Goal: Information Seeking & Learning: Learn about a topic

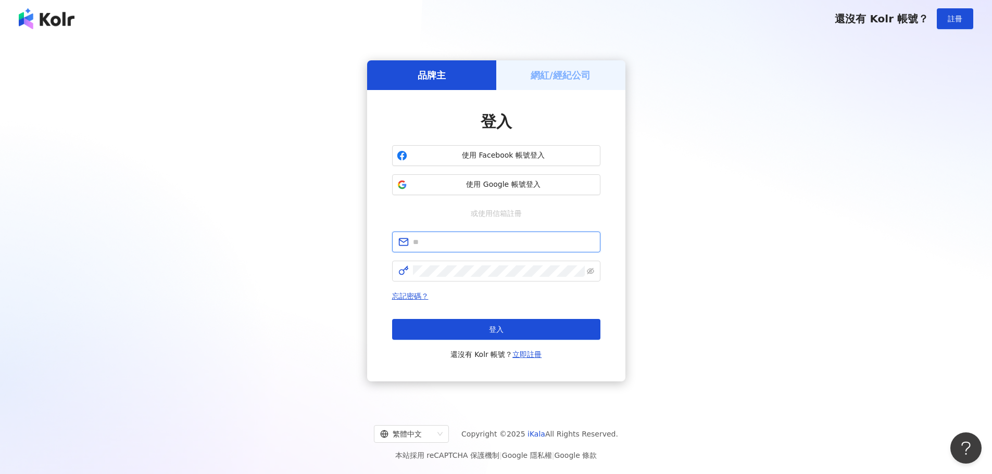
type input "**********"
click at [273, 179] on div "**********" at bounding box center [495, 221] width 967 height 350
click at [504, 329] on button "登入" at bounding box center [496, 329] width 208 height 21
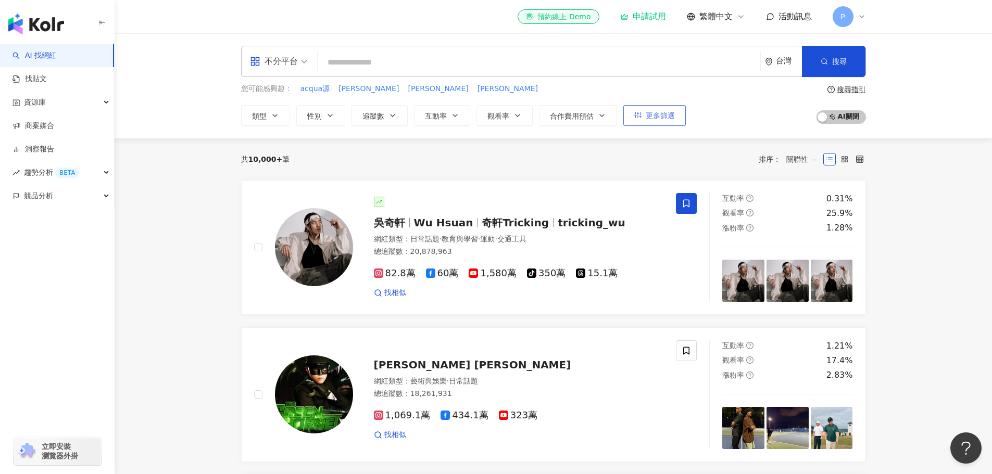
click at [659, 115] on span "更多篩選" at bounding box center [660, 115] width 29 height 8
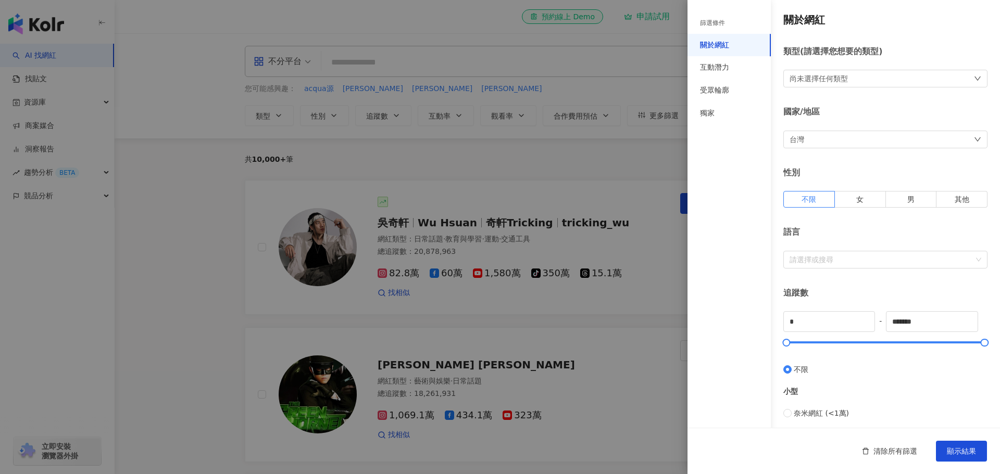
click at [71, 76] on div at bounding box center [500, 237] width 1000 height 474
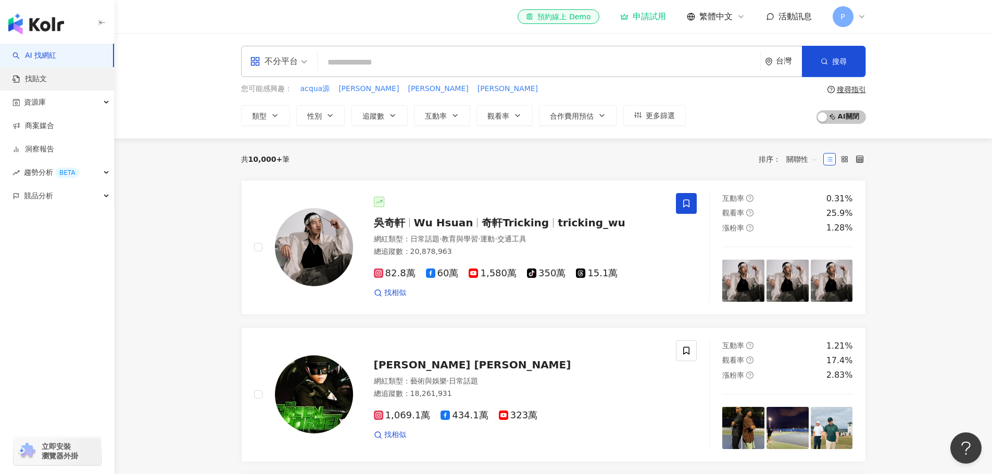
click at [47, 77] on link "找貼文" at bounding box center [29, 79] width 34 height 10
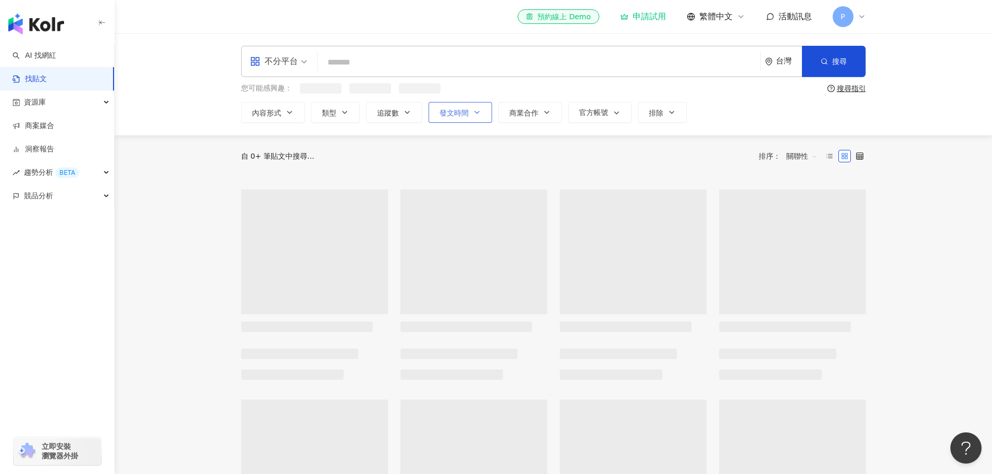
click at [456, 115] on span "發文時間" at bounding box center [453, 113] width 29 height 8
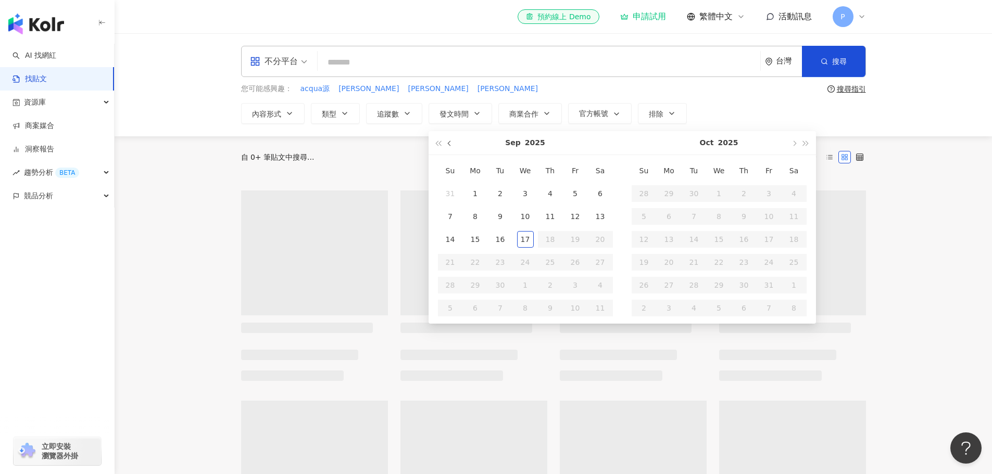
click at [447, 145] on button "button" at bounding box center [449, 142] width 11 height 23
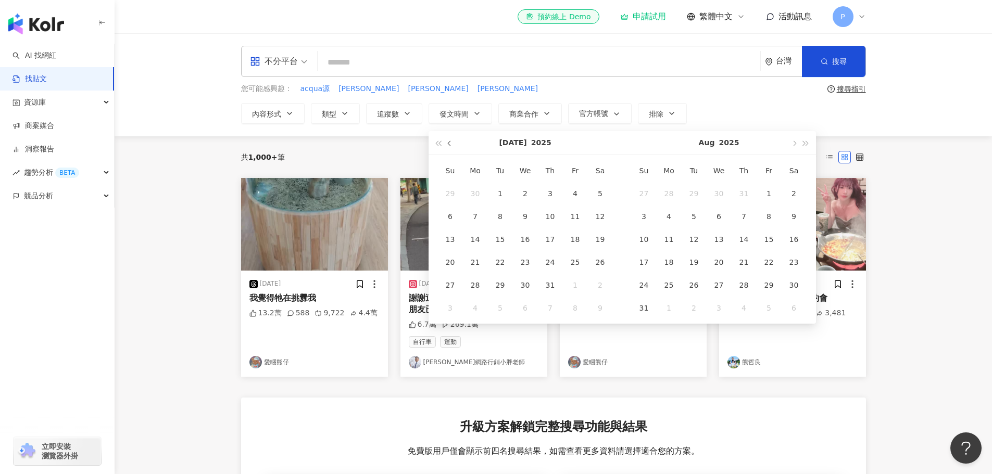
click at [447, 145] on button "button" at bounding box center [449, 142] width 11 height 23
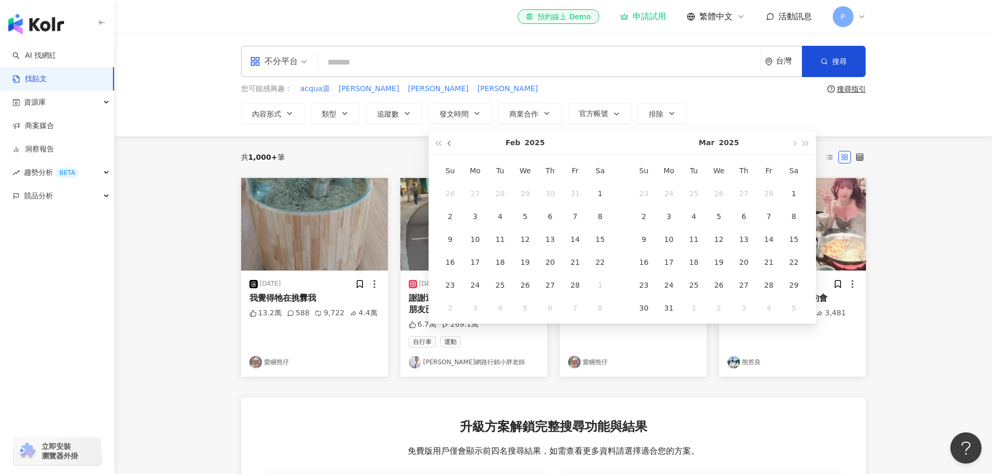
click at [447, 145] on button "button" at bounding box center [449, 142] width 11 height 23
type input "**********"
click at [521, 193] on div "1" at bounding box center [525, 193] width 17 height 17
type input "**********"
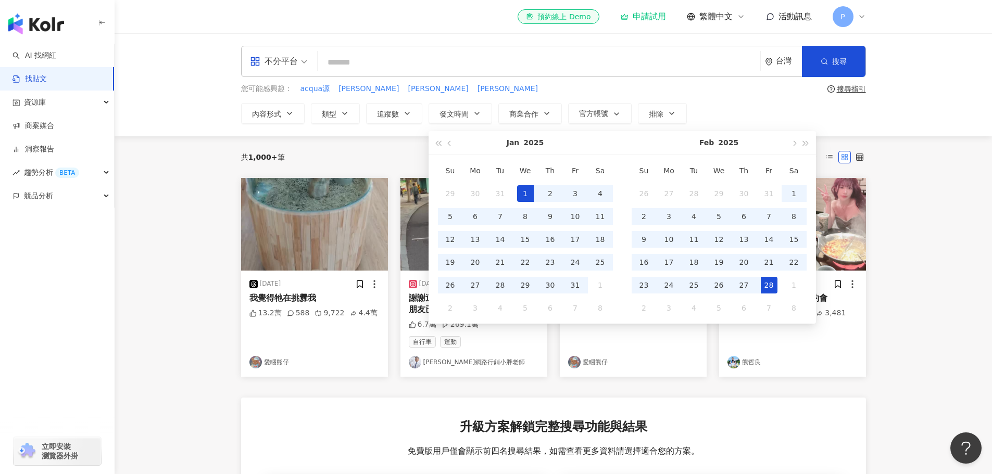
click at [766, 285] on div "28" at bounding box center [769, 285] width 17 height 17
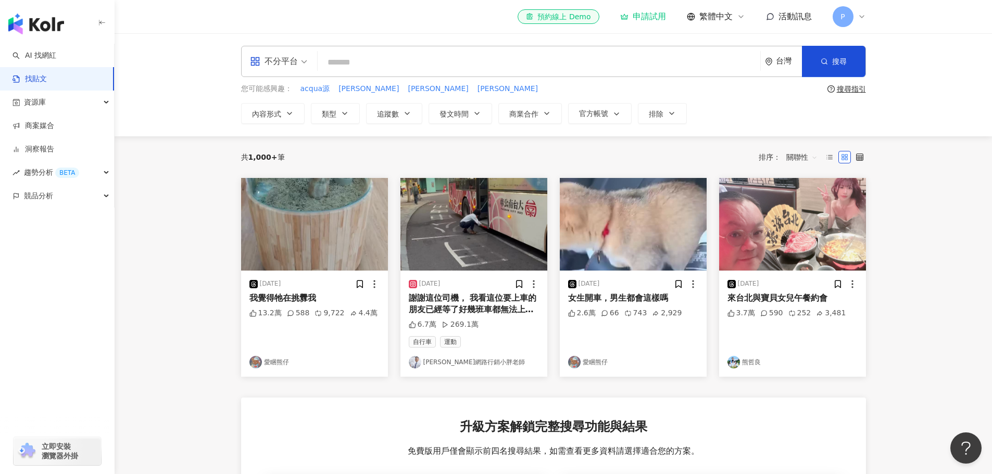
type input "**********"
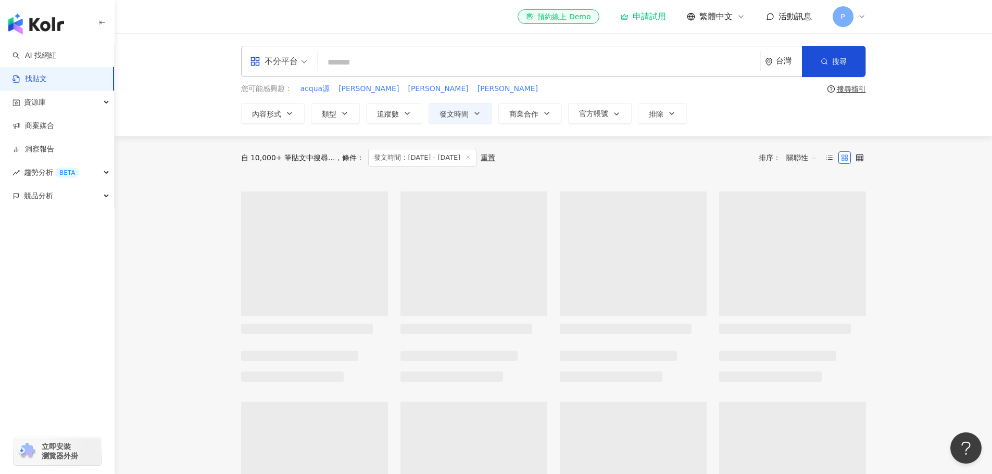
click at [390, 56] on input "search" at bounding box center [539, 62] width 434 height 22
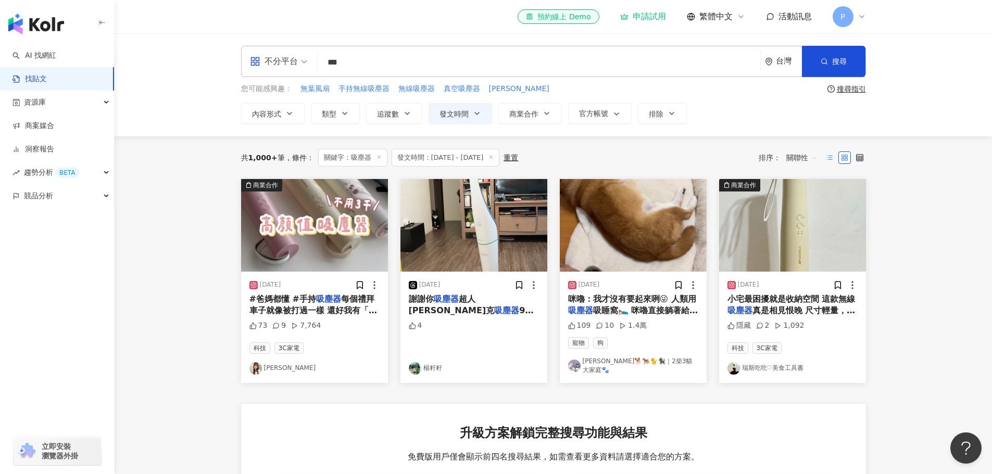
click at [834, 158] on label at bounding box center [829, 158] width 12 height 12
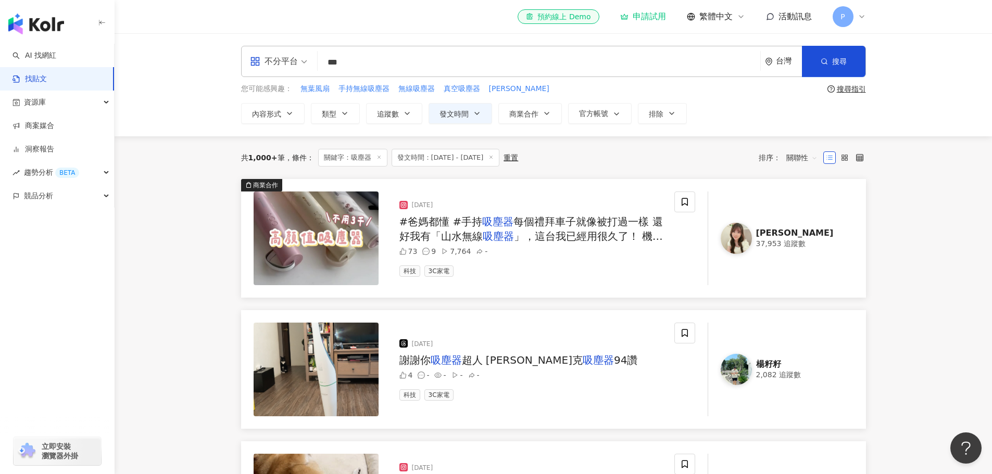
click at [851, 17] on span "P" at bounding box center [843, 16] width 21 height 21
click at [370, 62] on input "***" at bounding box center [539, 62] width 434 height 22
type input "*"
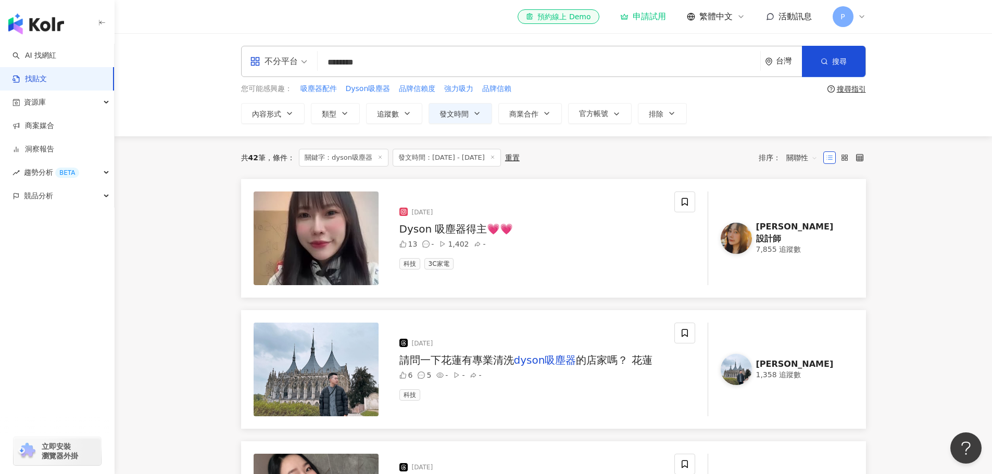
drag, startPoint x: 353, startPoint y: 63, endPoint x: 281, endPoint y: 64, distance: 72.4
click at [281, 64] on div "不分平台 dyson吸塵器 ******** 台灣 搜尋" at bounding box center [553, 61] width 625 height 31
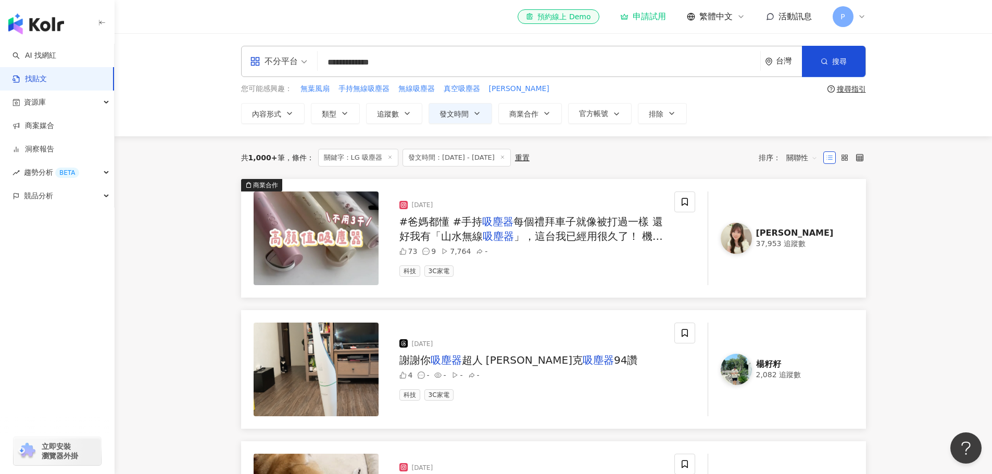
type input "**********"
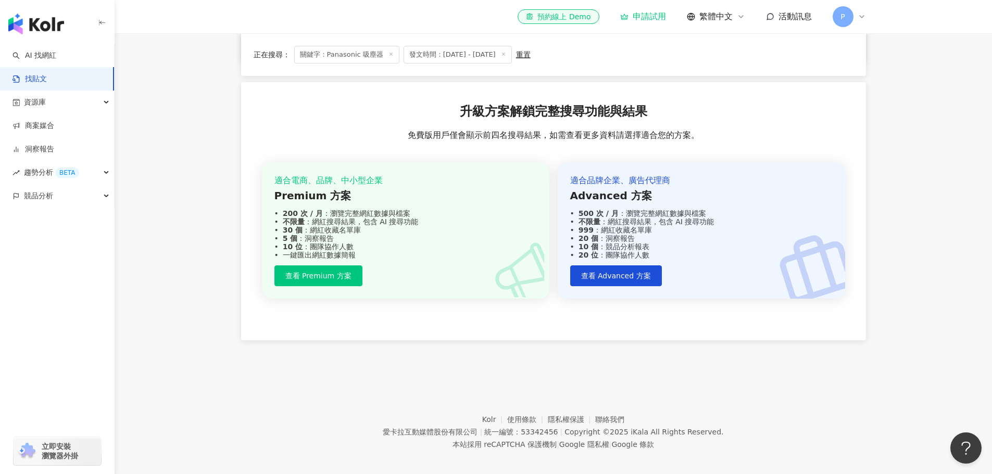
scroll to position [638, 0]
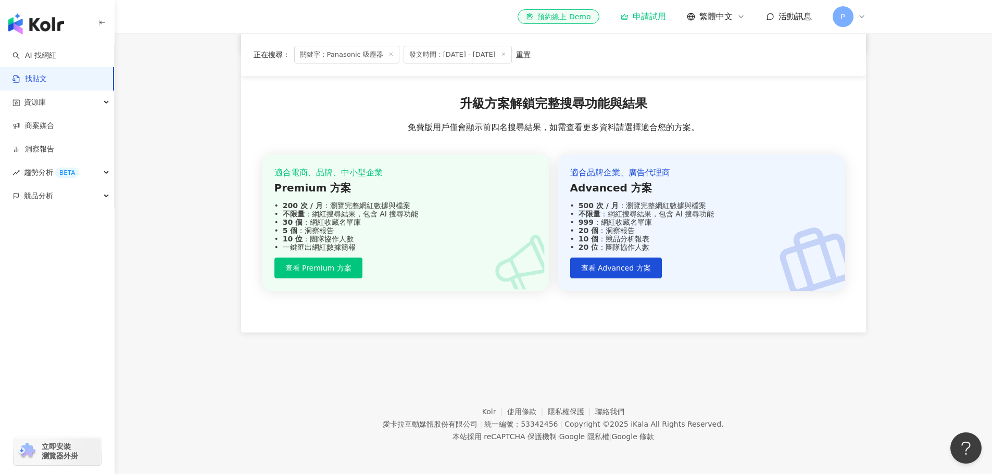
click at [869, 17] on div "el-icon-cs 預約線上 Demo 申請試用 繁體中文 活動訊息 P" at bounding box center [553, 16] width 667 height 33
click at [866, 17] on div "el-icon-cs 預約線上 Demo 申請試用 繁體中文 活動訊息 P" at bounding box center [553, 16] width 667 height 33
click at [864, 17] on icon at bounding box center [862, 16] width 8 height 8
click at [883, 204] on span "登出" at bounding box center [888, 208] width 71 height 11
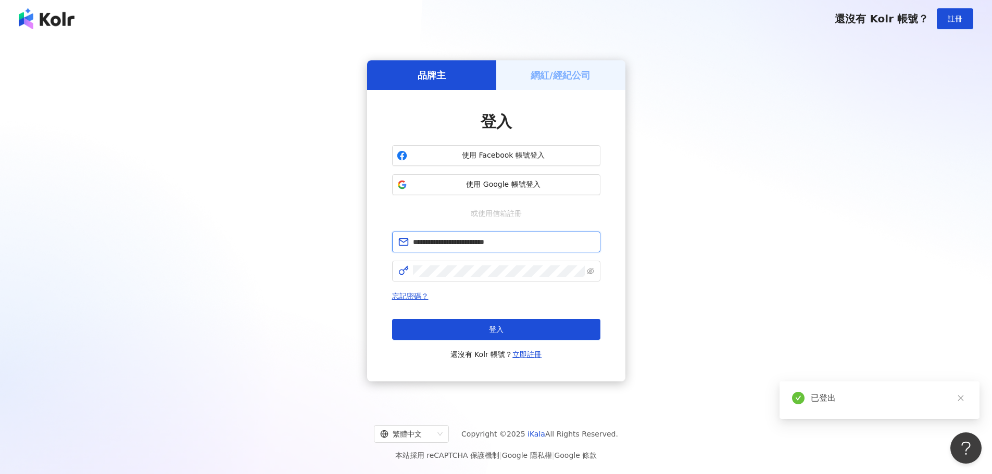
drag, startPoint x: 542, startPoint y: 246, endPoint x: 335, endPoint y: 234, distance: 207.1
click at [335, 234] on div "**********" at bounding box center [495, 221] width 967 height 350
paste input "*"
type input "**********"
click at [332, 268] on div "**********" at bounding box center [495, 221] width 967 height 350
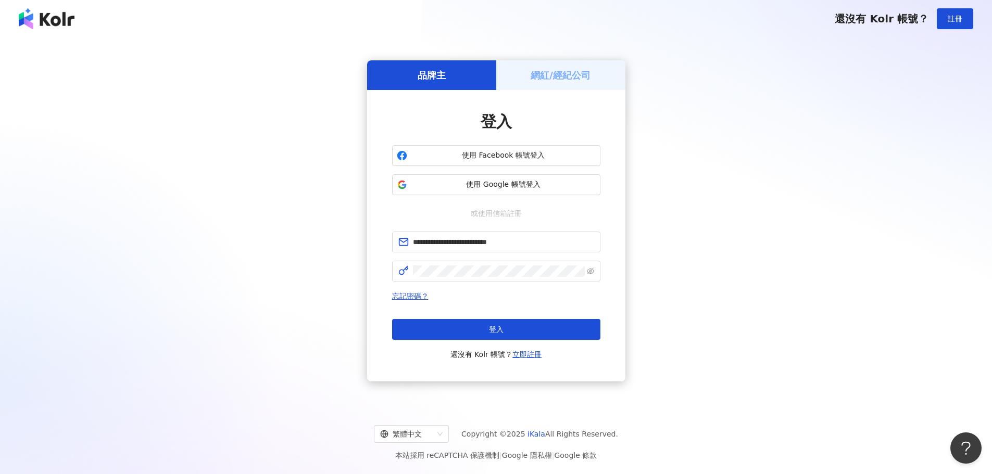
click at [330, 334] on div "**********" at bounding box center [495, 221] width 967 height 350
click at [426, 329] on button "登入" at bounding box center [496, 329] width 208 height 21
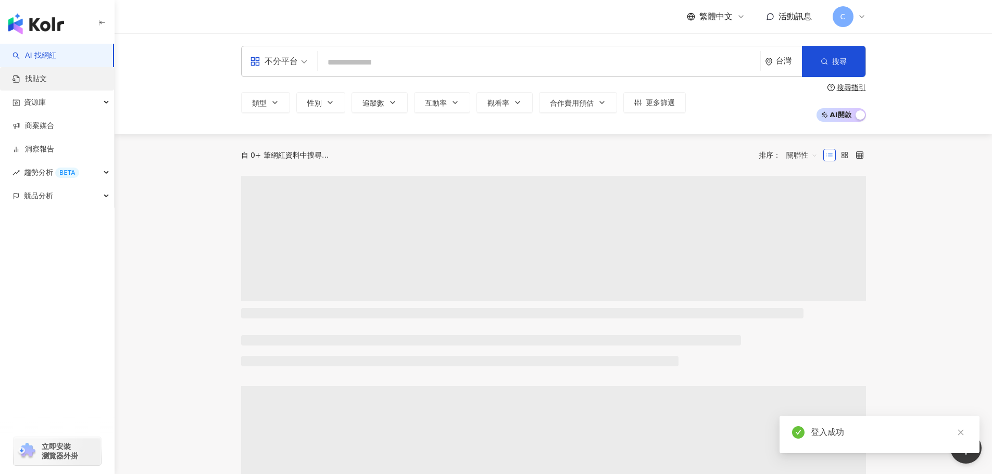
click at [47, 78] on link "找貼文" at bounding box center [29, 79] width 34 height 10
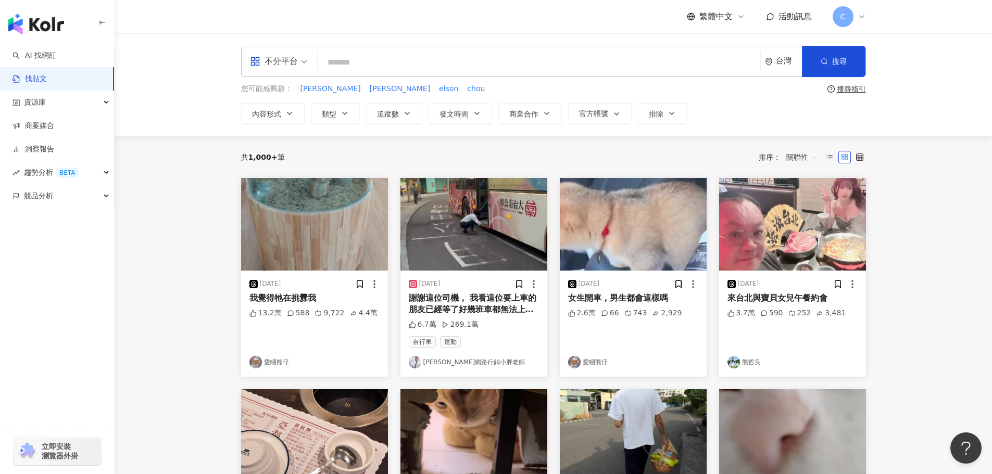
click at [341, 60] on input "search" at bounding box center [539, 62] width 434 height 22
type input "***"
click at [478, 115] on icon "button" at bounding box center [477, 113] width 8 height 8
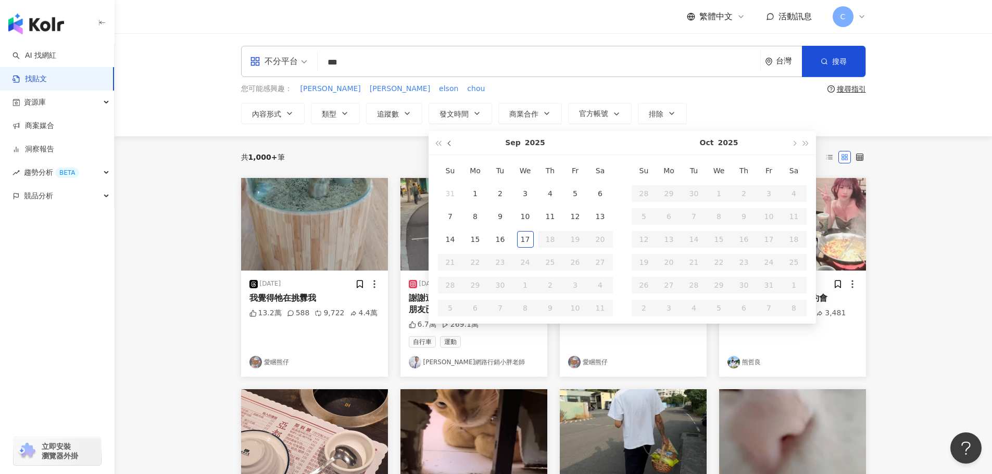
click at [455, 145] on button "button" at bounding box center [449, 142] width 11 height 23
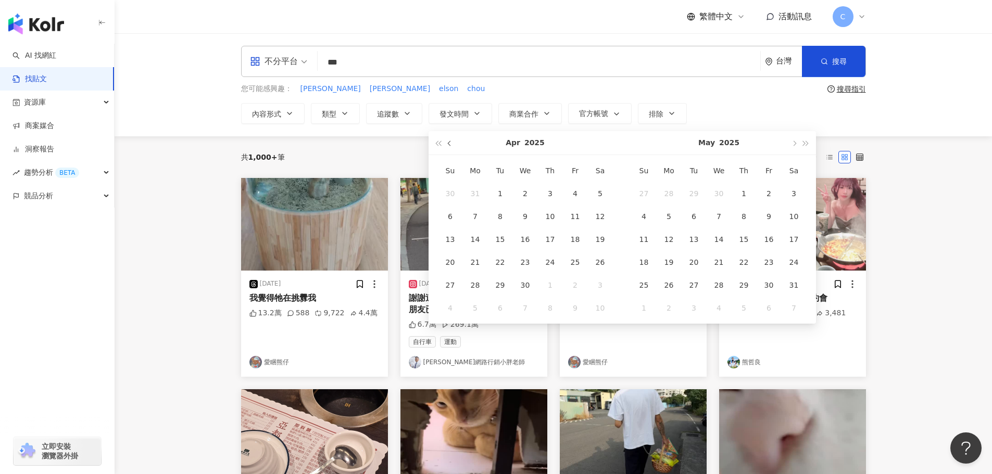
click at [455, 145] on button "button" at bounding box center [449, 142] width 11 height 23
type input "**********"
click at [530, 191] on div "1" at bounding box center [525, 193] width 17 height 17
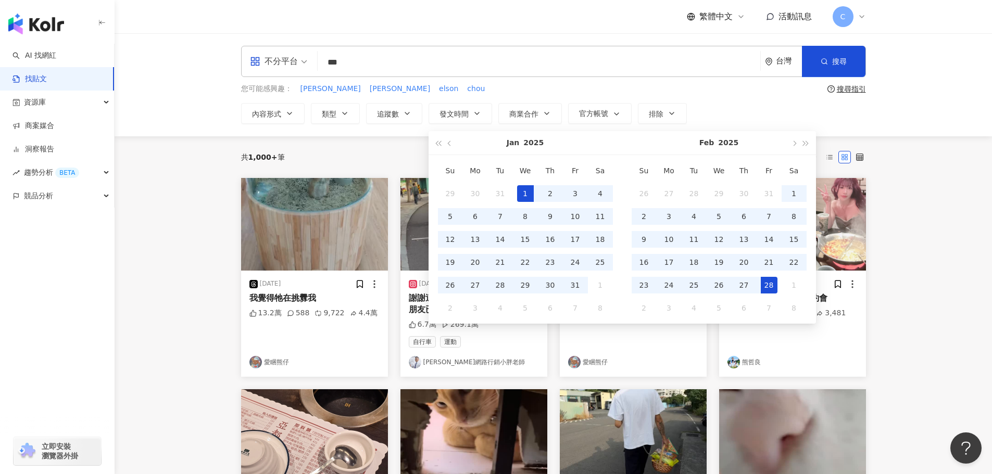
click at [765, 285] on div "28" at bounding box center [769, 285] width 17 height 17
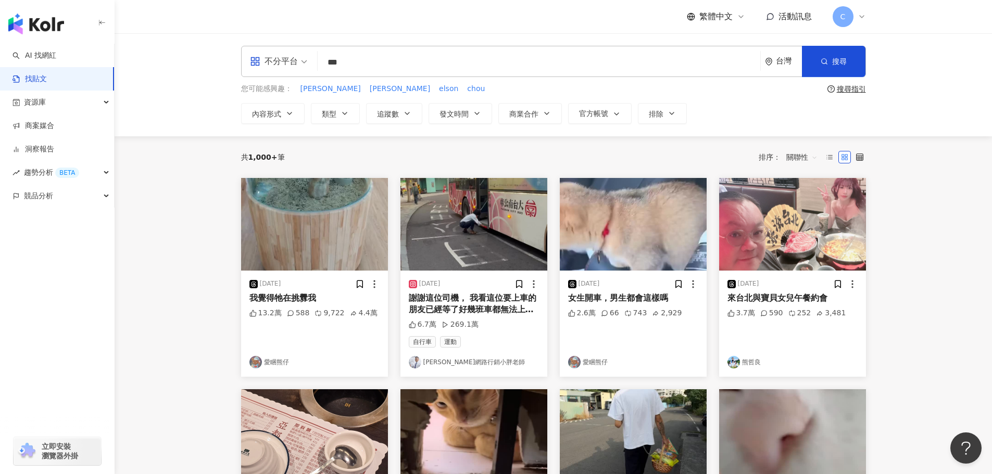
type input "**********"
click at [824, 69] on button "搜尋" at bounding box center [834, 61] width 64 height 31
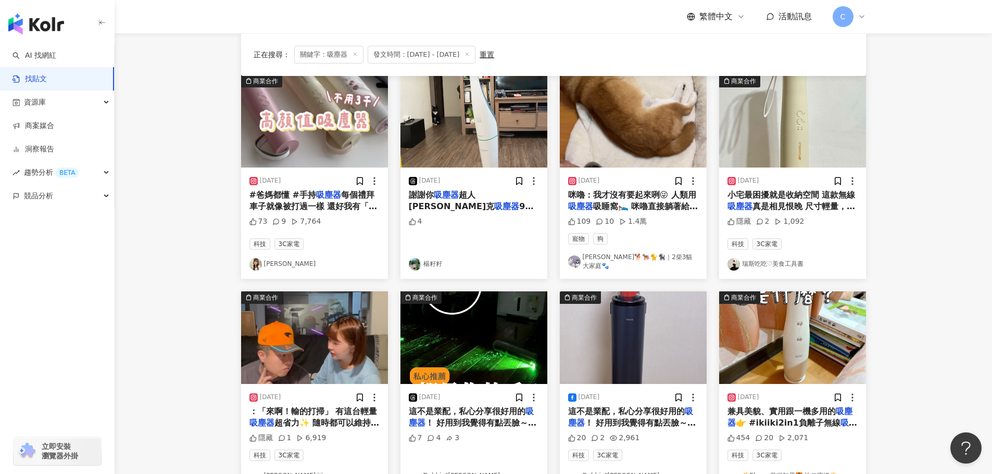
scroll to position [260, 0]
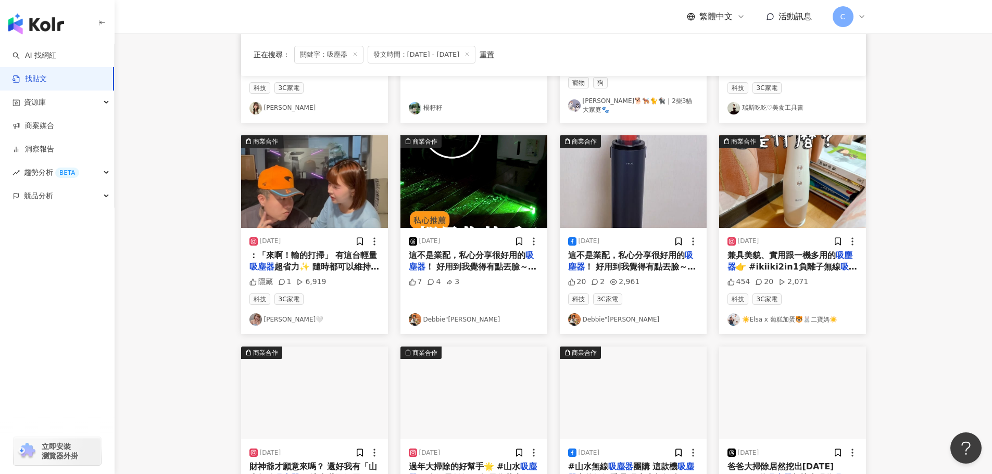
click at [319, 250] on span "：「來啊！輸的打掃」 有這台輕量" at bounding box center [313, 255] width 128 height 10
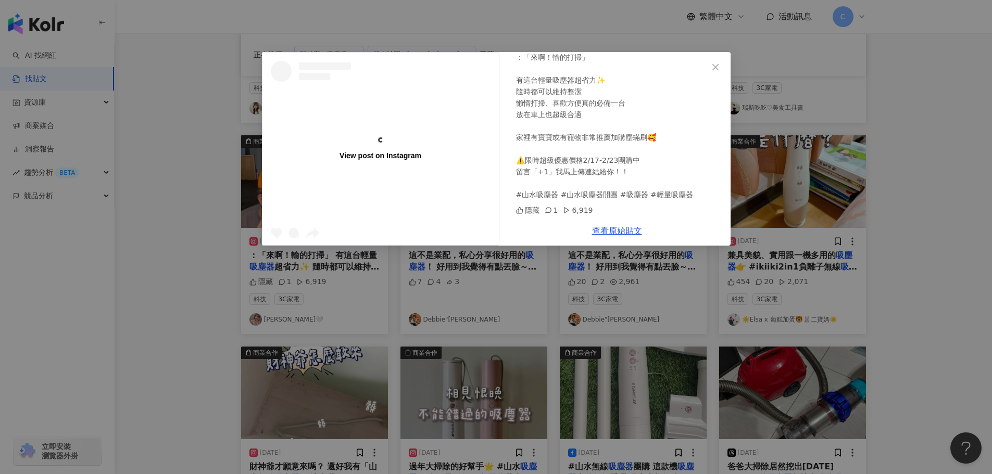
scroll to position [0, 0]
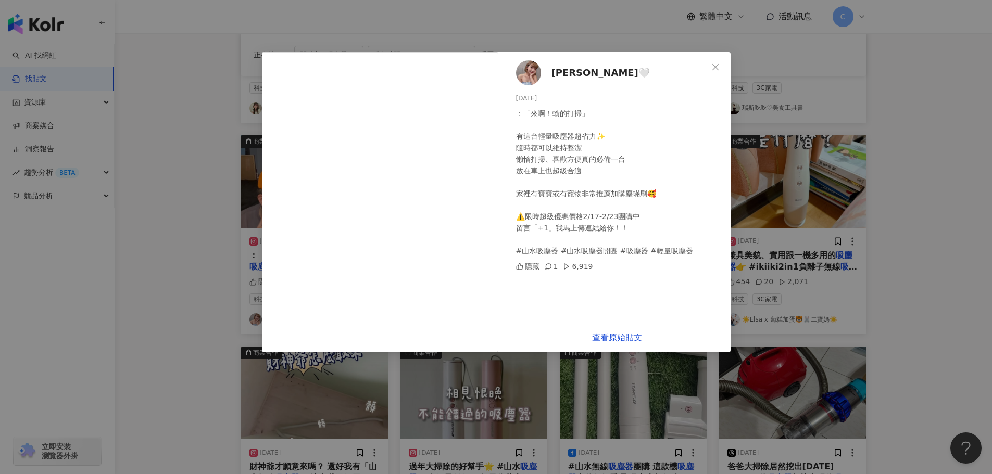
click at [916, 236] on div "[PERSON_NAME]🤍 [DATE] ：「來啊！輸的打掃」 有這台輕量吸塵器超省力✨ 隨時都可以維持整潔 懶惰打掃、喜歡方便真的必備一台 放在車上也超級…" at bounding box center [496, 237] width 992 height 474
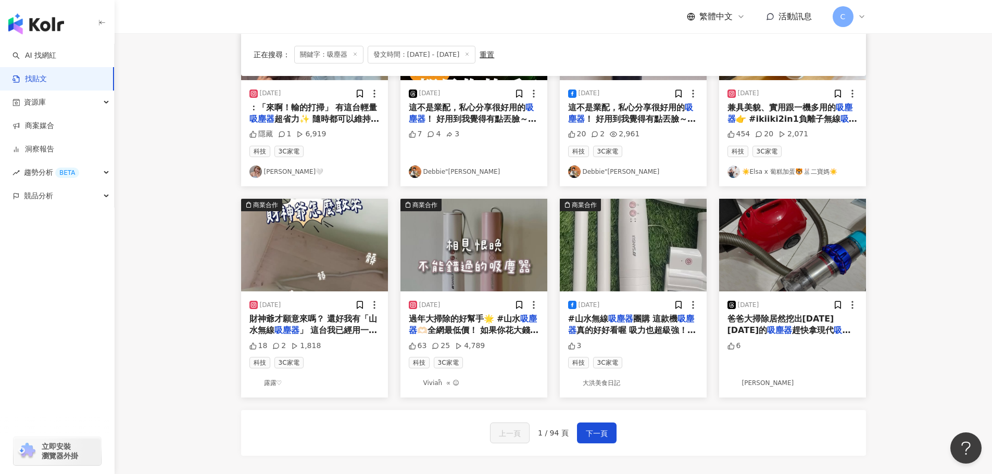
scroll to position [469, 0]
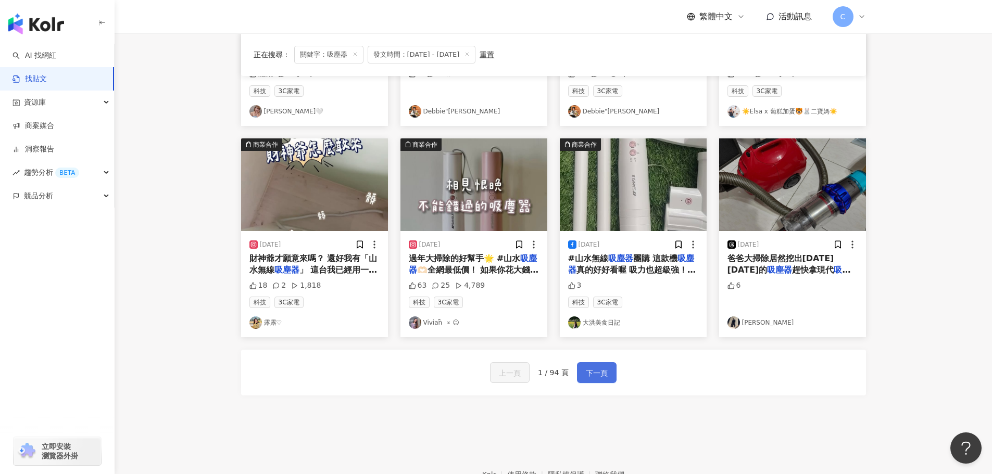
click at [601, 367] on span "下一頁" at bounding box center [597, 373] width 22 height 12
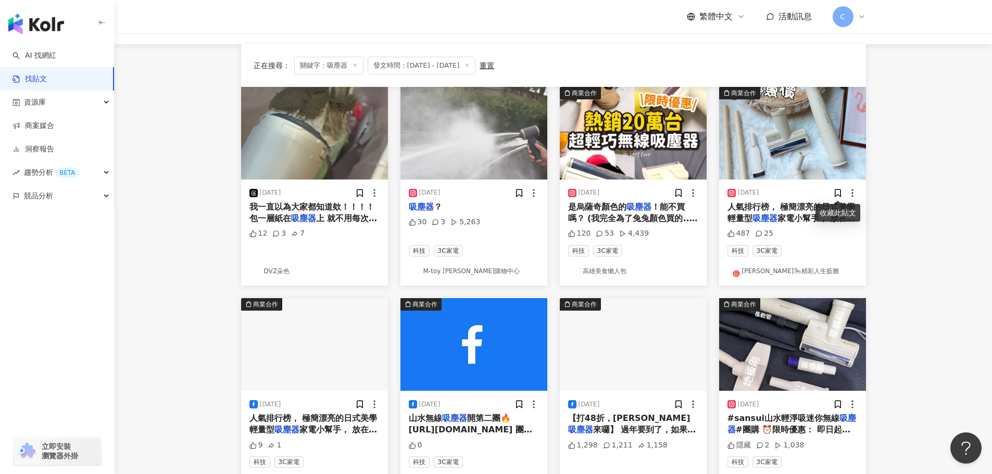
scroll to position [156, 0]
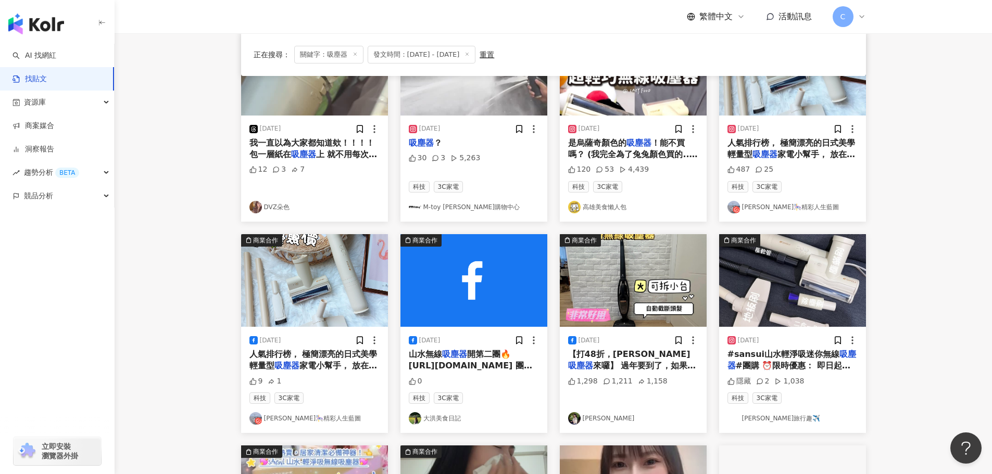
click at [595, 367] on span "來囉】 過年要到了，如果你想清掃家裡，需要一台好用又不貴的" at bounding box center [632, 377] width 128 height 33
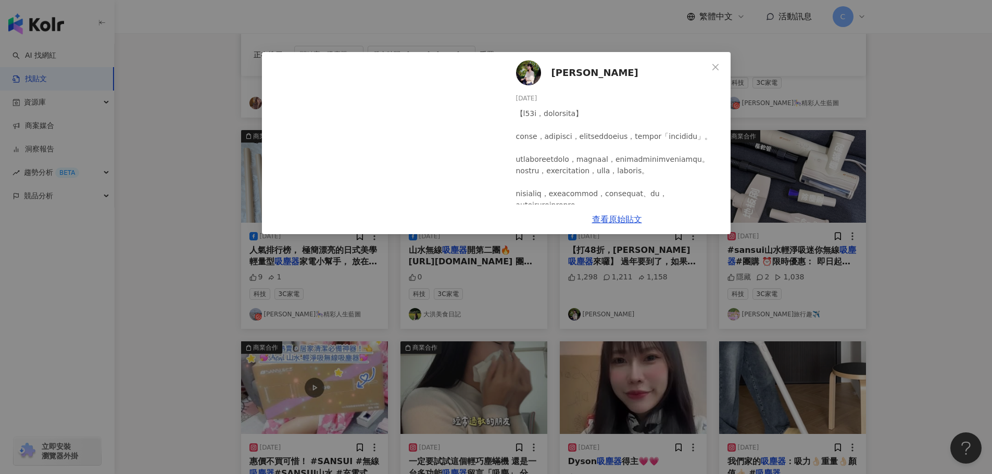
click at [973, 282] on div "[PERSON_NAME] [DATE] 1,298 1,211 1,158 查看原始貼文" at bounding box center [496, 237] width 992 height 474
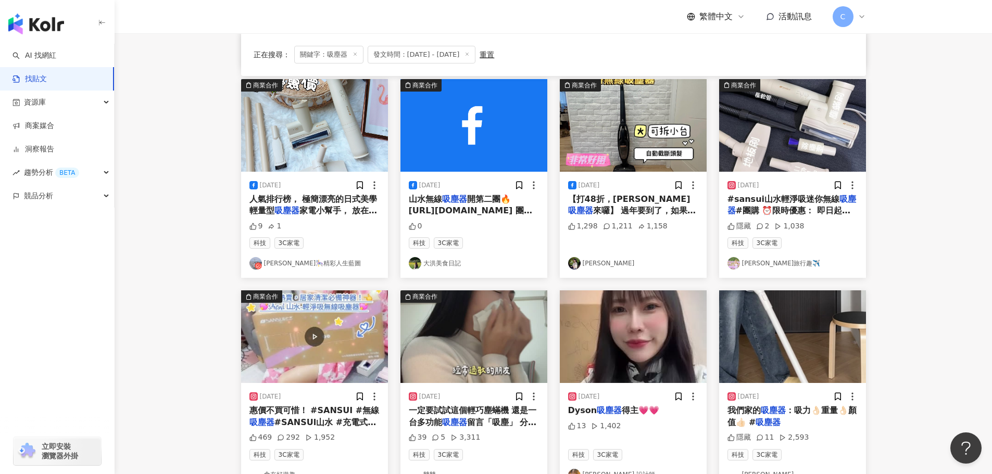
scroll to position [417, 0]
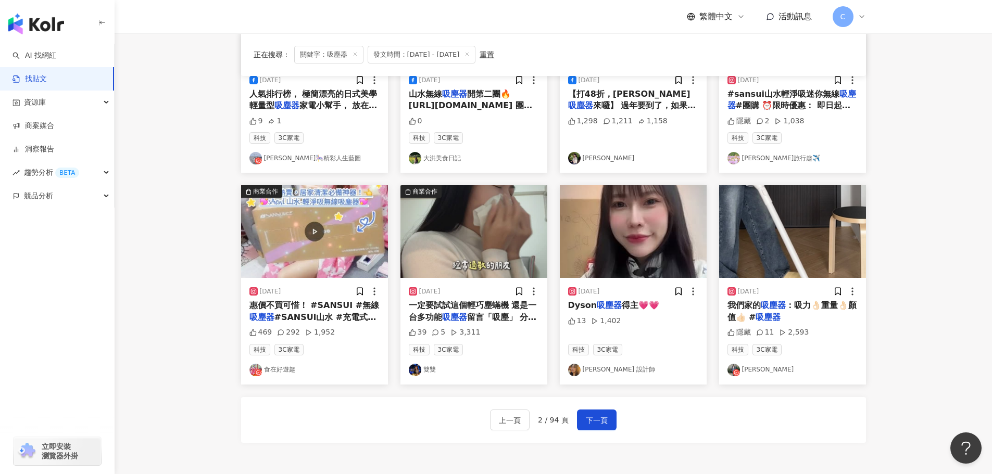
click at [475, 235] on img "button" at bounding box center [473, 231] width 147 height 93
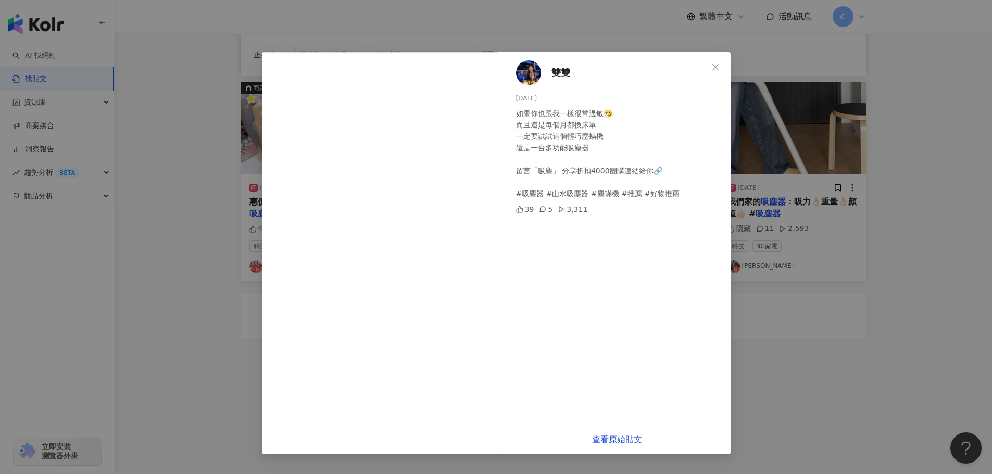
scroll to position [521, 0]
click at [885, 258] on div "雙雙 [DATE] 如果你也跟我一樣很常過敏🤧 而且還是每個月都換床單 一定要試試這個輕巧塵蟎機 還是一台多功能吸塵器 留言「吸塵」 分享折扣4000團購連結…" at bounding box center [496, 237] width 992 height 474
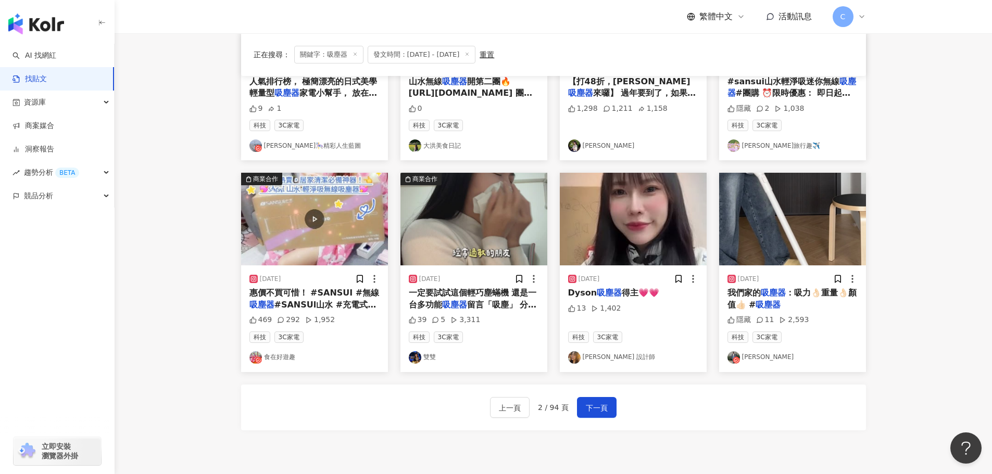
scroll to position [417, 0]
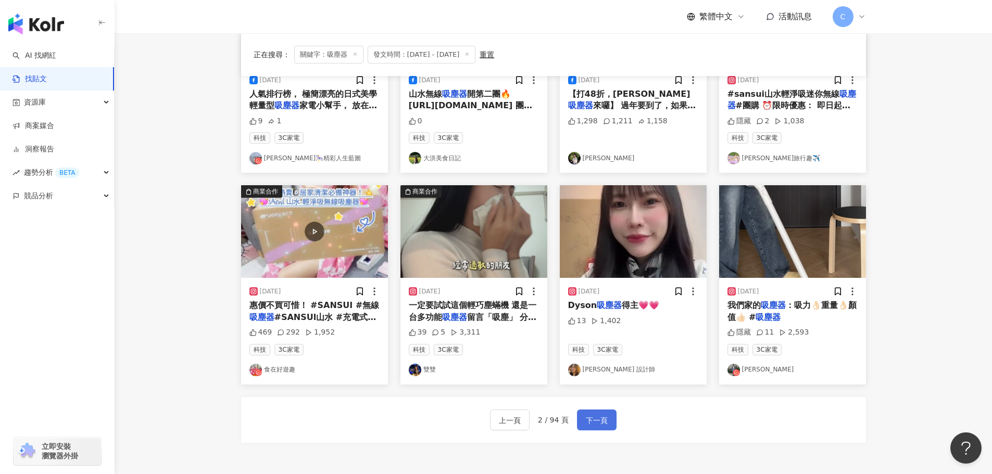
click at [589, 426] on span "下一頁" at bounding box center [597, 421] width 22 height 12
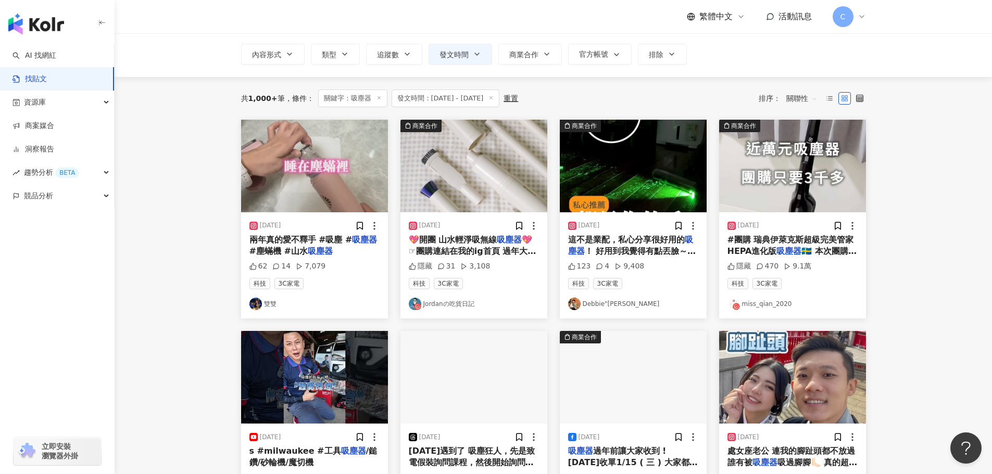
scroll to position [0, 0]
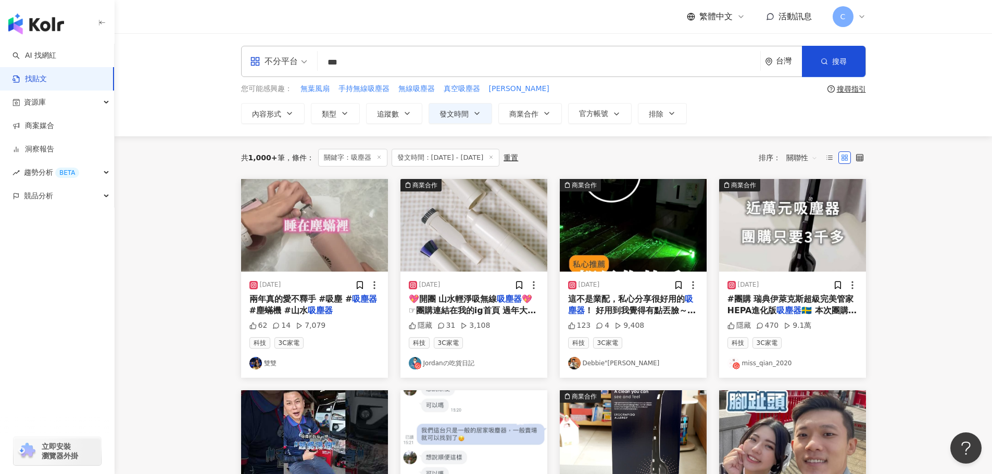
click at [645, 211] on img "button" at bounding box center [633, 225] width 147 height 93
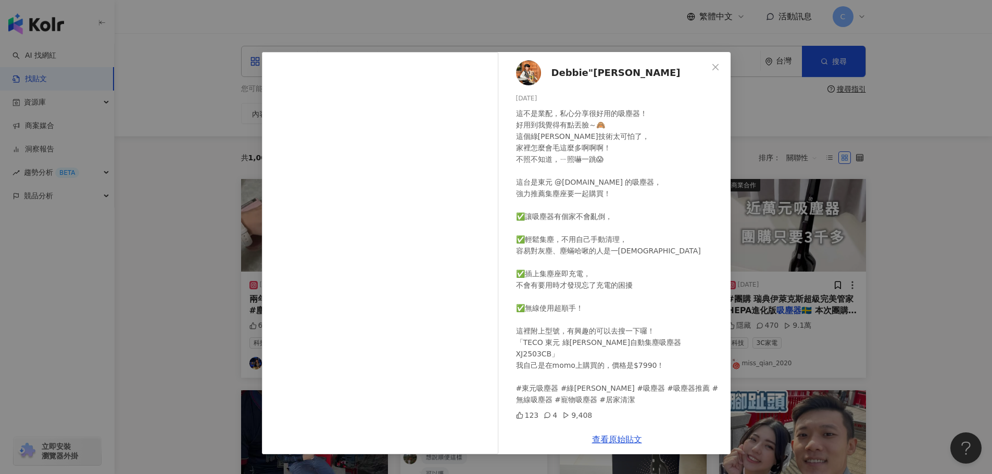
scroll to position [104, 0]
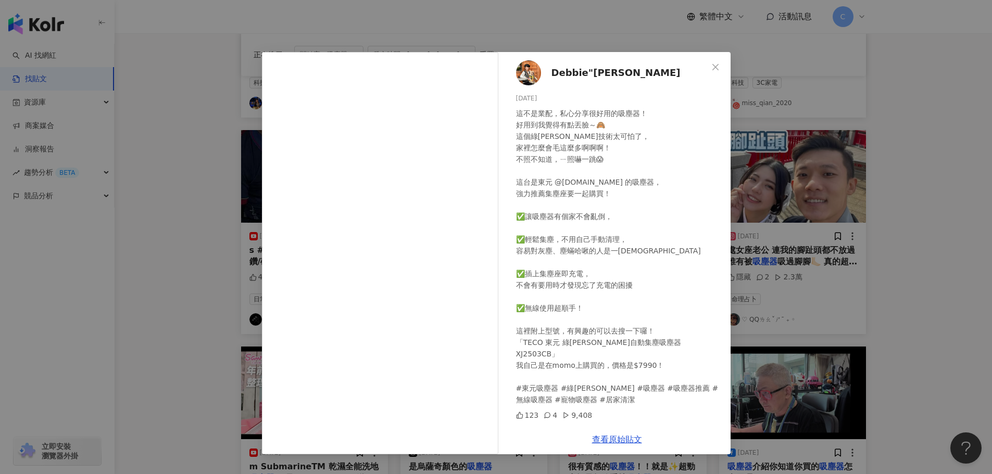
click at [890, 202] on div "[PERSON_NAME]"戴比 [DATE] 這不是業配，私心分享很好用的吸塵器！ 好用到我覺得有點丟臉～🙈 這個綠[PERSON_NAME]技術太可怕了，…" at bounding box center [496, 237] width 992 height 474
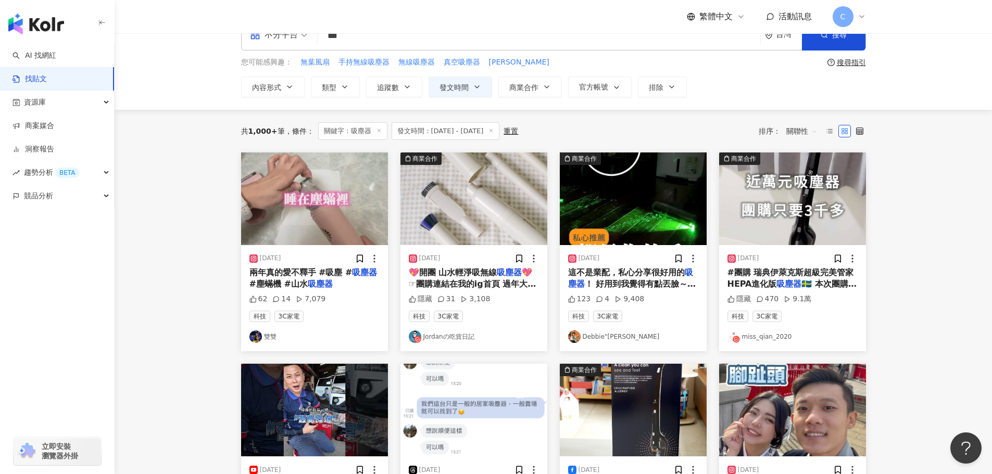
scroll to position [0, 0]
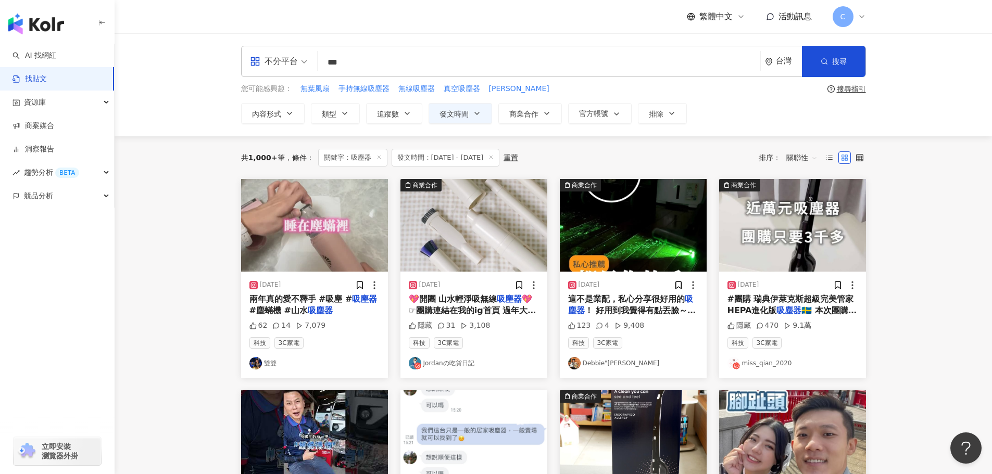
click at [832, 315] on span "🇸🇪 本次團購已結束 下次團購[DATE]開始唷 #" at bounding box center [792, 316] width 130 height 21
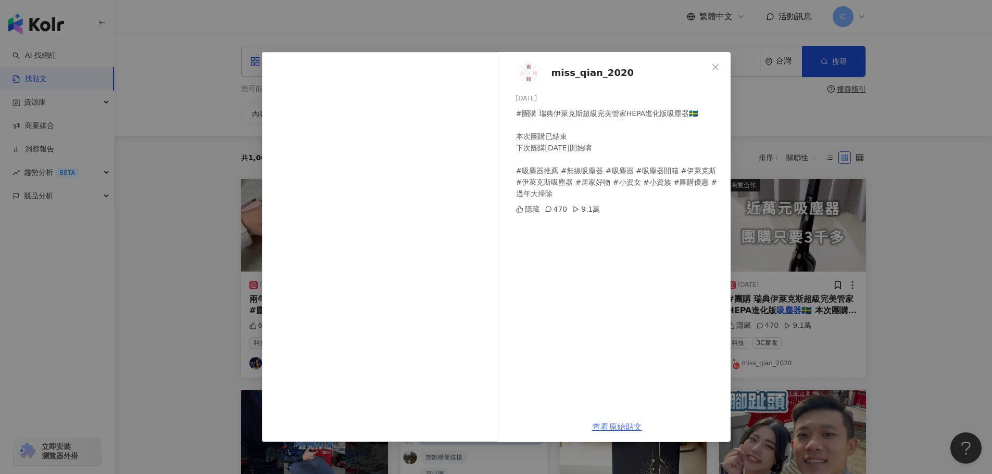
click at [636, 427] on link "查看原始貼文" at bounding box center [617, 427] width 50 height 10
click at [944, 136] on div "miss_qian_2020 [DATE] #團購 瑞典伊萊克斯超級完美管家HEPA進化版吸塵器🇸🇪 本次團購已結束 下次團購[DATE]開始唷 #吸塵器推薦…" at bounding box center [496, 237] width 992 height 474
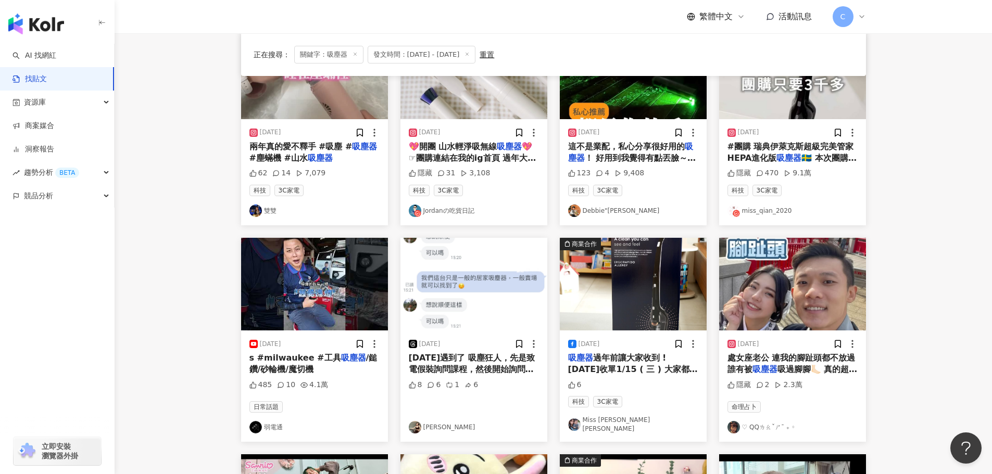
scroll to position [156, 0]
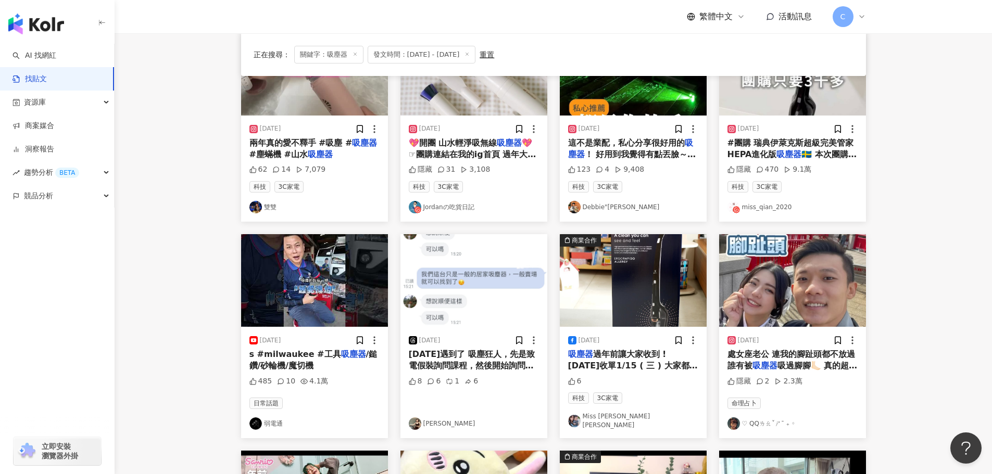
click at [643, 354] on span "過年前讓大家收到 ! [DATE]收單1/15 ( 三 ) 大家都驚覺[PERSON_NAME]" at bounding box center [633, 365] width 130 height 33
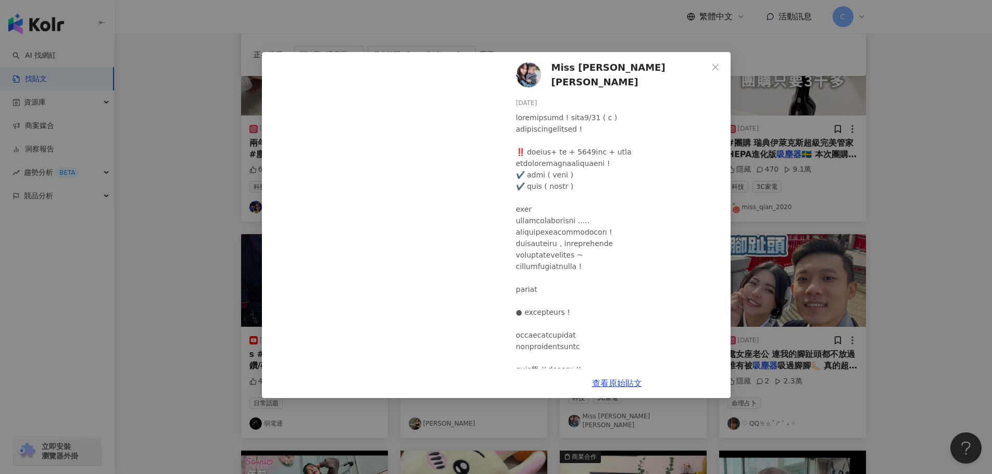
click at [938, 231] on div "Miss [PERSON_NAME] [PERSON_NAME] [DATE] 6 查看原始貼文" at bounding box center [496, 237] width 992 height 474
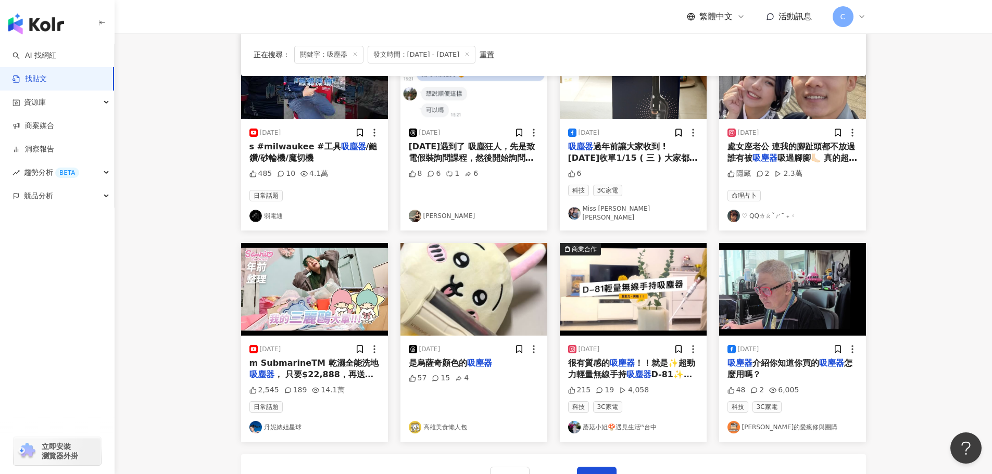
scroll to position [365, 0]
click at [307, 369] on span "， 只要$22,888，再送價值超" at bounding box center [311, 379] width 124 height 21
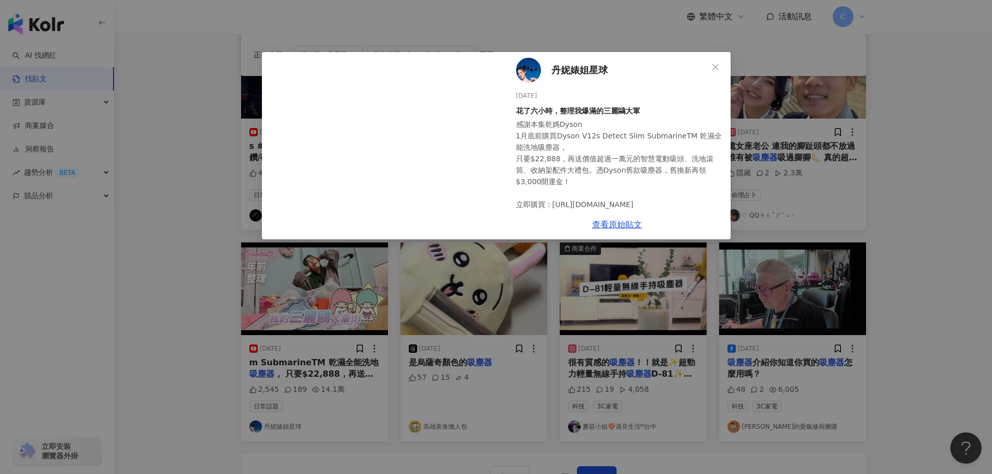
scroll to position [4, 0]
click at [627, 222] on link "查看原始貼文" at bounding box center [617, 225] width 50 height 10
click at [715, 64] on icon "close" at bounding box center [715, 67] width 8 height 8
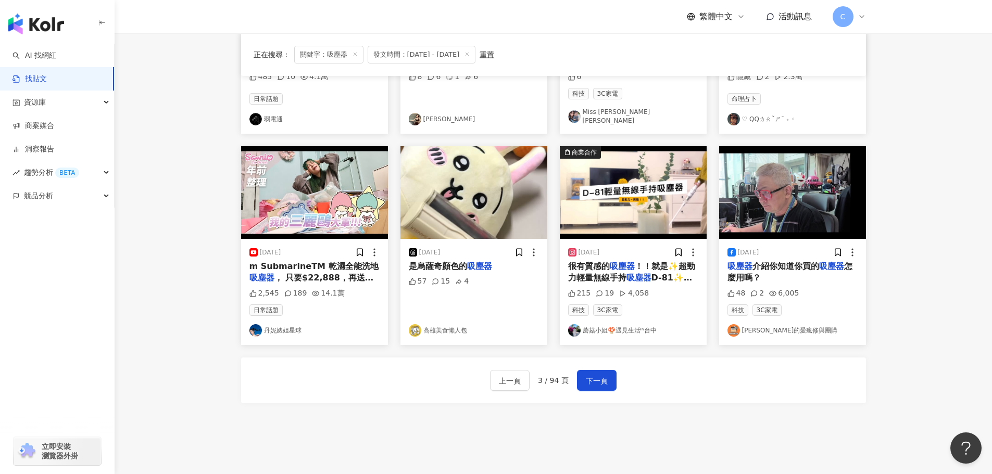
scroll to position [469, 0]
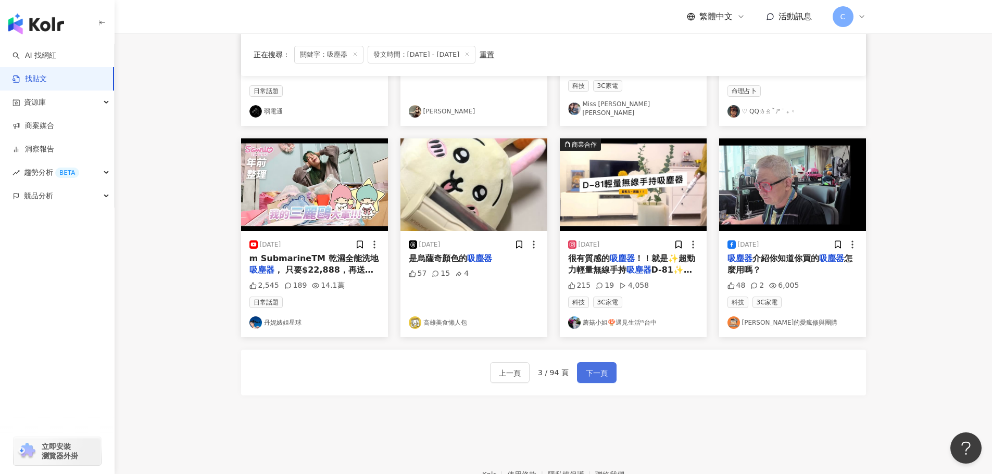
click at [589, 369] on span "下一頁" at bounding box center [597, 373] width 22 height 12
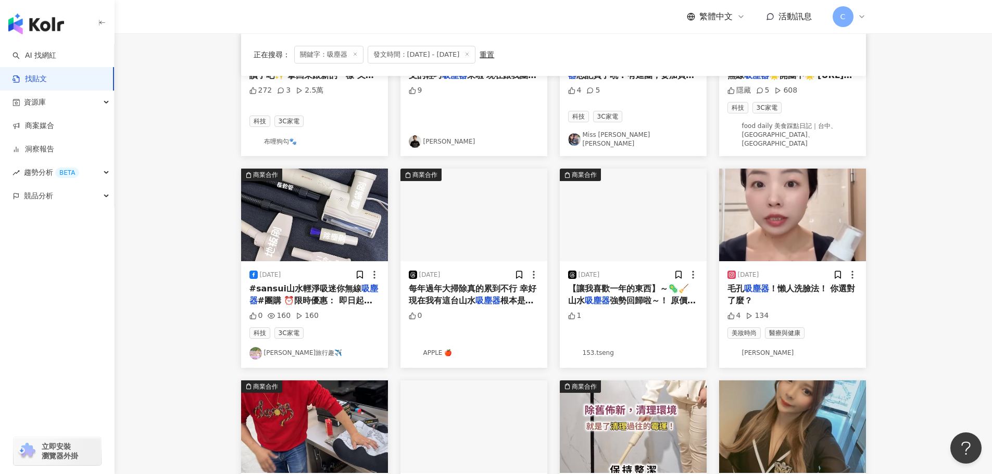
scroll to position [5, 0]
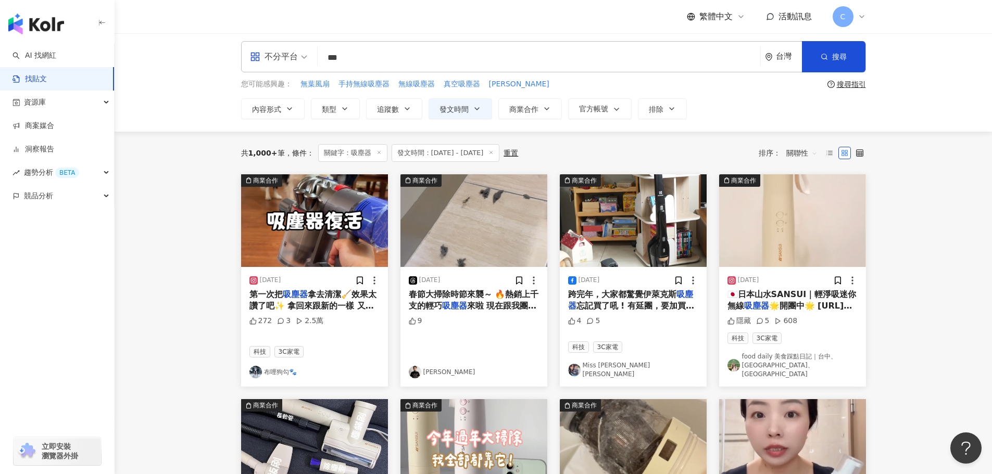
click at [465, 306] on mark "吸塵器" at bounding box center [454, 306] width 25 height 10
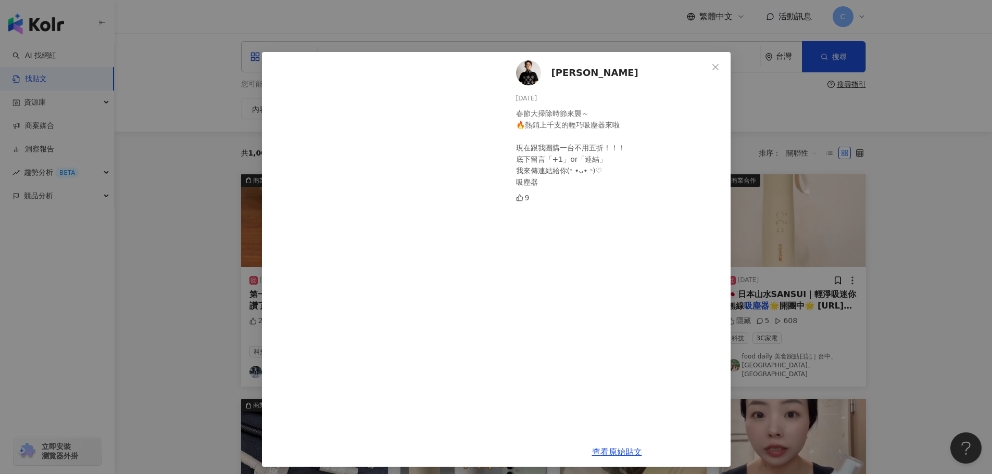
click at [906, 185] on div "[PERSON_NAME] [DATE] 春節大掃除時節來襲～ 🔥熱銷上千支的輕巧吸塵器來啦 現在跟我團購一台不用五折！！！ 底下留言「+1」or「連結」 我…" at bounding box center [496, 237] width 992 height 474
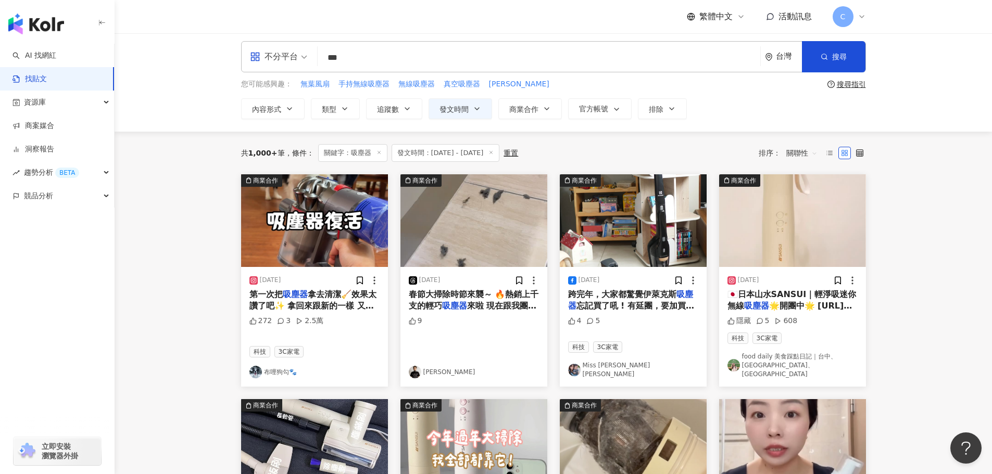
click at [634, 308] on span "忘記買了吼 ! 有延團，要加買的都可以繼續訂嘿 ‼️ 兩年原廠保固+ 免運 + 4000元有找 + 吸力優秀 伊萊克斯無線" at bounding box center [631, 323] width 126 height 45
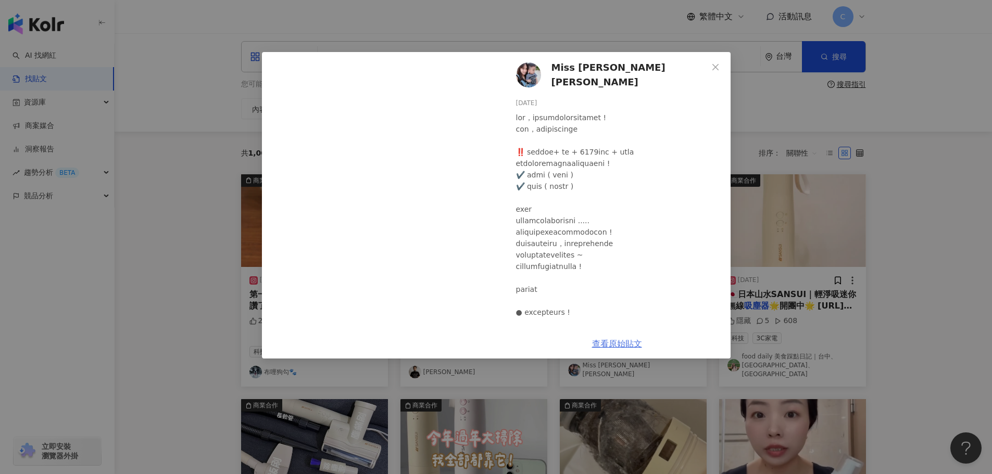
click at [619, 345] on link "查看原始貼文" at bounding box center [617, 344] width 50 height 10
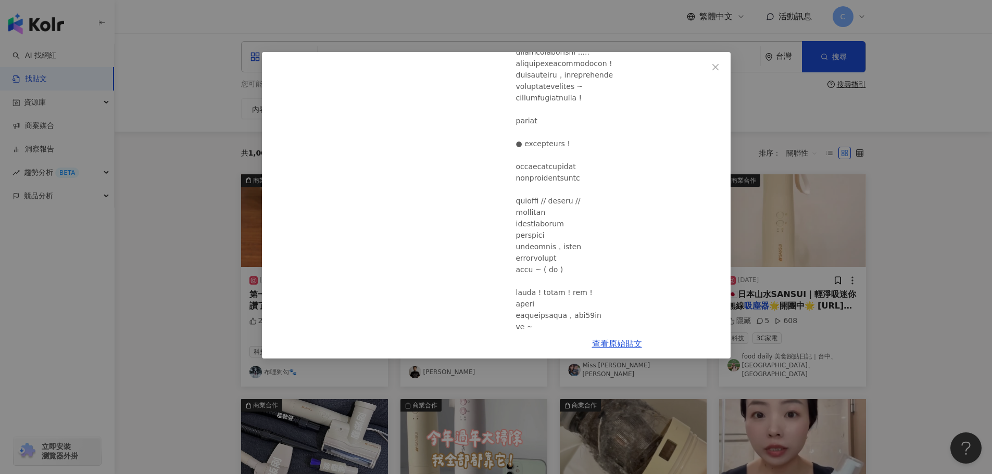
scroll to position [208, 0]
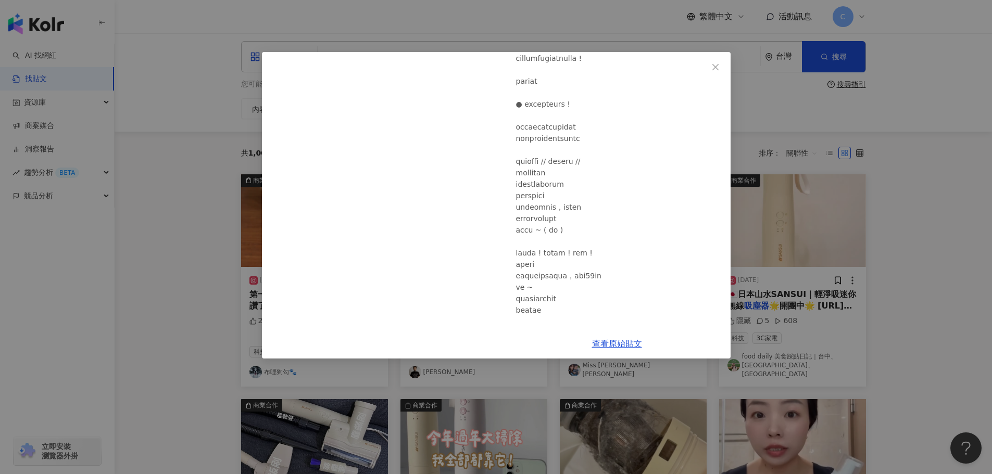
click at [901, 214] on div "Miss [PERSON_NAME] [PERSON_NAME] [DATE] 4 5 查看原始貼文" at bounding box center [496, 237] width 992 height 474
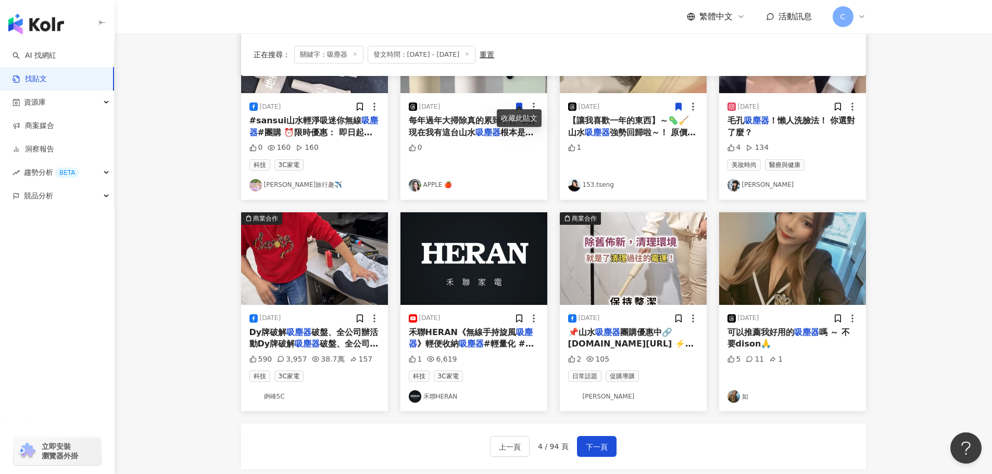
scroll to position [421, 0]
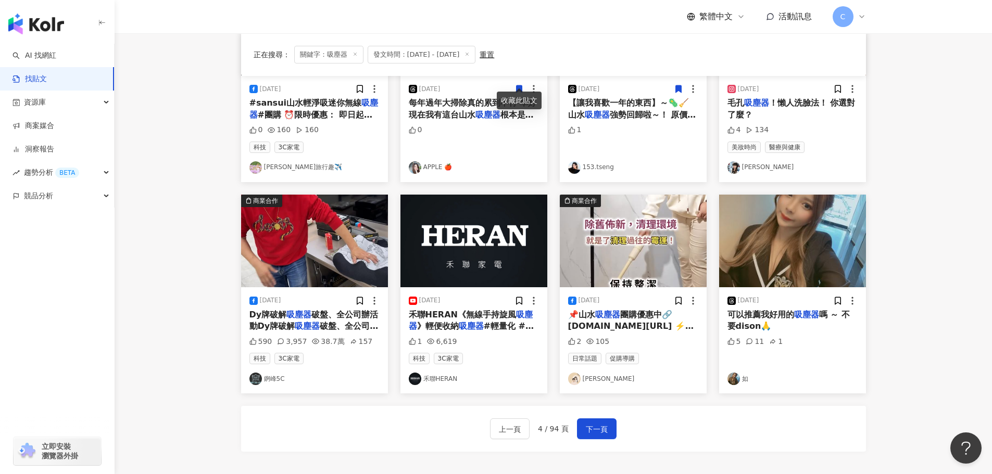
click at [599, 406] on div "上一頁 4 / 94 頁 下一頁" at bounding box center [553, 429] width 625 height 46
click at [597, 423] on span "下一頁" at bounding box center [597, 429] width 22 height 12
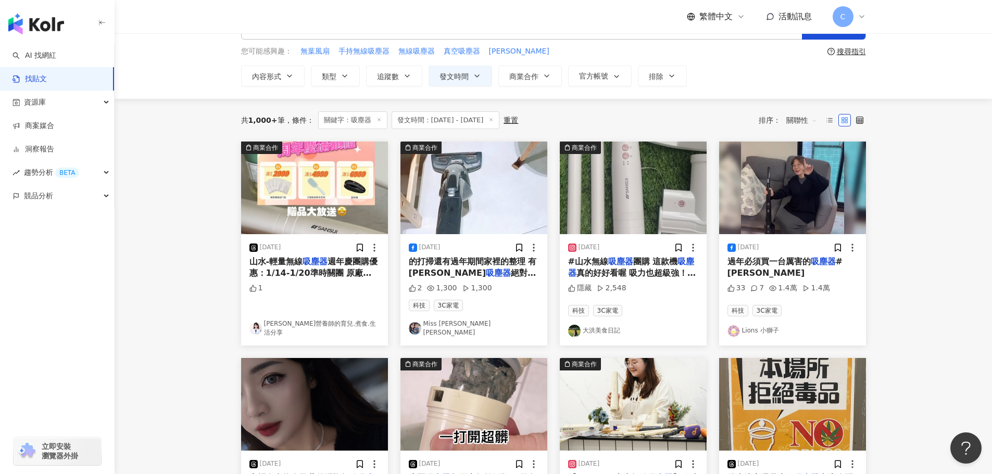
scroll to position [0, 0]
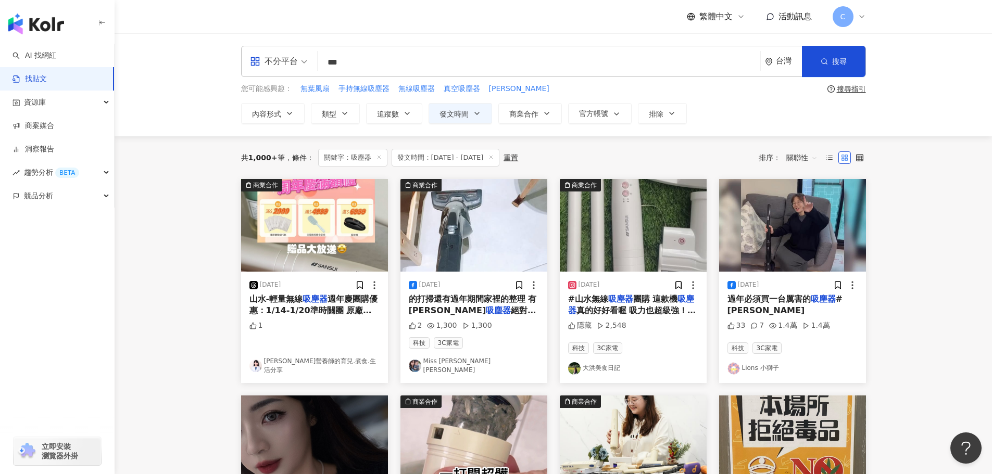
click at [786, 228] on img "button" at bounding box center [792, 225] width 147 height 93
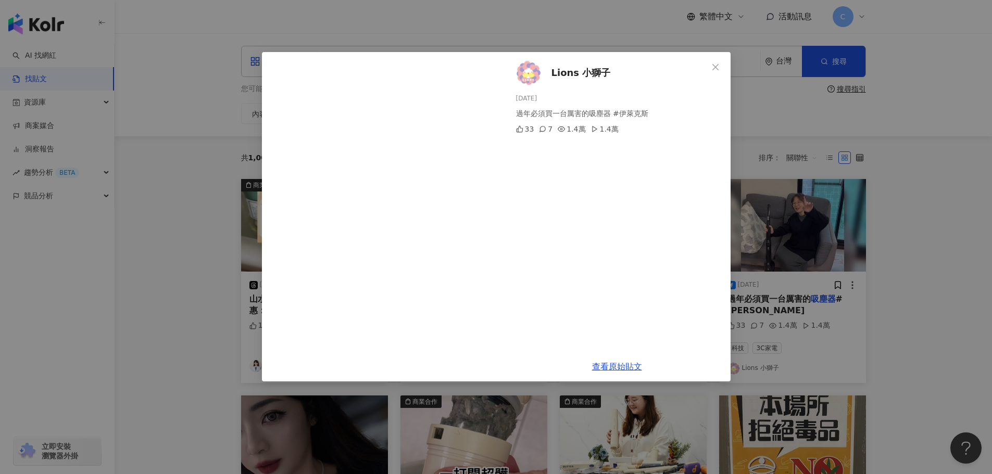
click at [969, 232] on div "Lions 小獅子 [DATE] 過年必須買一台厲害的吸塵器 #伊萊克斯 33 7 1.4萬 1.4萬 查看原始貼文" at bounding box center [496, 237] width 992 height 474
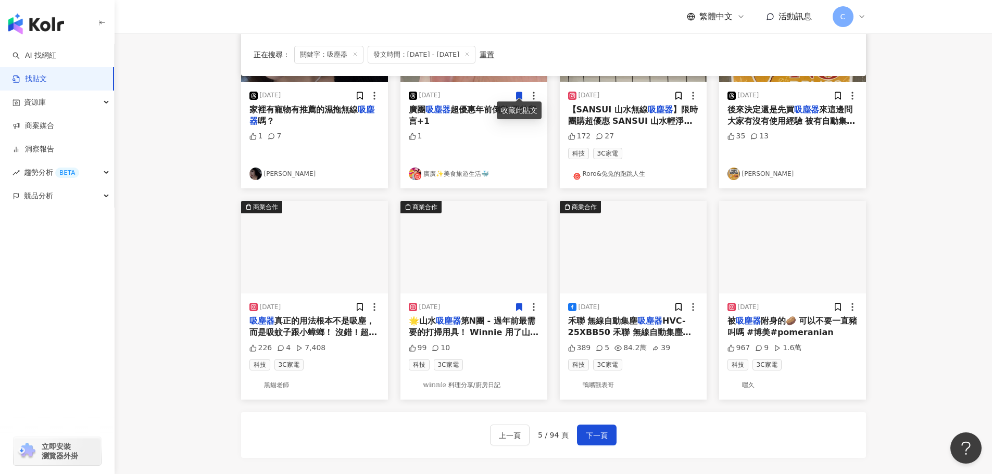
scroll to position [469, 0]
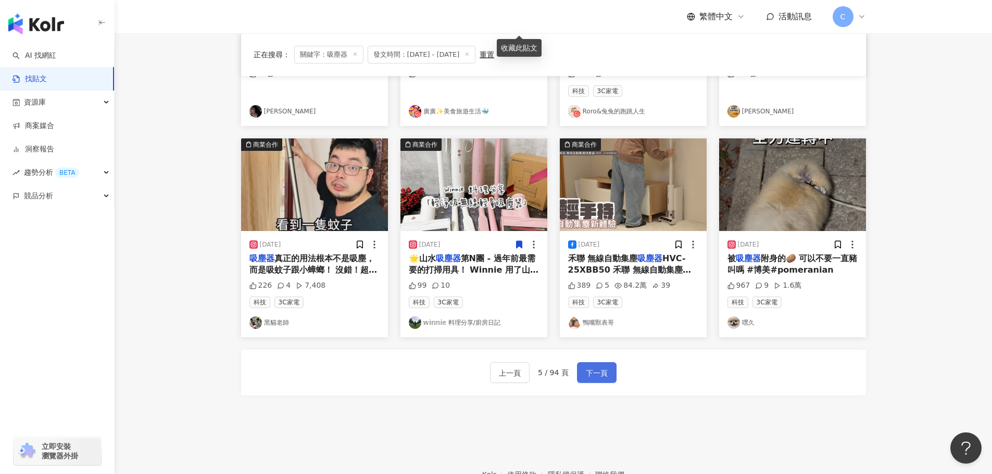
click at [597, 372] on span "下一頁" at bounding box center [597, 373] width 22 height 12
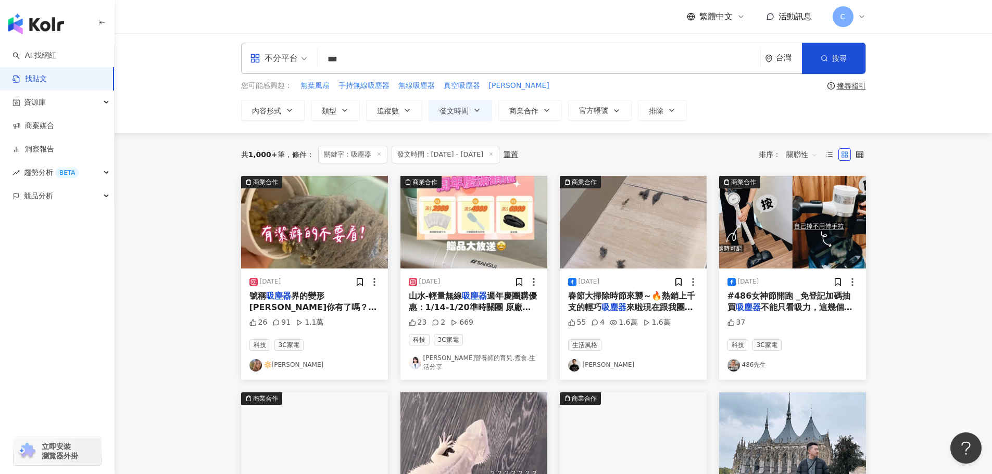
scroll to position [0, 0]
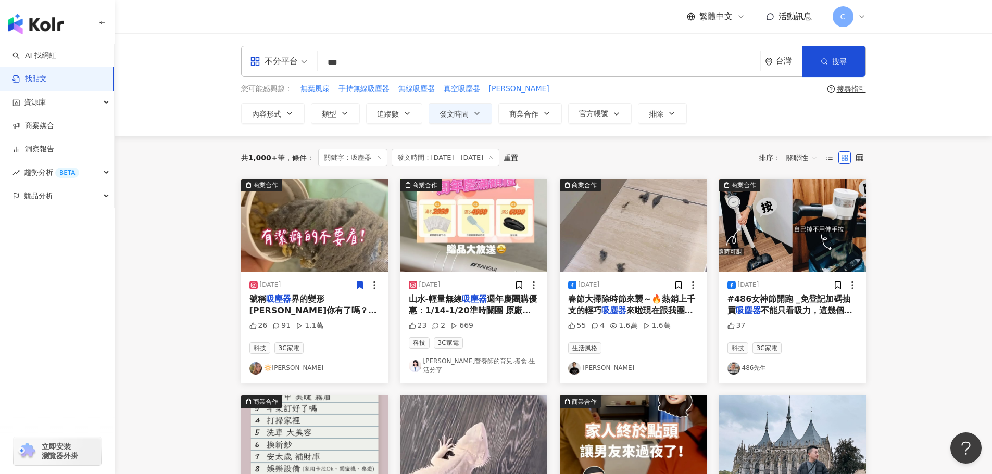
click at [796, 311] on span "不能只看吸力，這幾個小細節用起來差很多。 486×LG獨家A9K-LEGEND雙電池全配手持無線" at bounding box center [789, 328] width 125 height 45
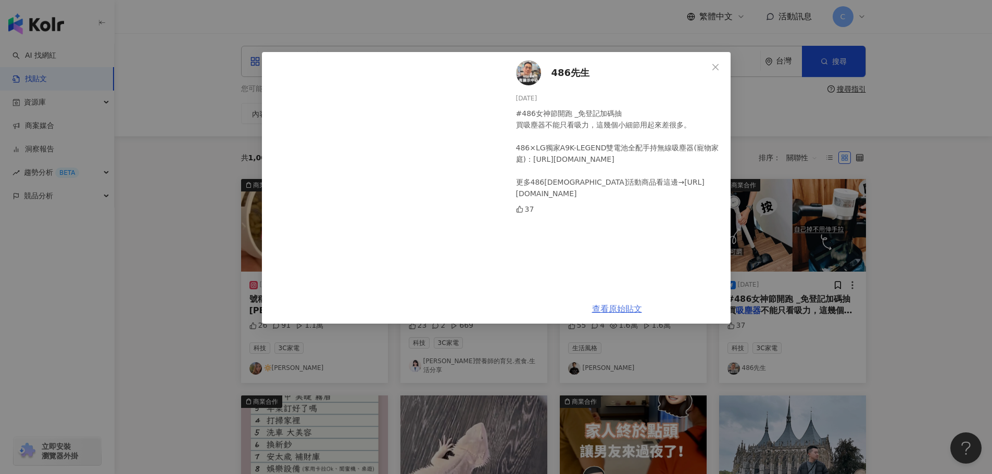
click at [635, 306] on link "查看原始貼文" at bounding box center [617, 309] width 50 height 10
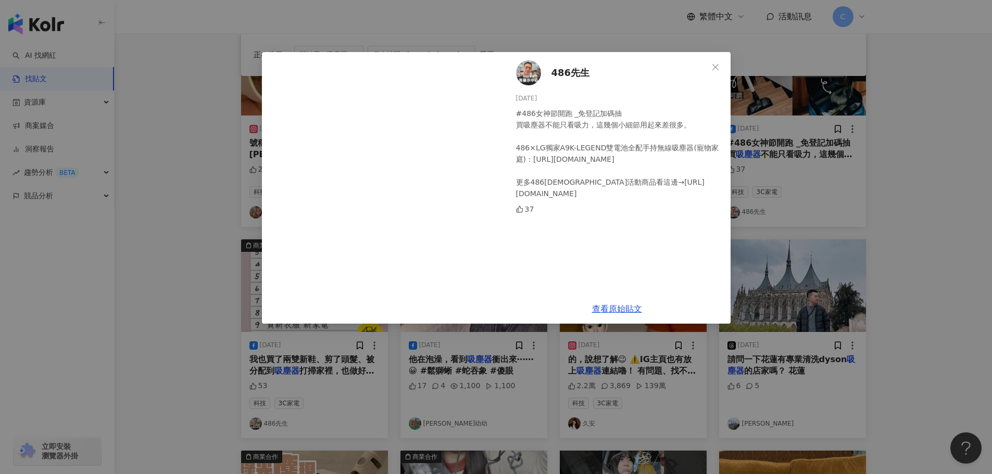
click at [195, 288] on div "486先生 [DATE] #486女神節開跑 _免登記加碼抽 買吸塵器不能只看吸力，這幾個小細節用起來差很多。 486×LG獨家A9K-LEGEND雙電池全配…" at bounding box center [496, 237] width 992 height 474
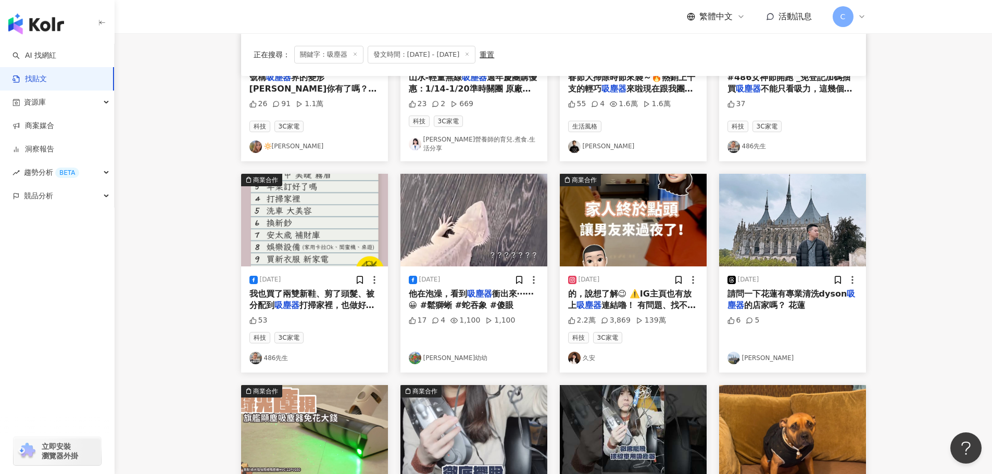
scroll to position [260, 0]
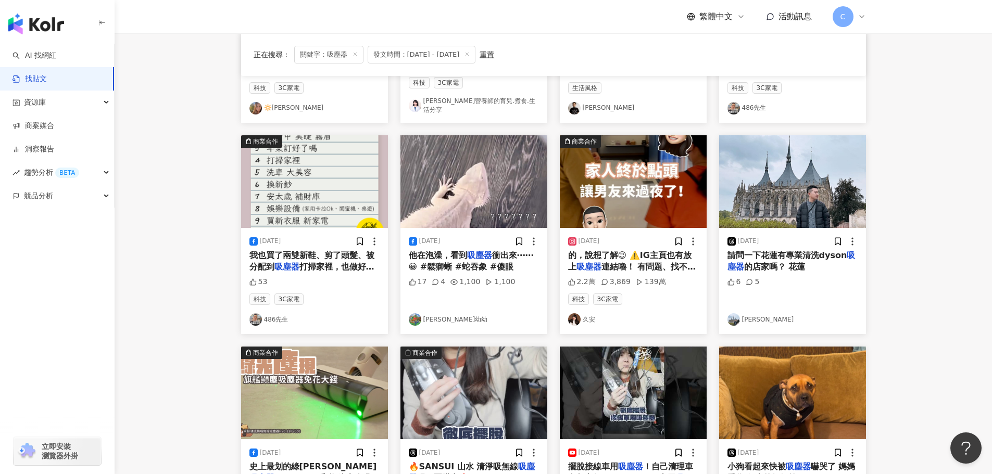
click at [605, 262] on span "連結嚕！ 有問題、找不到可以私訊問" at bounding box center [632, 272] width 128 height 21
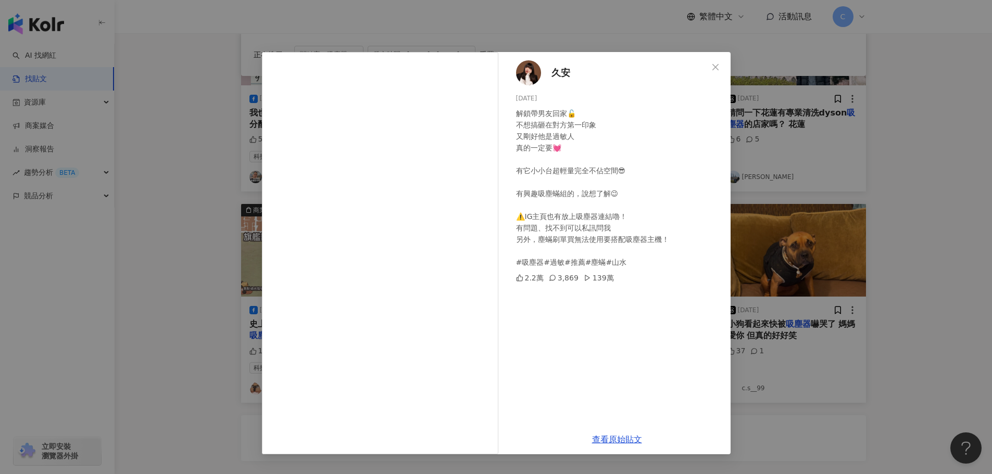
scroll to position [417, 0]
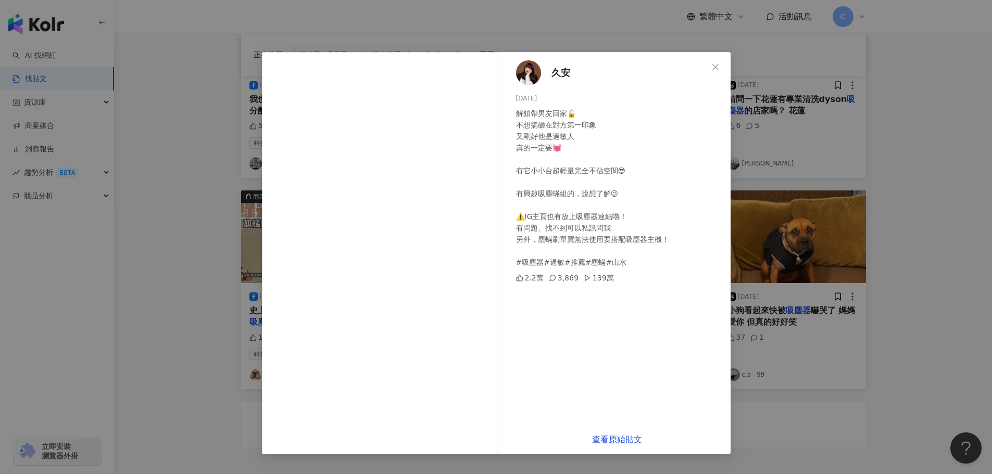
click at [218, 240] on div "久安 [DATE] 解鎖帶男友回家🔓 不想搞砸在對方第一印象 又剛好他是過敏人 真的一定要💓 有它小小台超輕量完全不佔空間😎 有興趣吸塵蟎組的，說想了解😉 ⚠…" at bounding box center [496, 237] width 992 height 474
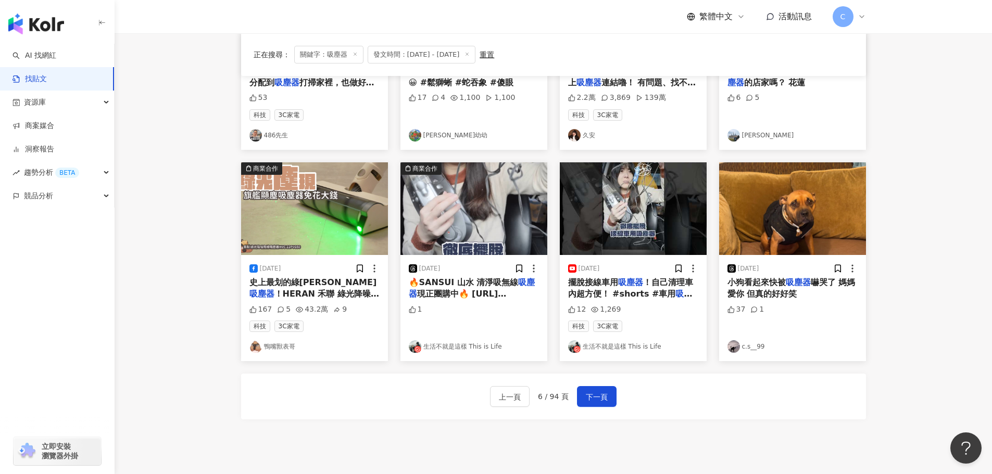
scroll to position [469, 0]
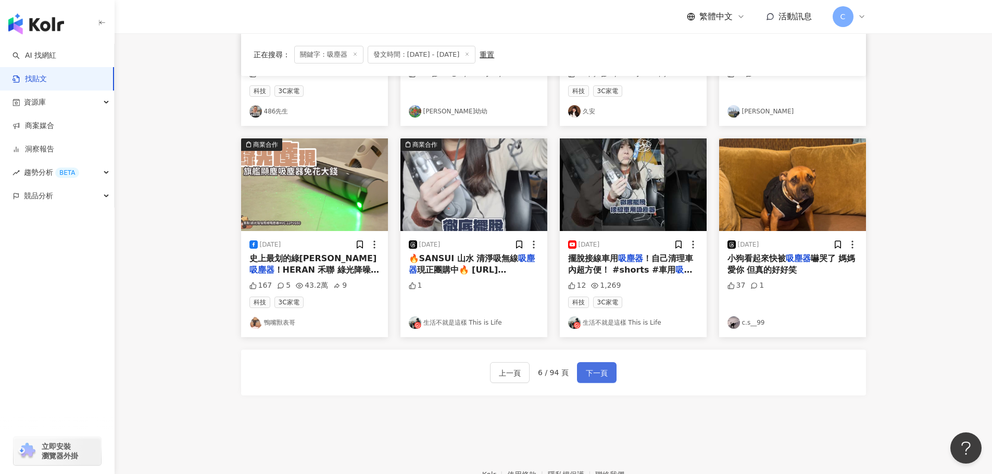
click at [582, 373] on button "下一頁" at bounding box center [597, 372] width 40 height 21
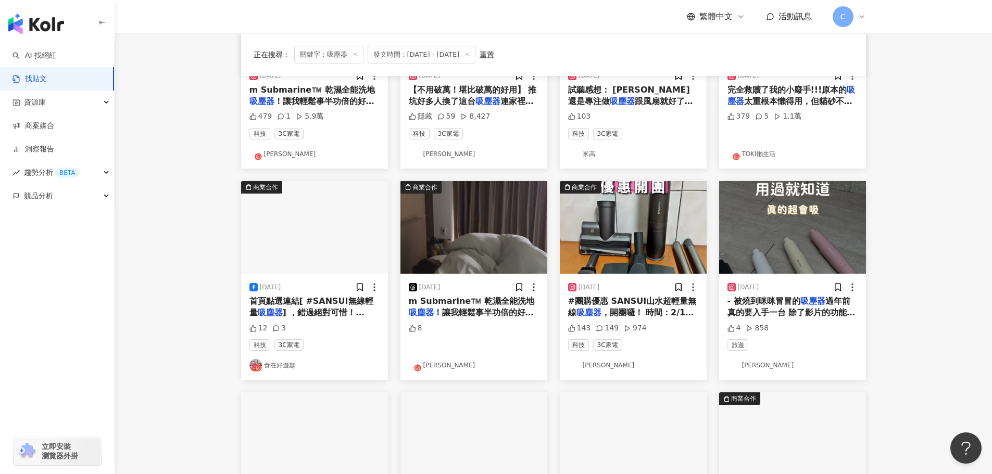
scroll to position [0, 0]
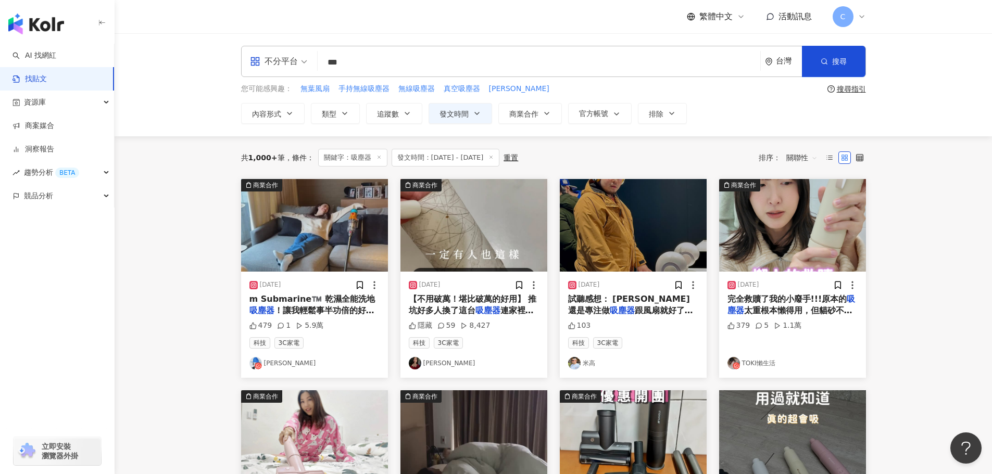
click at [326, 306] on span "！讓我輕鬆事半功倍的好幫手，操作上" at bounding box center [311, 316] width 125 height 21
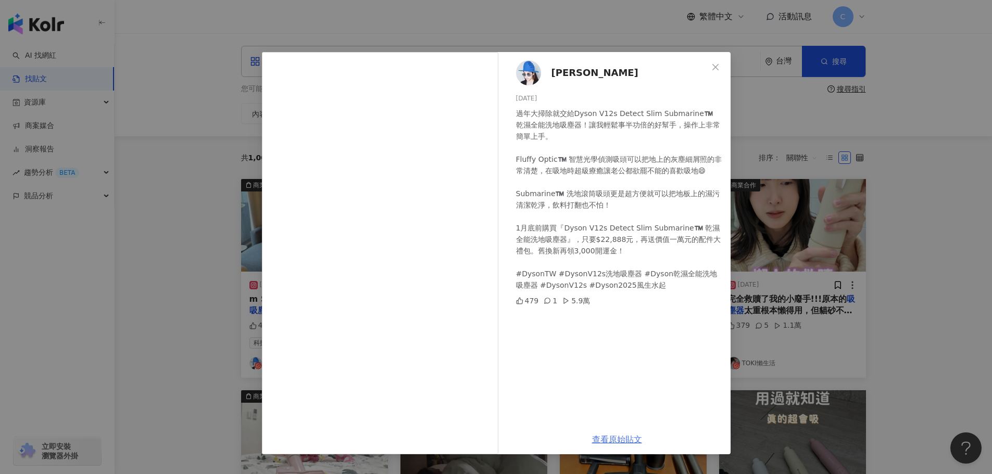
click at [624, 445] on link "查看原始貼文" at bounding box center [617, 440] width 50 height 10
click at [896, 207] on div "[PERSON_NAME] [DATE] 過年大掃除就交給Dyson V12s Detect Slim Submarine™️ 乾濕全能洗地吸塵器！讓我輕鬆事…" at bounding box center [496, 237] width 992 height 474
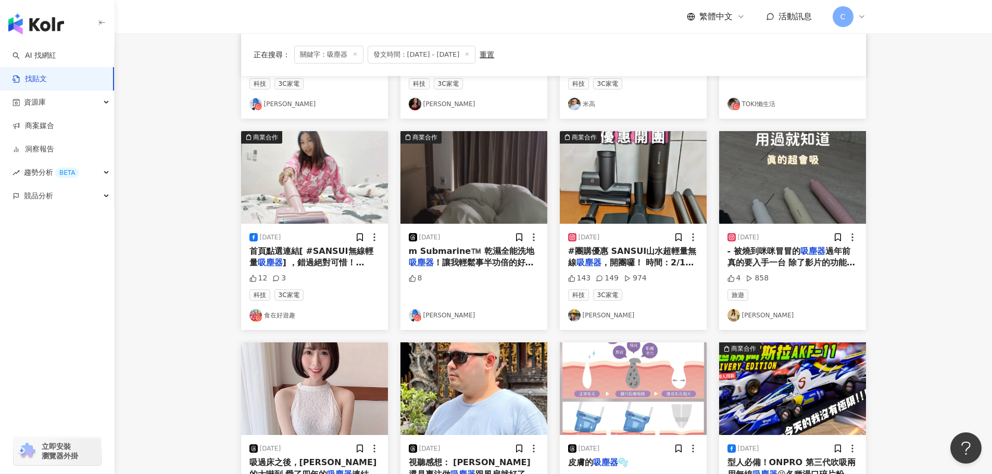
scroll to position [260, 0]
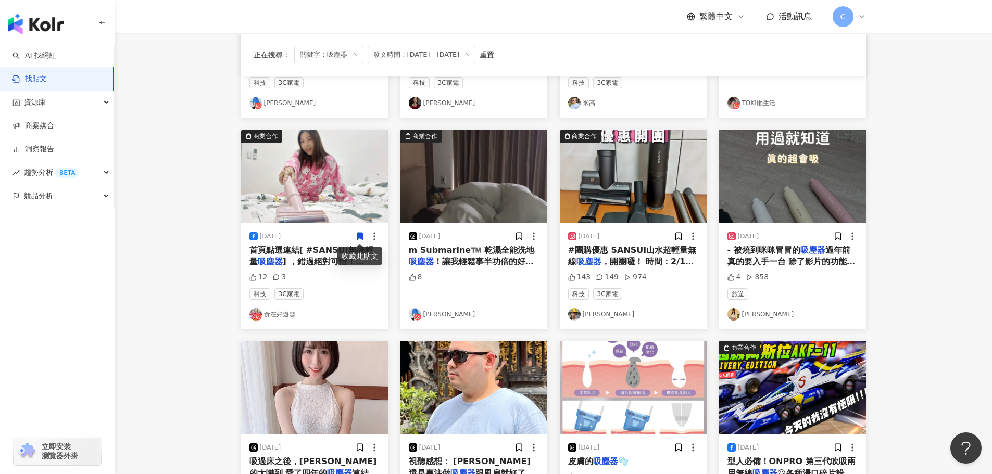
click at [491, 262] on span "！讓我輕鬆事半功倍的好幫手，操作上" at bounding box center [471, 267] width 125 height 21
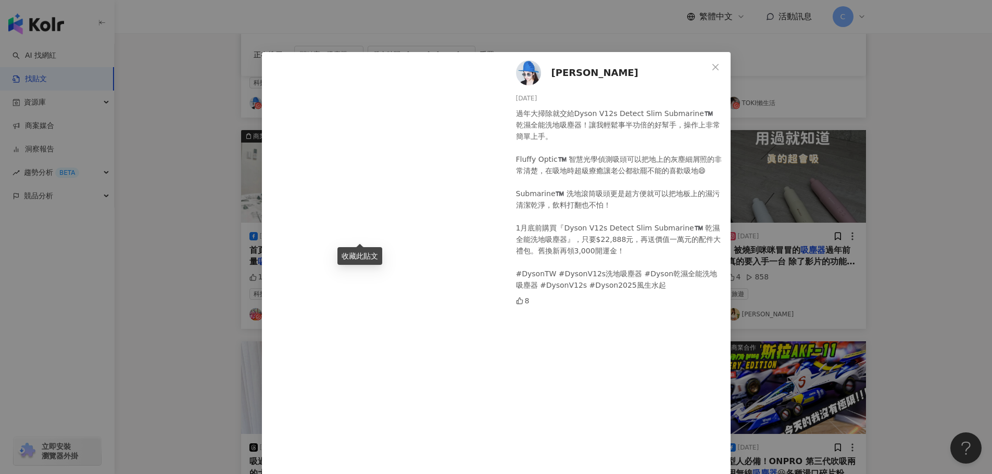
scroll to position [104, 0]
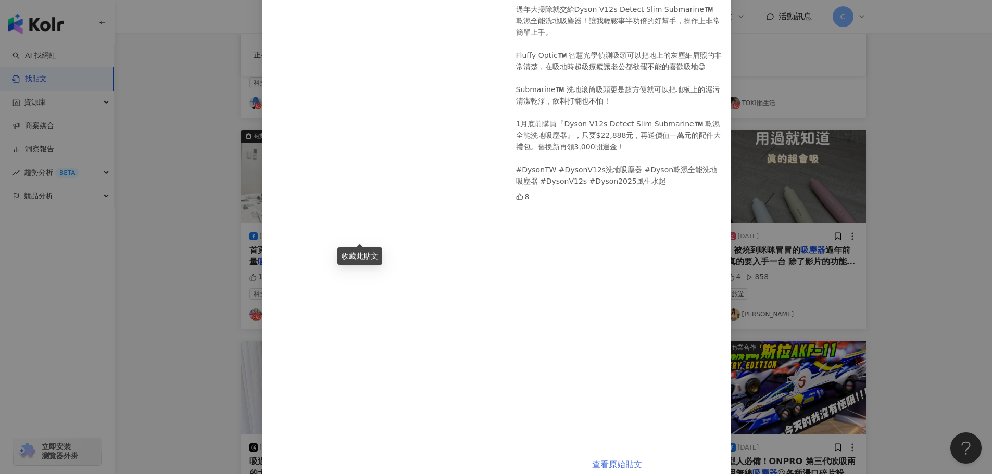
click at [613, 460] on link "查看原始貼文" at bounding box center [617, 465] width 50 height 10
click at [859, 197] on div "[PERSON_NAME] [DATE] 過年大掃除就交給Dyson V12s Detect Slim Submarine™️ 乾濕全能洗地吸塵器！讓我輕鬆事…" at bounding box center [496, 237] width 992 height 474
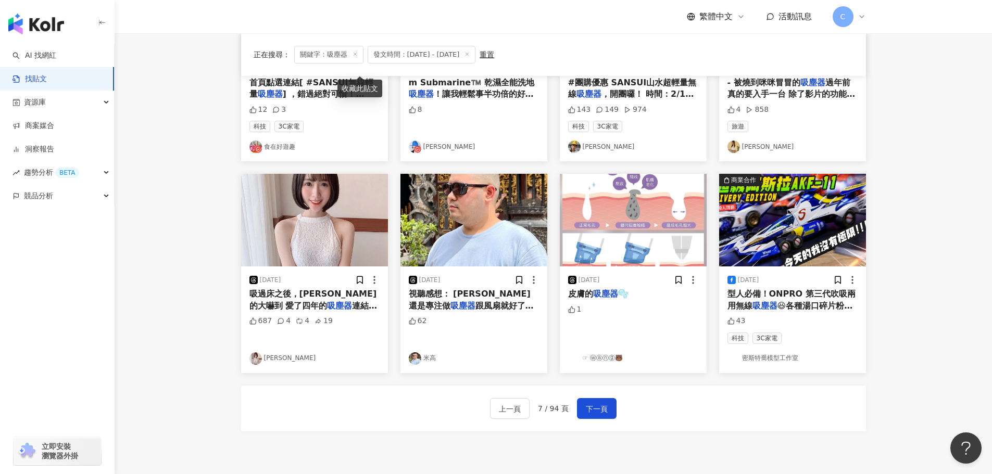
scroll to position [417, 0]
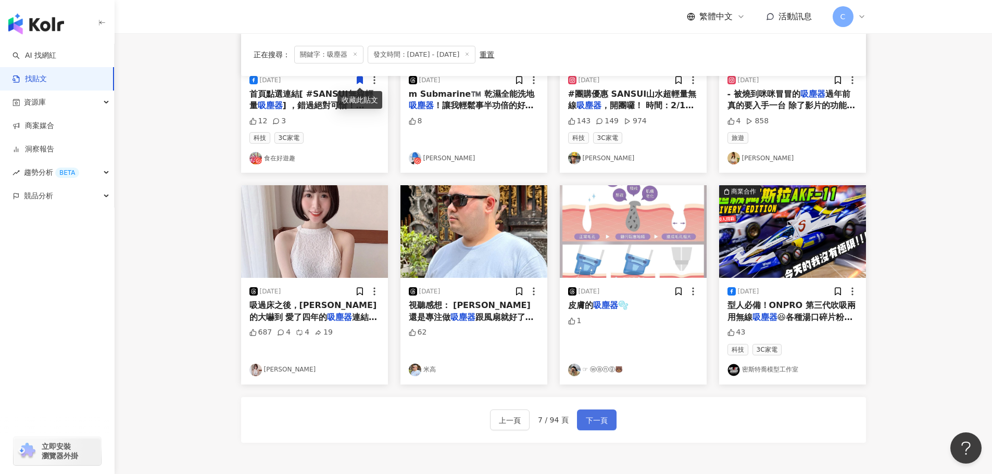
click at [586, 415] on span "下一頁" at bounding box center [597, 421] width 22 height 12
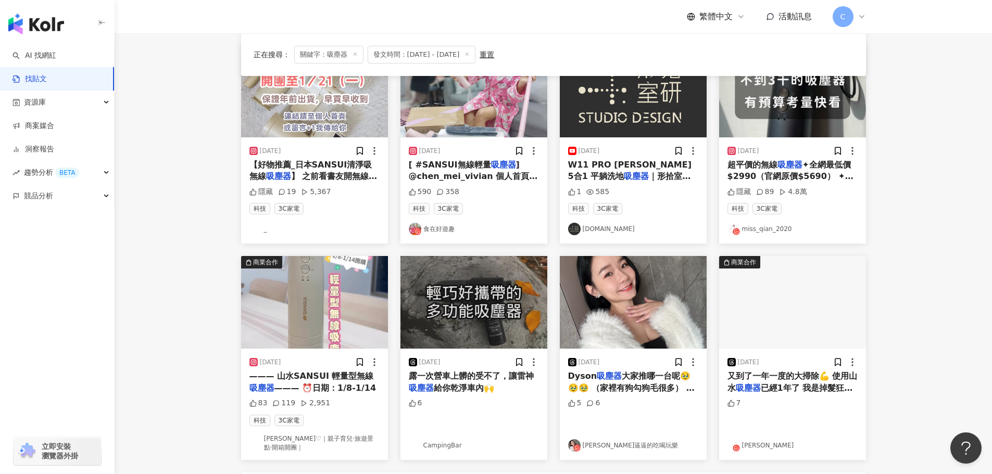
scroll to position [469, 0]
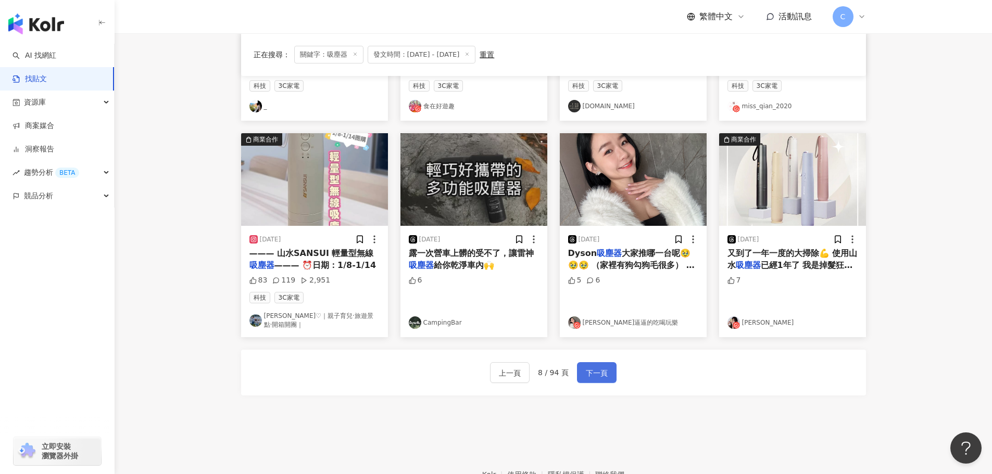
click at [605, 376] on span "下一頁" at bounding box center [597, 373] width 22 height 12
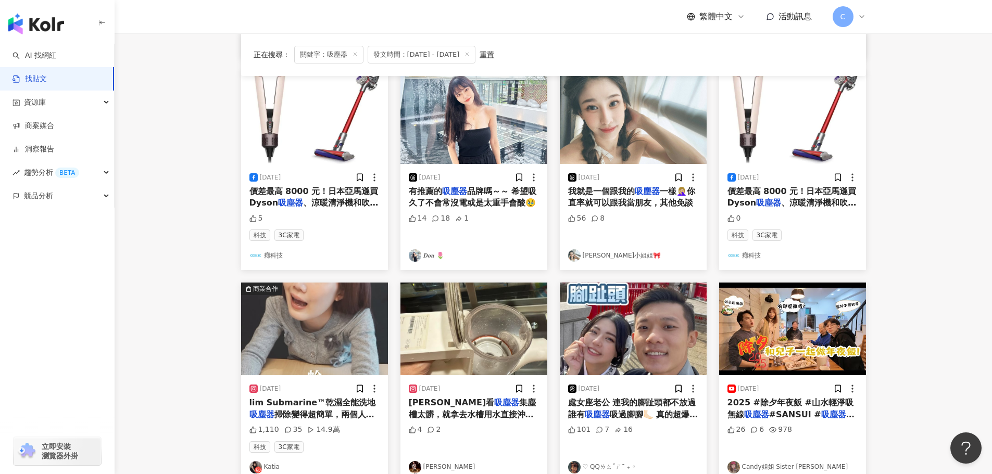
scroll to position [308, 0]
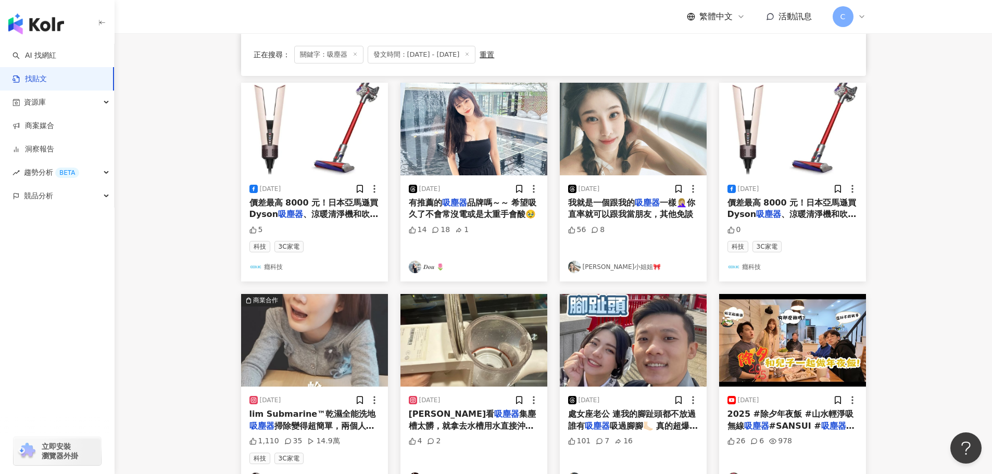
click at [307, 438] on icon at bounding box center [310, 441] width 7 height 7
click at [315, 421] on span "掃除變得超簡單，兩個人搶著用！" at bounding box center [311, 431] width 125 height 21
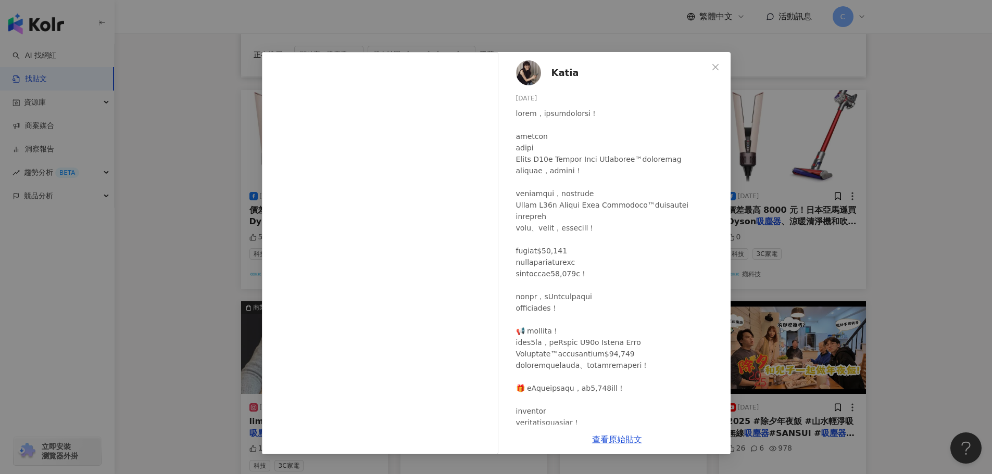
scroll to position [256, 0]
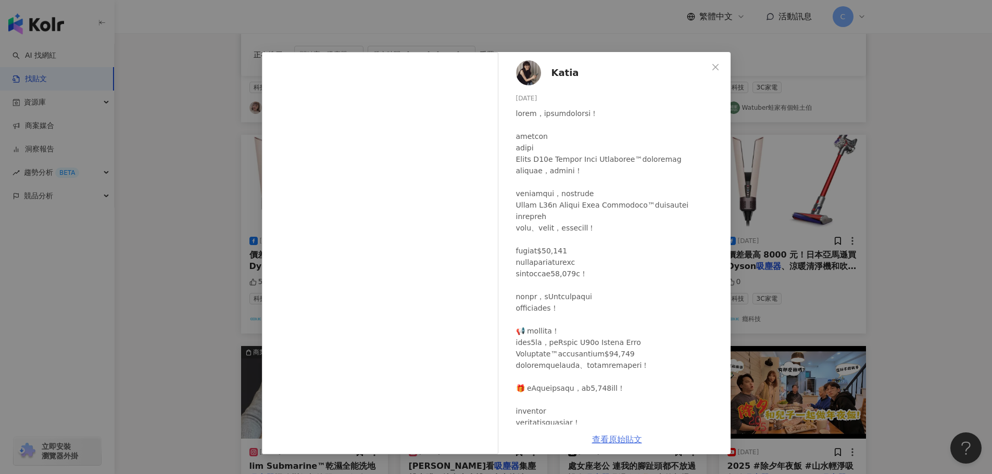
click at [641, 435] on link "查看原始貼文" at bounding box center [617, 440] width 50 height 10
click at [910, 180] on div "Katia [DATE] 1,110 35 14.9萬 查看原始貼文" at bounding box center [496, 237] width 992 height 474
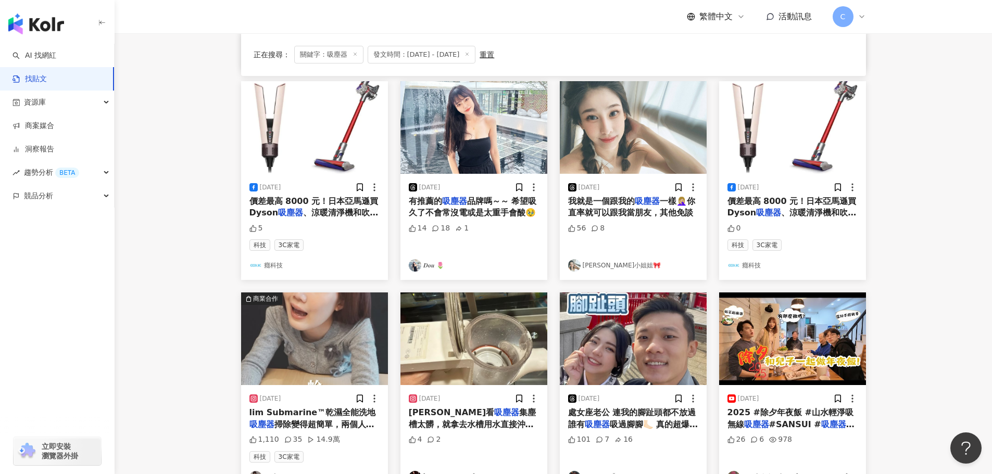
scroll to position [412, 0]
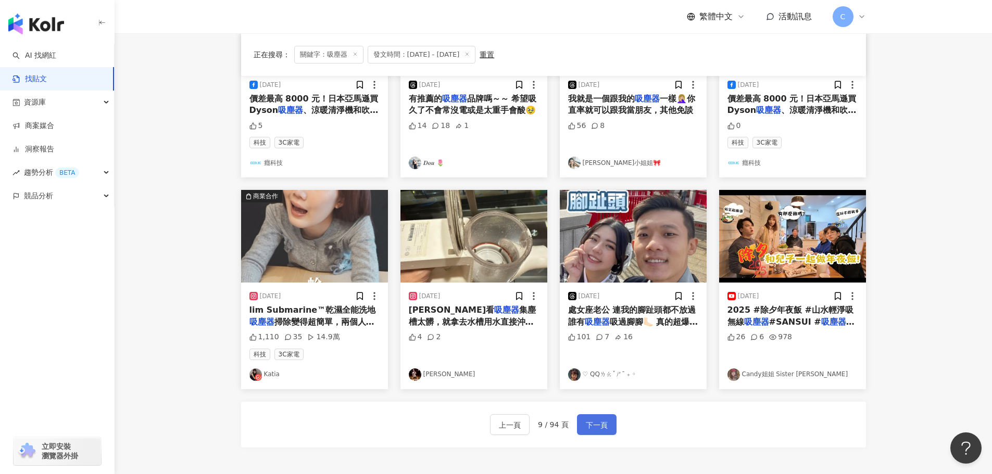
click at [589, 423] on span "下一頁" at bounding box center [597, 425] width 22 height 12
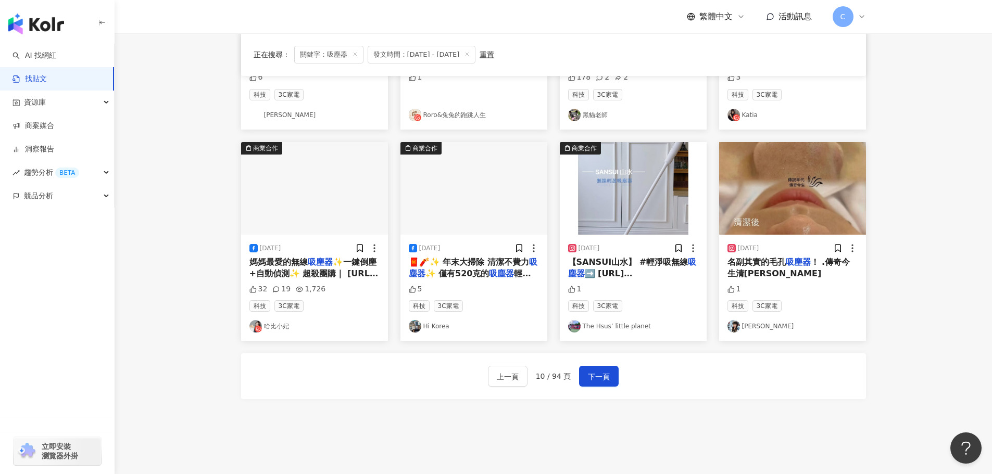
scroll to position [469, 0]
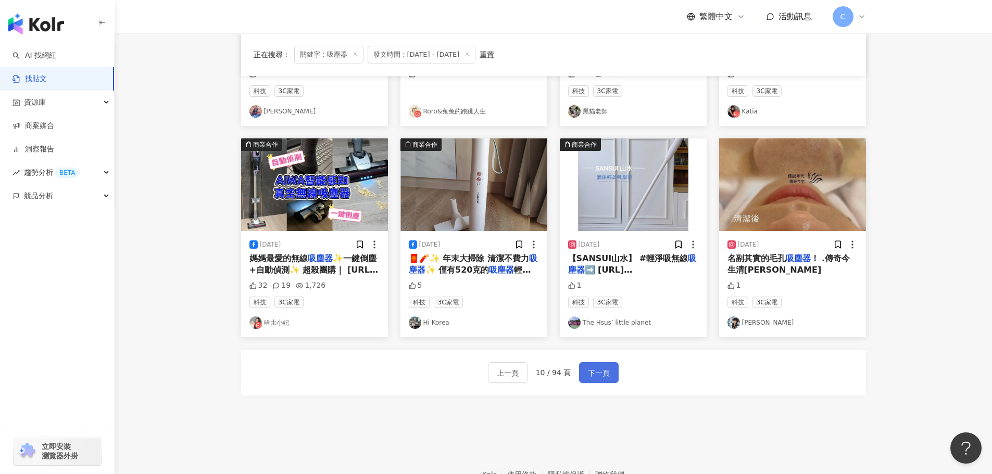
click at [601, 375] on span "下一頁" at bounding box center [599, 373] width 22 height 12
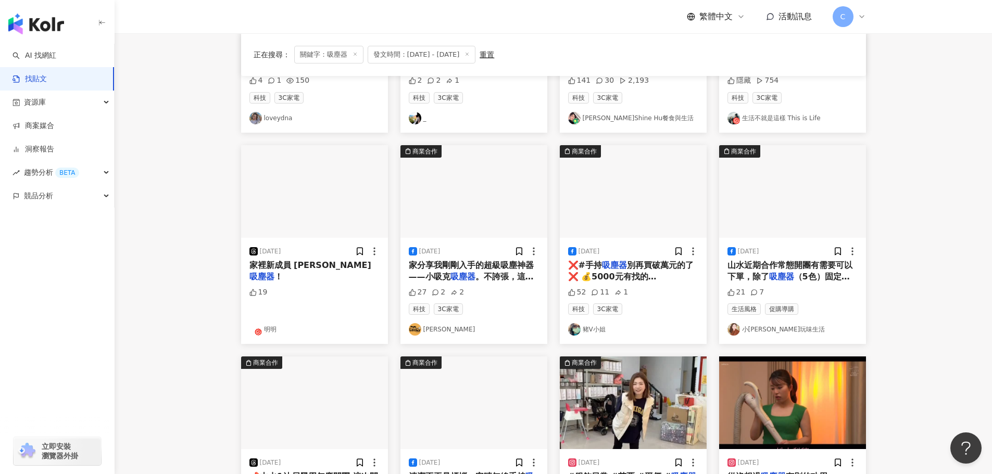
scroll to position [260, 0]
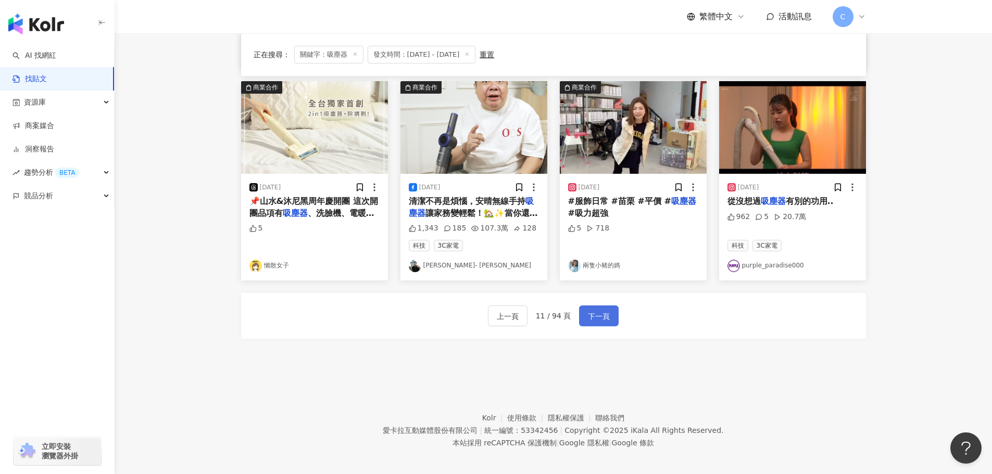
click at [603, 324] on button "下一頁" at bounding box center [599, 316] width 40 height 21
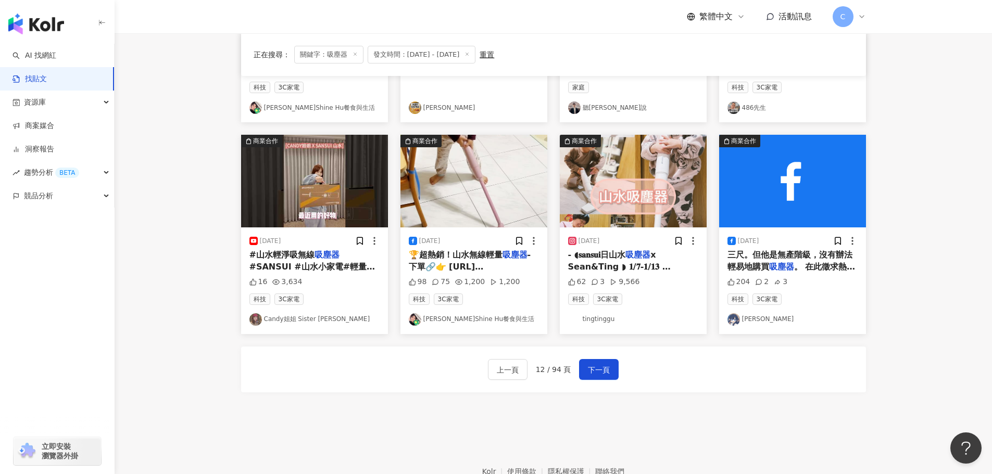
scroll to position [469, 0]
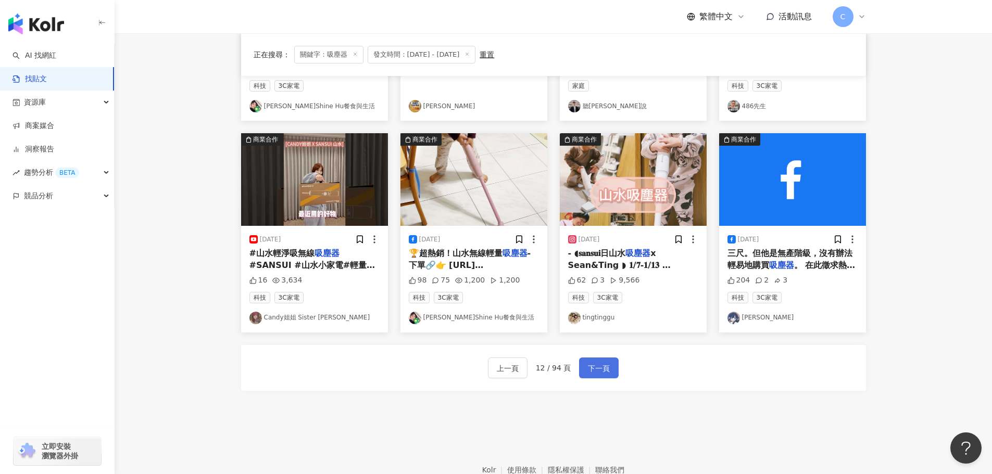
click at [595, 371] on span "下一頁" at bounding box center [599, 368] width 22 height 12
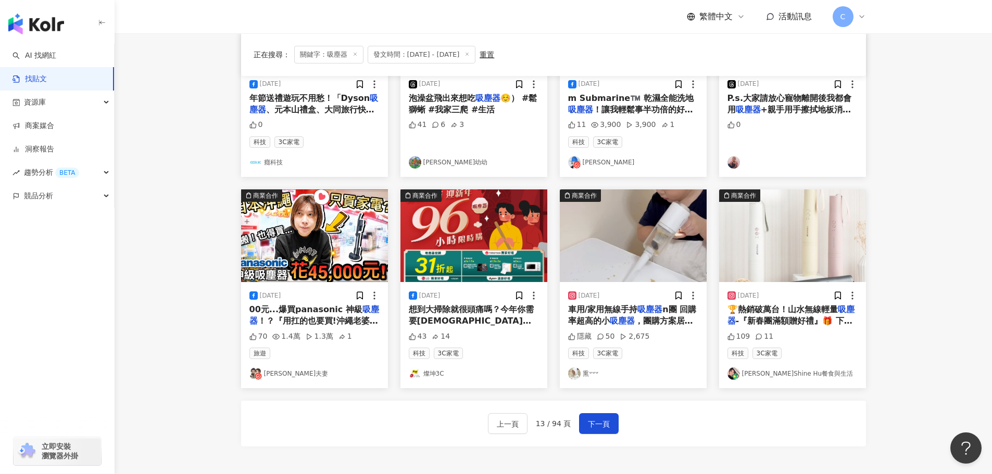
scroll to position [532, 0]
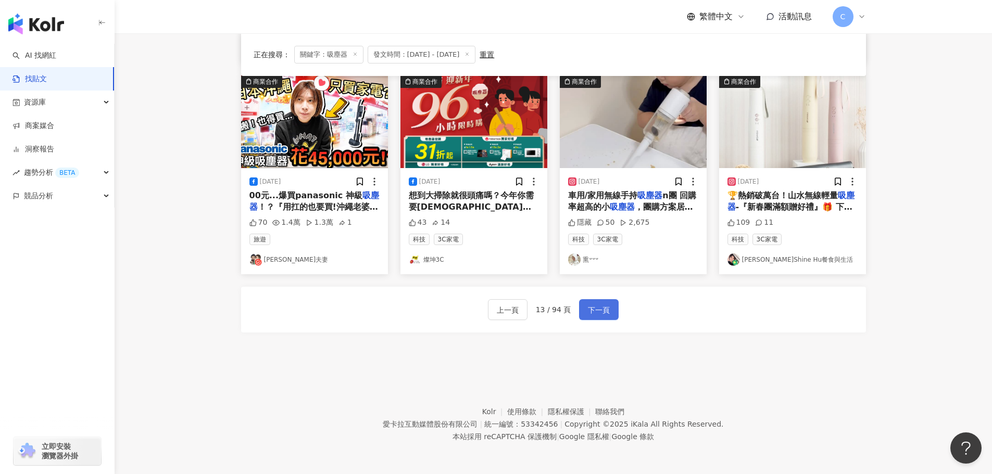
click at [597, 315] on span "下一頁" at bounding box center [599, 310] width 22 height 12
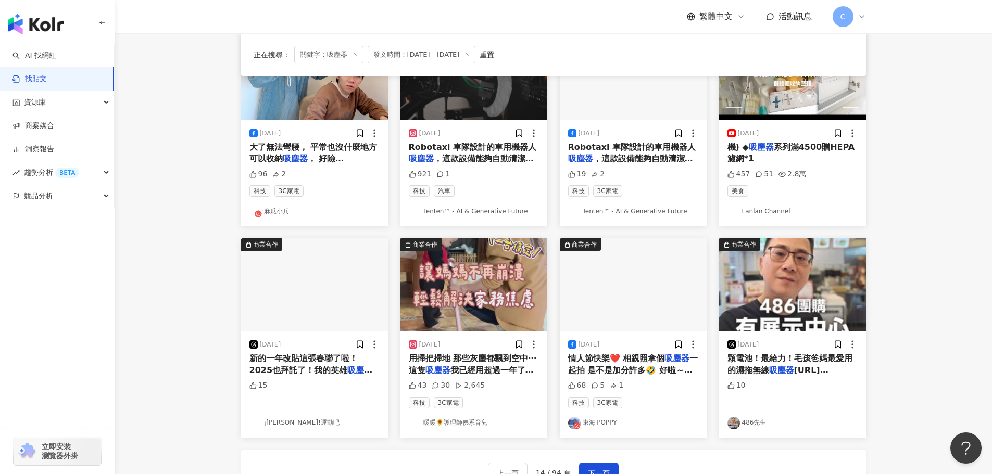
scroll to position [371, 0]
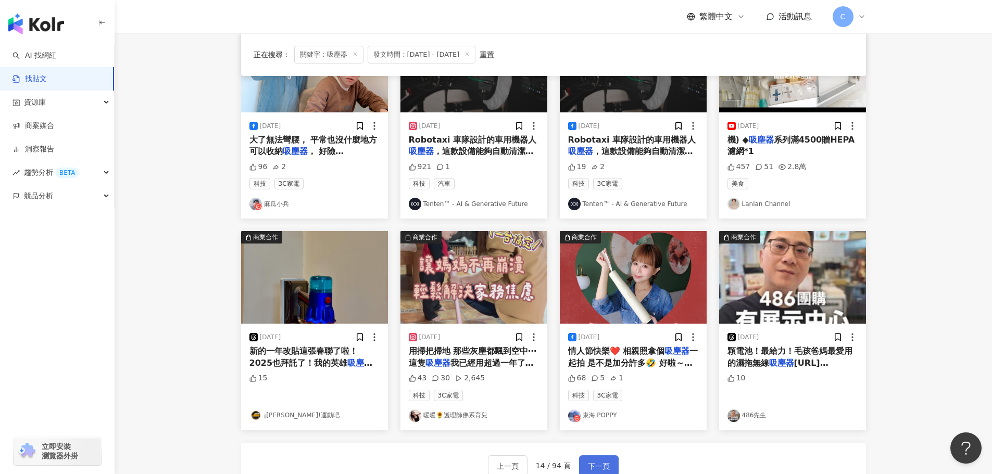
drag, startPoint x: 620, startPoint y: 457, endPoint x: 597, endPoint y: 471, distance: 26.9
click at [615, 460] on div "上一頁 14 / 94 頁 下一頁" at bounding box center [553, 466] width 625 height 46
click at [597, 471] on span "下一頁" at bounding box center [599, 466] width 22 height 12
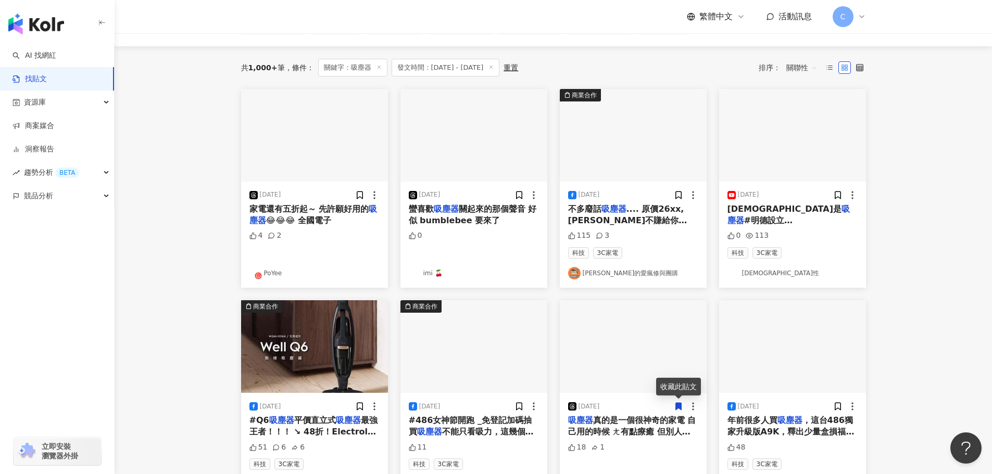
scroll to position [215, 0]
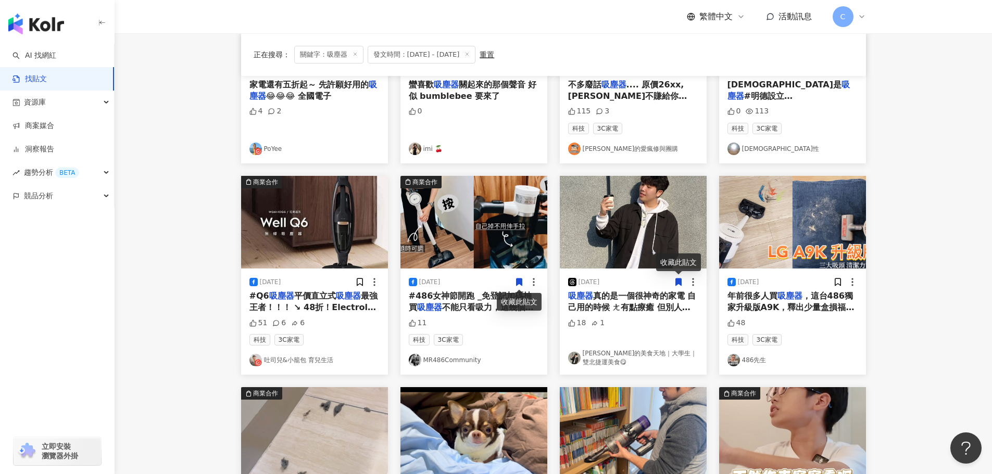
click at [795, 301] on mark "吸塵器" at bounding box center [789, 296] width 25 height 10
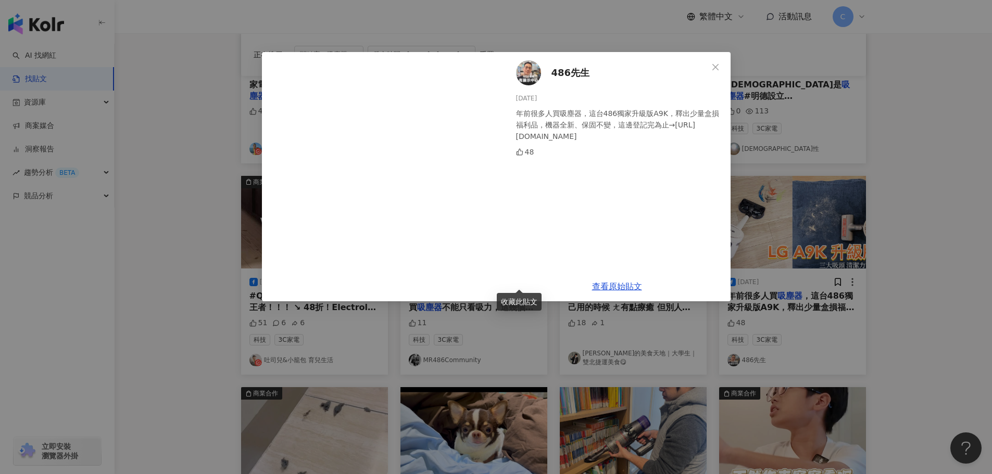
click at [943, 161] on div "486先生 [DATE][DATE]很多人買吸塵器，這台486獨家升級版A9K，釋出少量盒損福利品，機器全新、保固不變，這邊登記完為止→[URL][DOMAI…" at bounding box center [496, 237] width 992 height 474
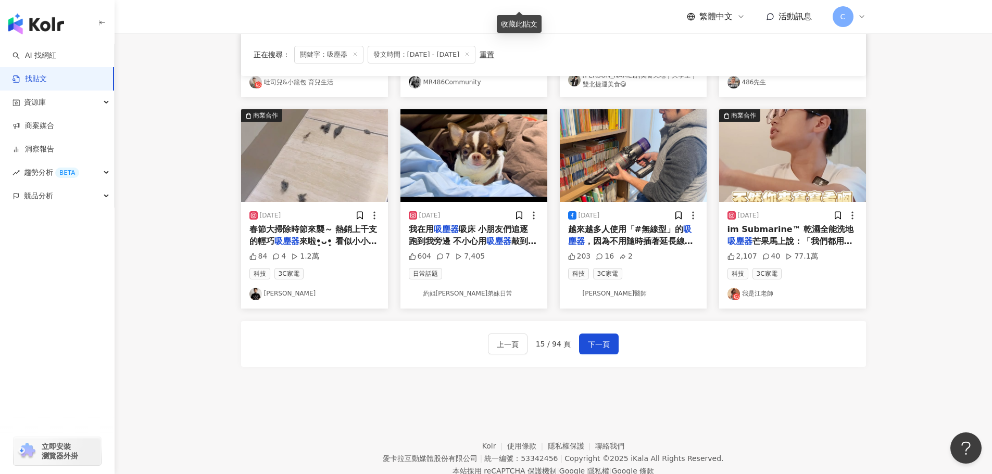
scroll to position [475, 0]
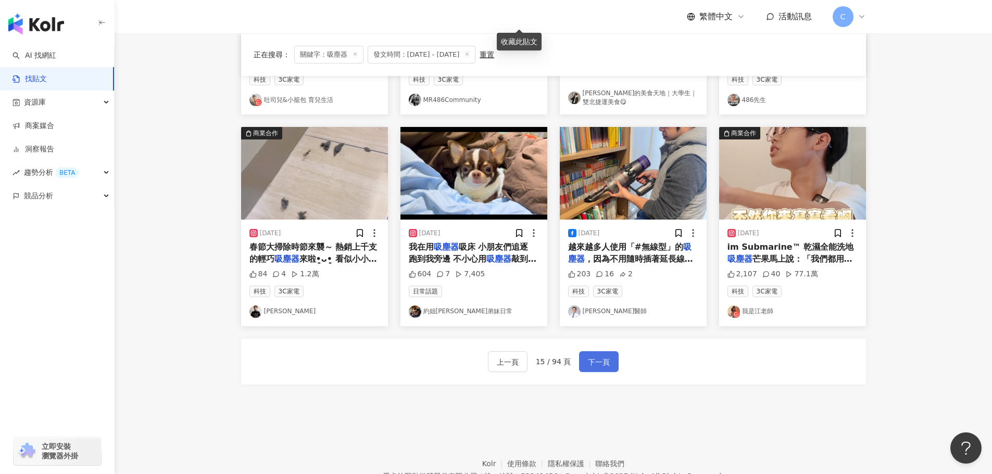
click at [604, 363] on span "下一頁" at bounding box center [599, 362] width 22 height 12
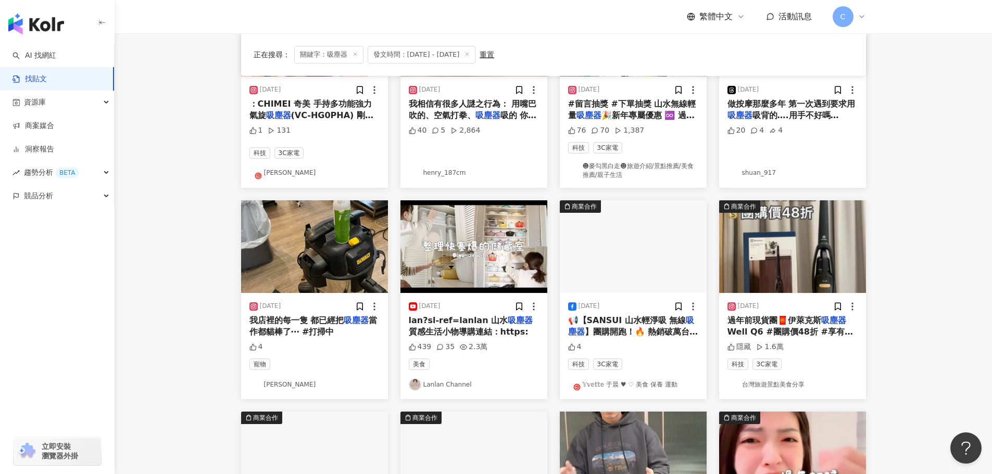
scroll to position [219, 0]
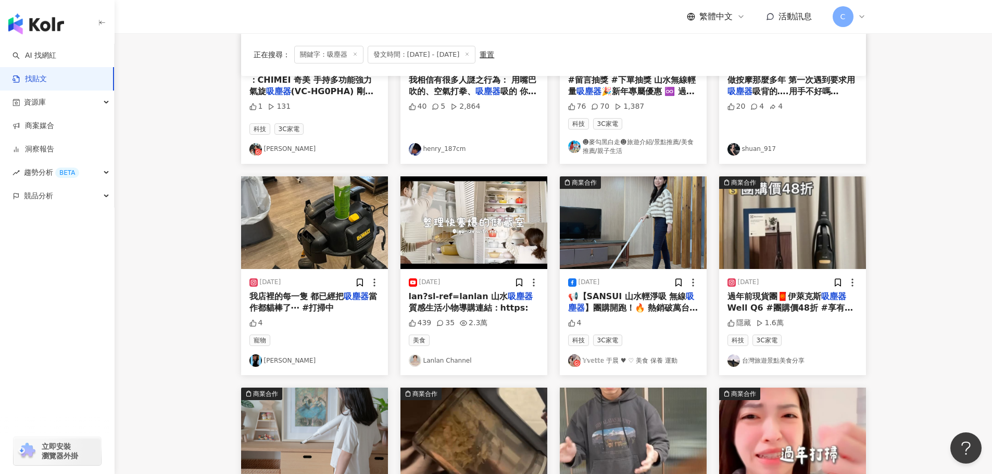
click at [768, 308] on span "Well Q6 #團購價48折 #享有二年保固 - 《1/7-1/13開團》👍🏻好評第四團 【Electrolux 伊萊克斯】Well Q6 無線" at bounding box center [789, 325] width 125 height 45
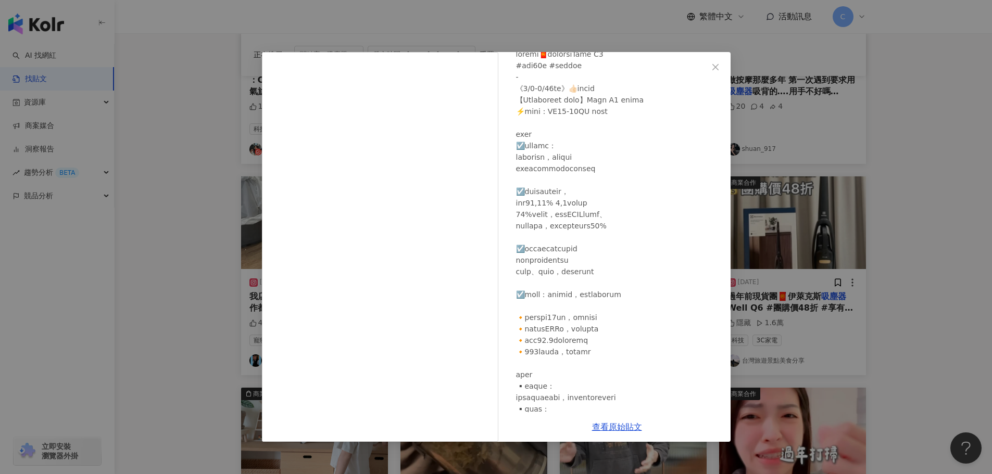
scroll to position [0, 0]
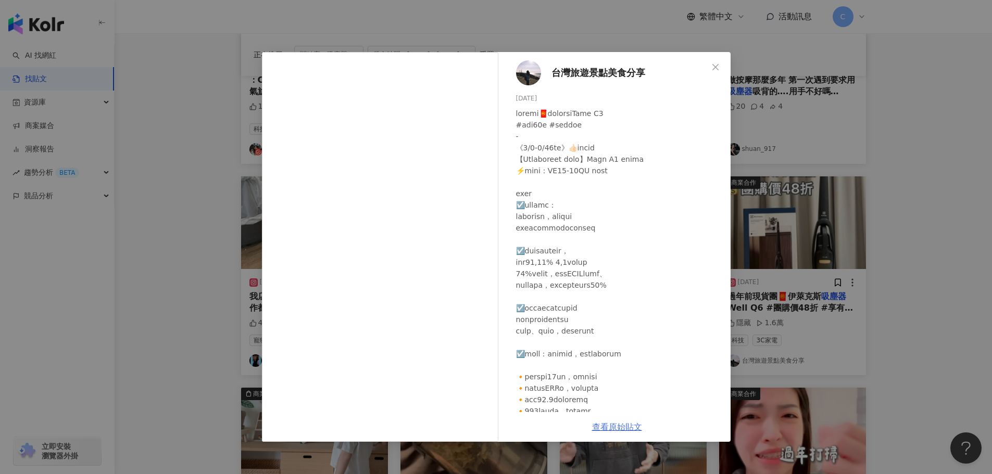
click at [627, 426] on link "查看原始貼文" at bounding box center [617, 427] width 50 height 10
click at [187, 141] on div "台灣旅遊景點美食分享 [DATE] 隱藏 1.6萬 查看原始貼文" at bounding box center [496, 237] width 992 height 474
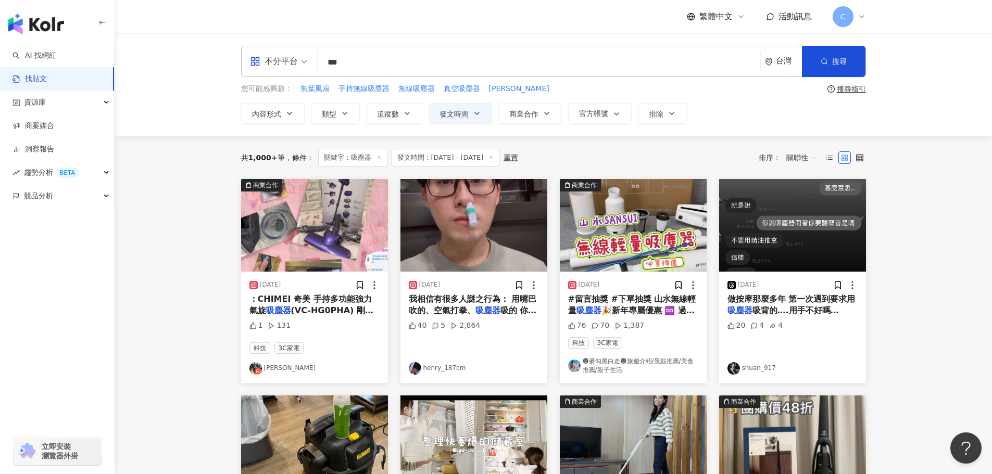
click at [329, 64] on input "***" at bounding box center [539, 62] width 434 height 22
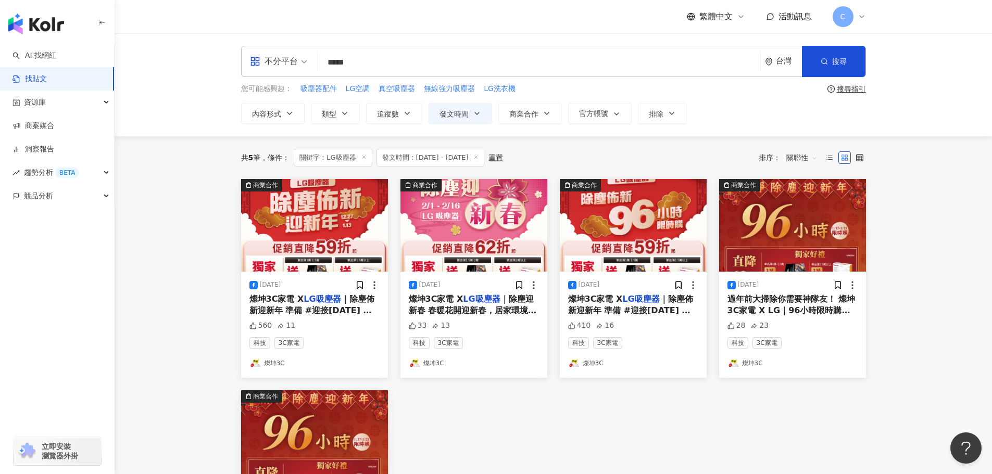
drag, startPoint x: 341, startPoint y: 64, endPoint x: 448, endPoint y: 69, distance: 107.4
click at [448, 69] on input "*****" at bounding box center [539, 62] width 434 height 22
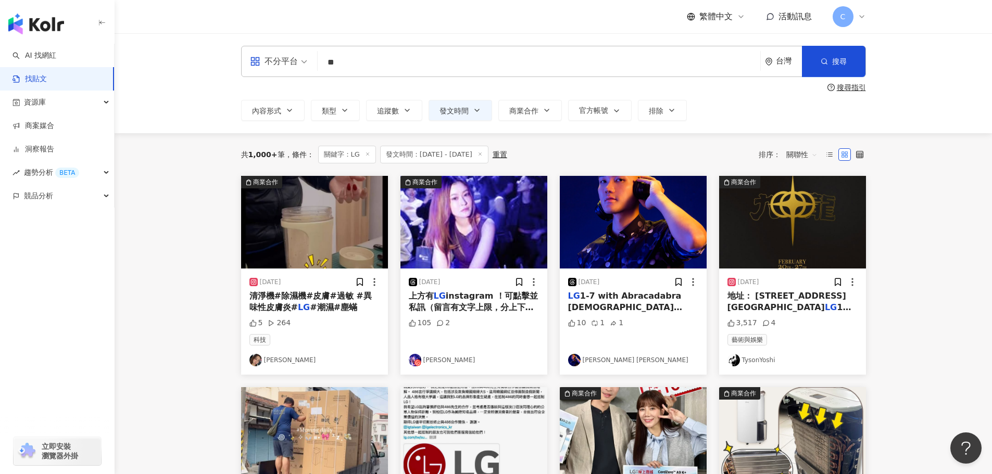
click at [413, 72] on input "**" at bounding box center [539, 62] width 434 height 22
type input "******"
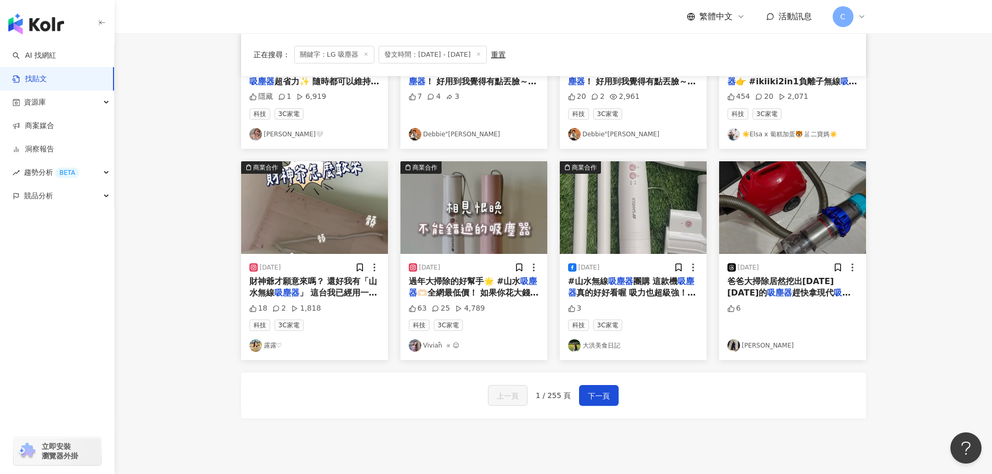
scroll to position [423, 0]
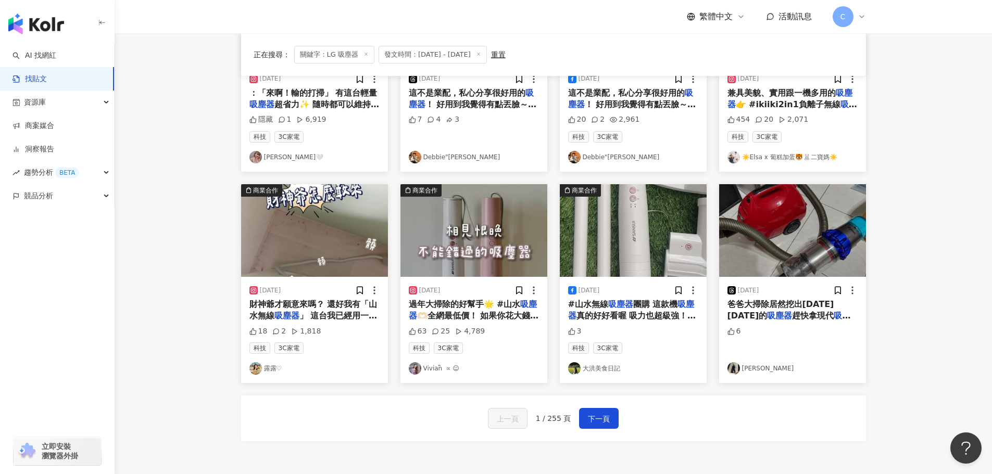
click at [587, 433] on div "上一頁 1 / 255 頁 下一頁" at bounding box center [553, 419] width 625 height 46
click at [598, 413] on span "下一頁" at bounding box center [599, 419] width 22 height 12
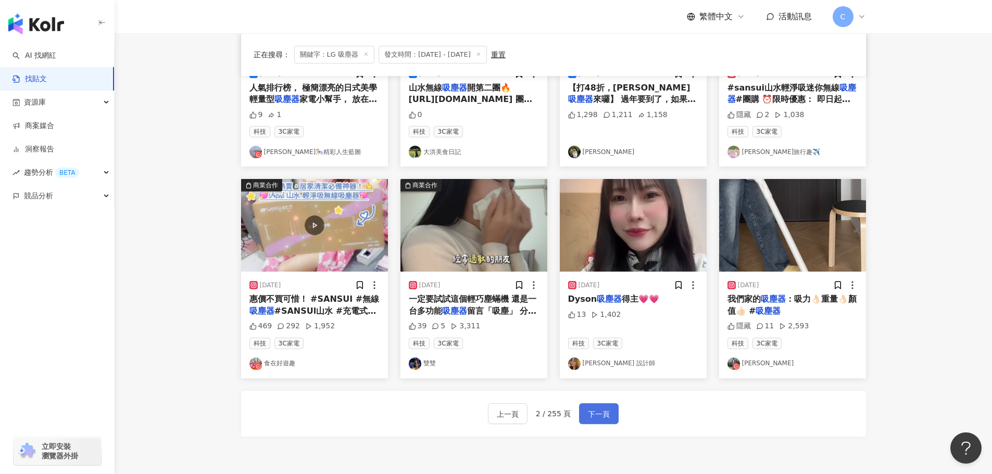
click at [609, 420] on button "下一頁" at bounding box center [599, 414] width 40 height 21
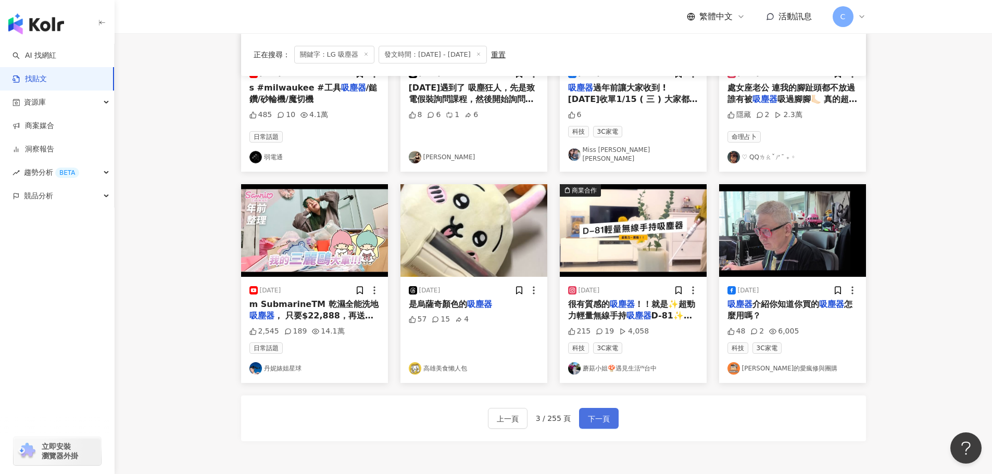
click at [588, 413] on span "下一頁" at bounding box center [599, 419] width 22 height 12
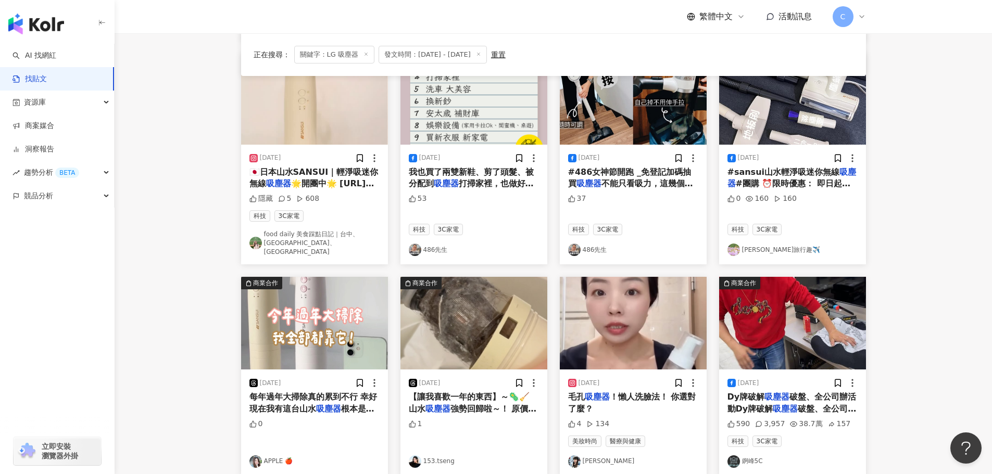
scroll to position [365, 0]
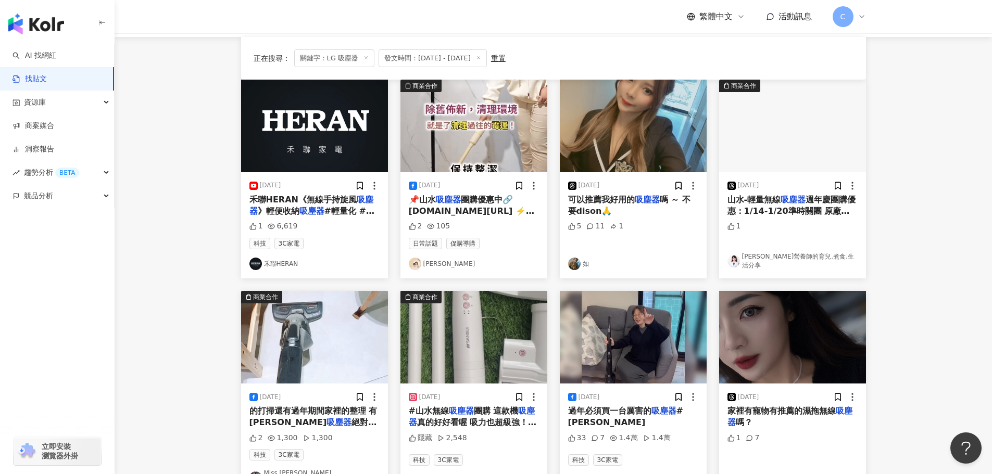
scroll to position [360, 0]
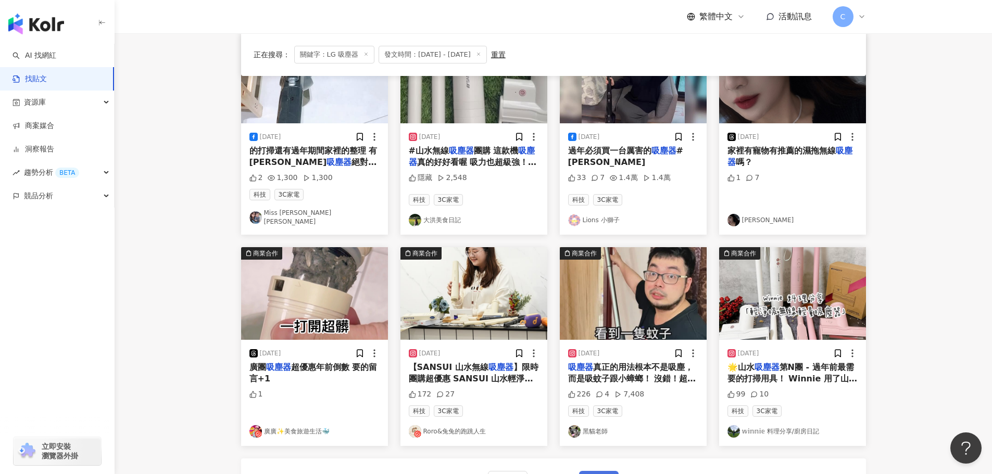
click at [592, 471] on button "下一頁" at bounding box center [599, 481] width 40 height 21
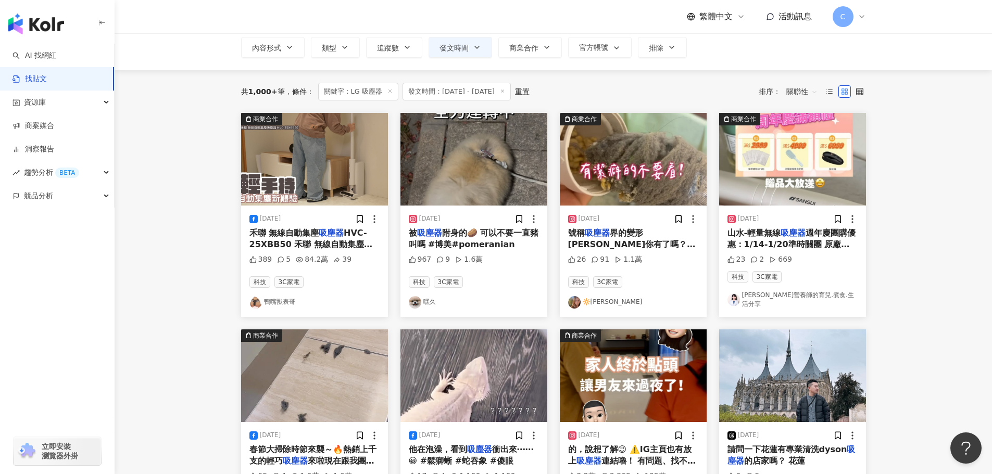
scroll to position [0, 0]
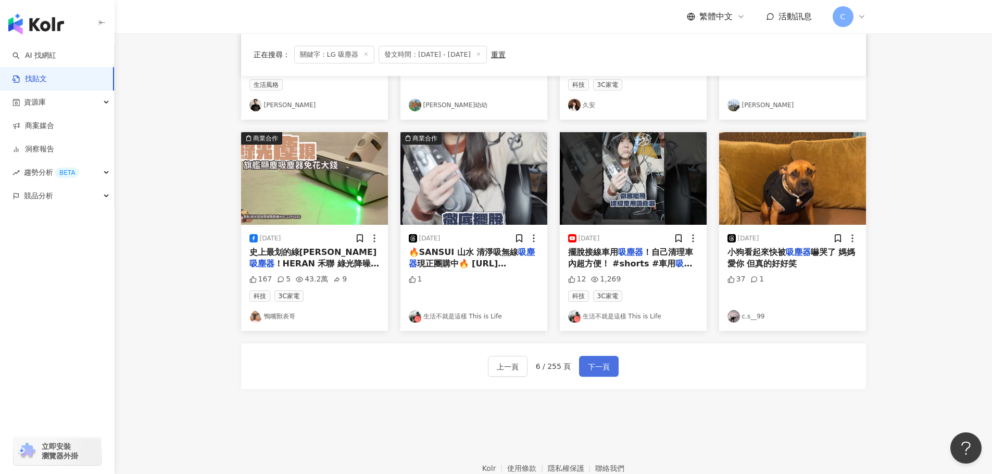
drag, startPoint x: 615, startPoint y: 333, endPoint x: 594, endPoint y: 359, distance: 33.3
click at [611, 337] on div "商業合作 [DATE] 禾聯 無線自動集塵 吸塵器 HVC-25XBB50 禾聯 無線自動集塵 吸塵器 HVC-25XBB50👉 [URL][DOMAIN_N…" at bounding box center [553, 47] width 625 height 686
click at [594, 361] on span "下一頁" at bounding box center [599, 367] width 22 height 12
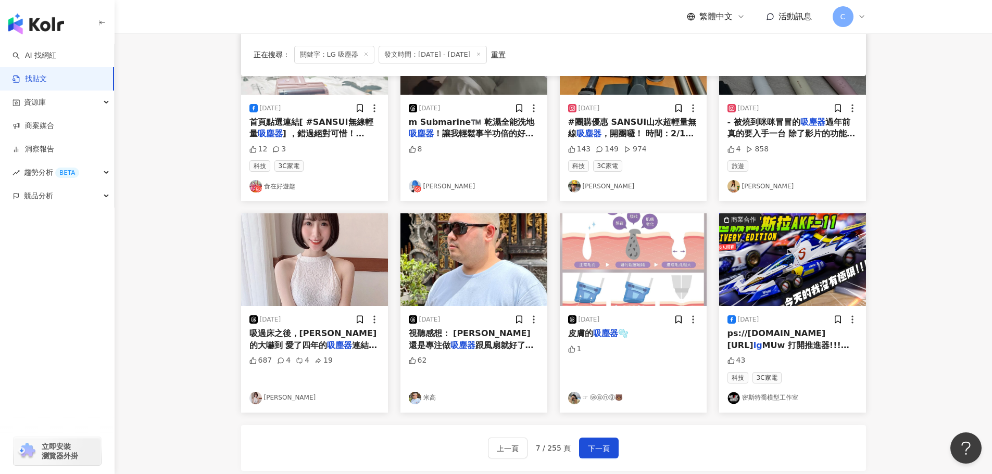
scroll to position [417, 0]
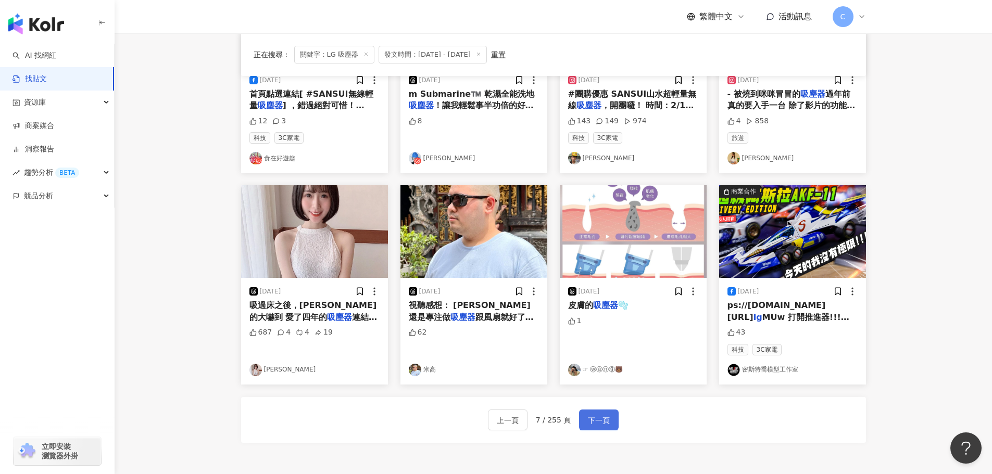
click at [613, 421] on button "下一頁" at bounding box center [599, 420] width 40 height 21
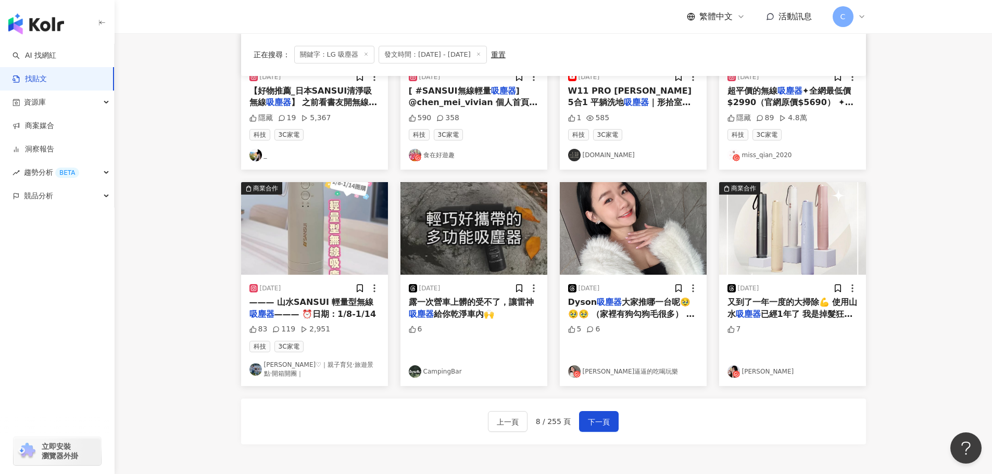
scroll to position [469, 0]
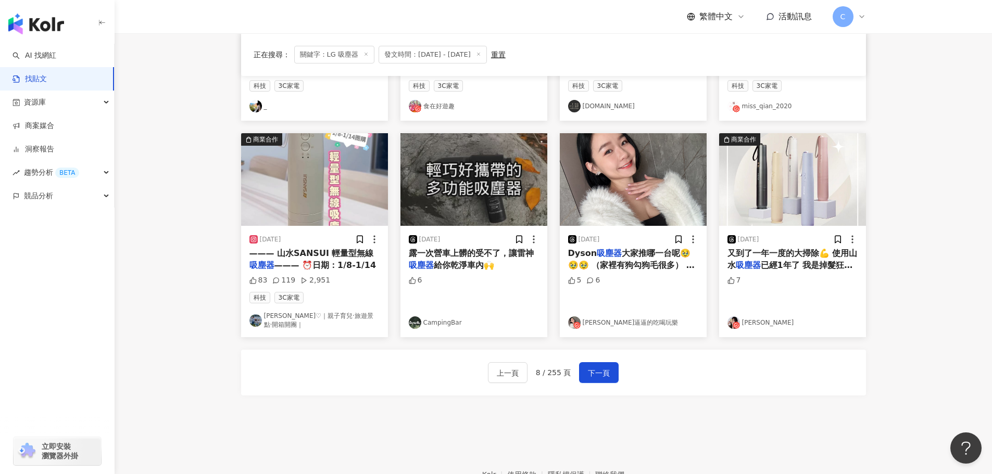
click at [588, 384] on div "上一頁 8 / 255 頁 下一頁" at bounding box center [553, 373] width 625 height 46
click at [591, 376] on span "下一頁" at bounding box center [599, 373] width 22 height 12
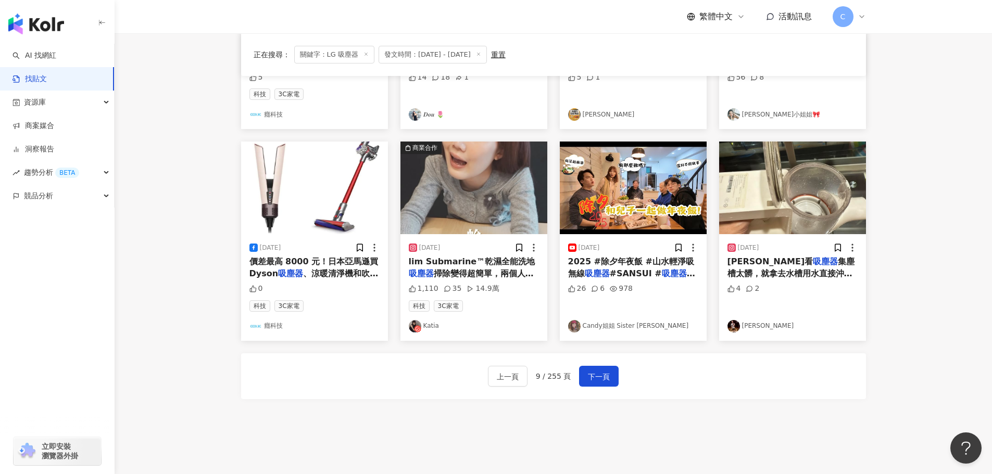
scroll to position [527, 0]
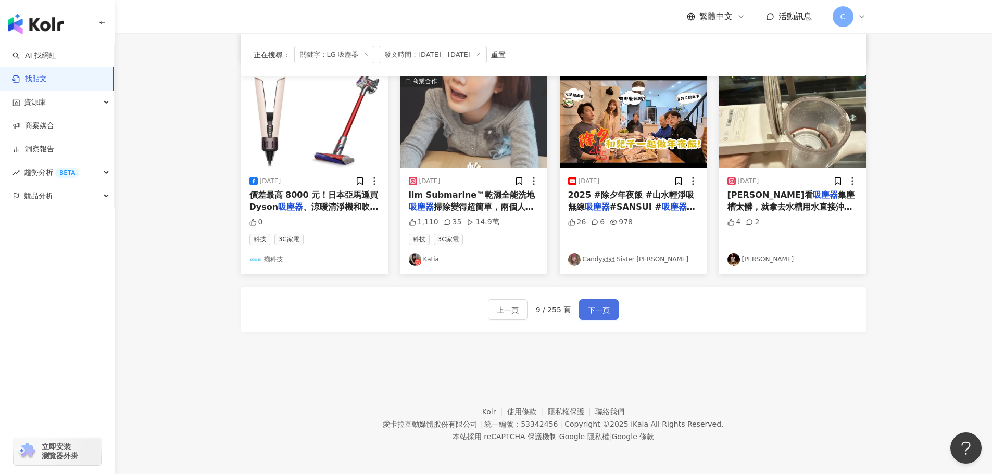
click at [590, 316] on span "下一頁" at bounding box center [599, 310] width 22 height 12
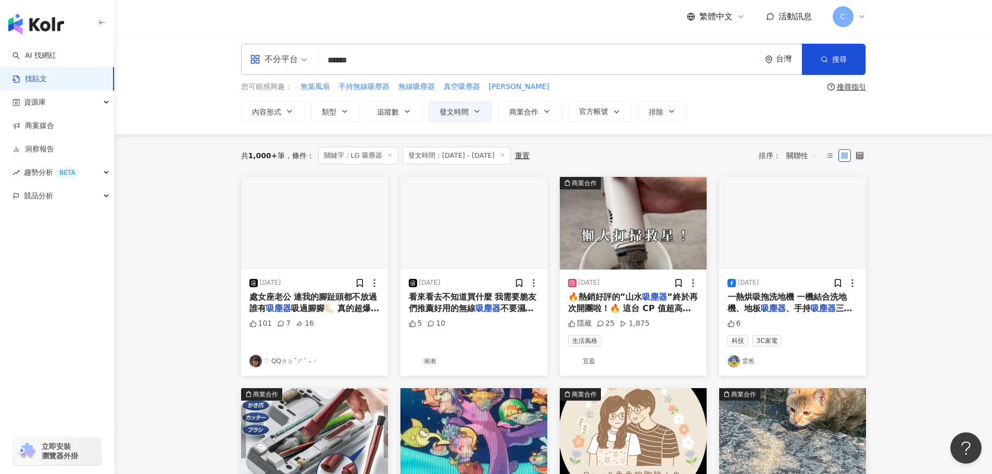
scroll to position [0, 0]
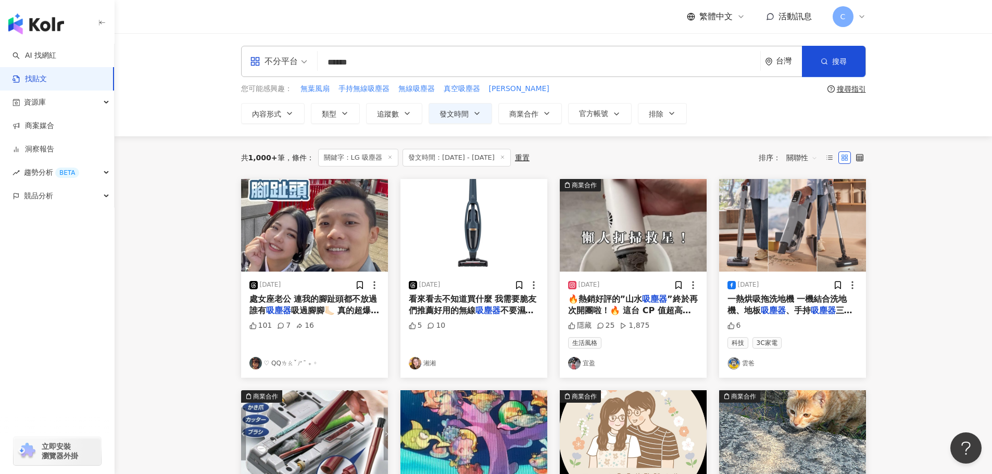
click at [819, 298] on span "一熱烘吸拖洗地機 一機結合洗地機、地板" at bounding box center [787, 304] width 120 height 21
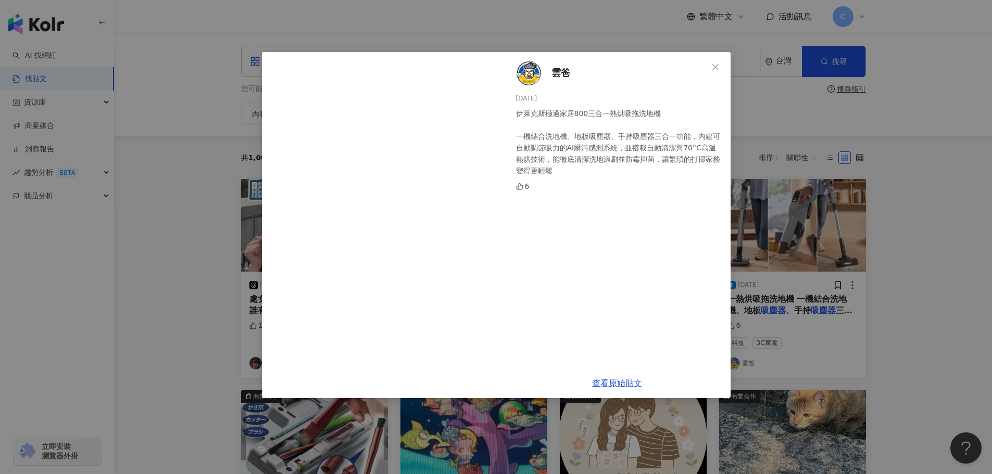
click at [975, 245] on div "雲爸 [DATE] 伊萊克斯極適家居800三合一熱烘吸拖洗地機 一機結合洗地機、地板吸塵器、手持吸塵器三合一功能，內建可自動調節吸力的AI髒污感測系統，並搭載…" at bounding box center [496, 237] width 992 height 474
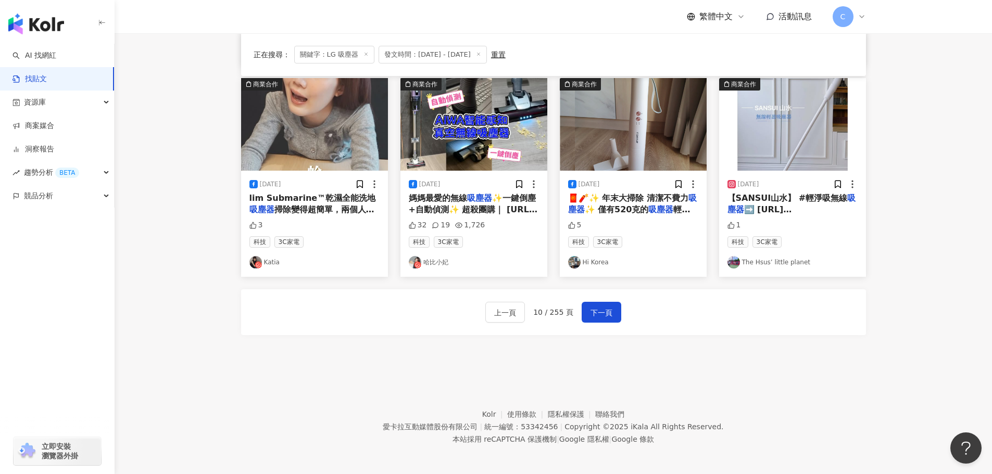
scroll to position [532, 0]
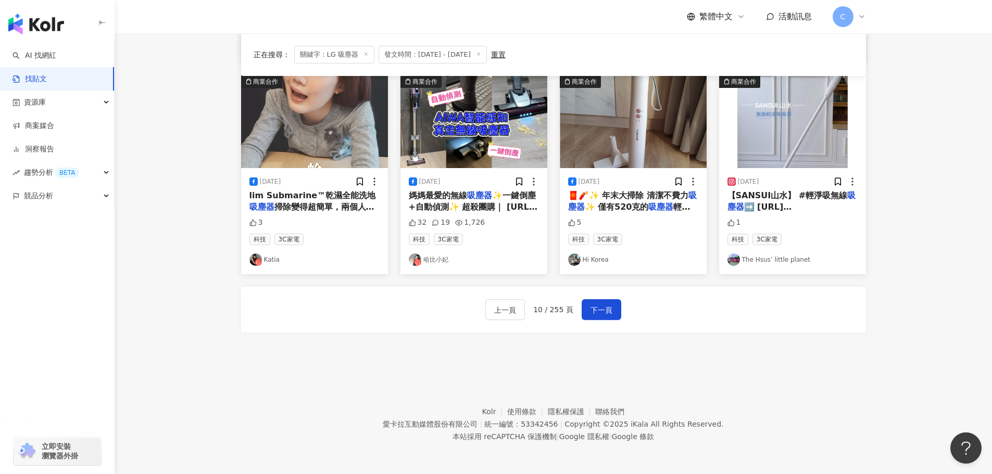
click at [605, 323] on div "上一頁 10 / 255 頁 下一頁" at bounding box center [553, 310] width 625 height 46
click at [609, 303] on button "下一頁" at bounding box center [602, 309] width 40 height 21
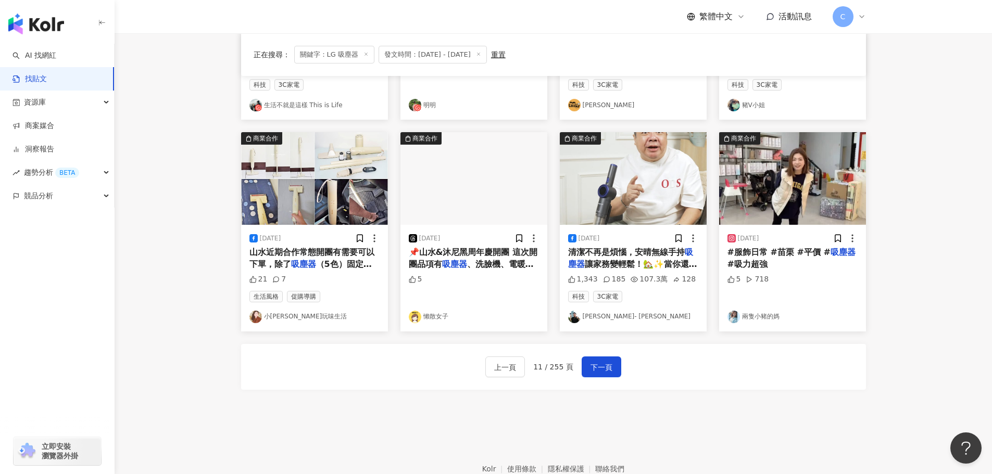
scroll to position [475, 0]
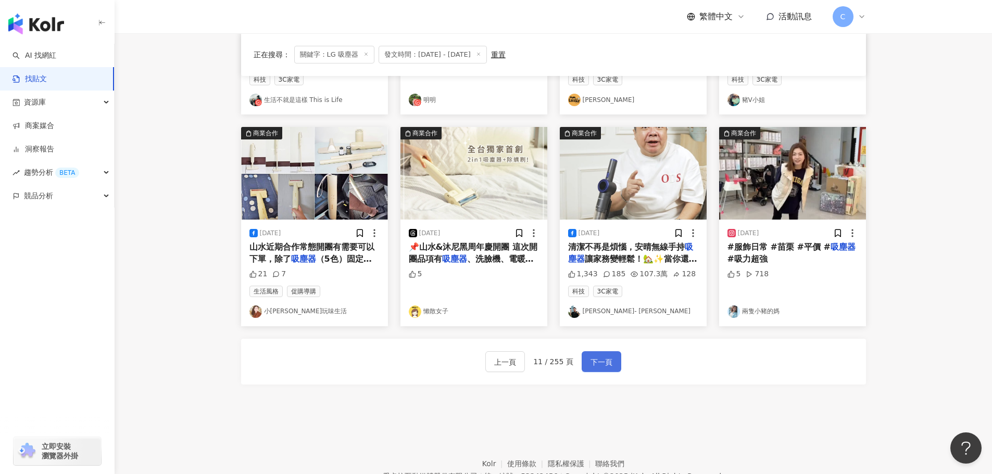
click at [612, 363] on button "下一頁" at bounding box center [602, 361] width 40 height 21
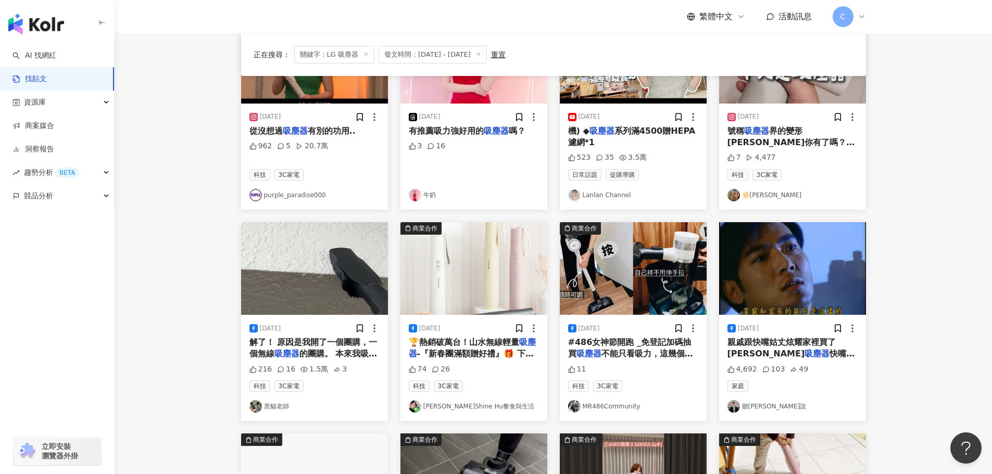
scroll to position [162, 0]
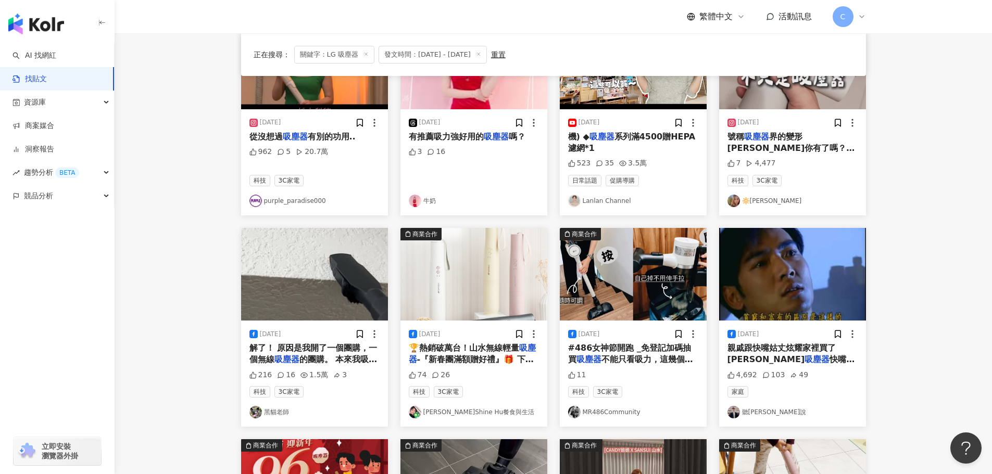
click at [646, 353] on span "#486女神節開跑 _免登記加碼抽 買" at bounding box center [629, 353] width 123 height 21
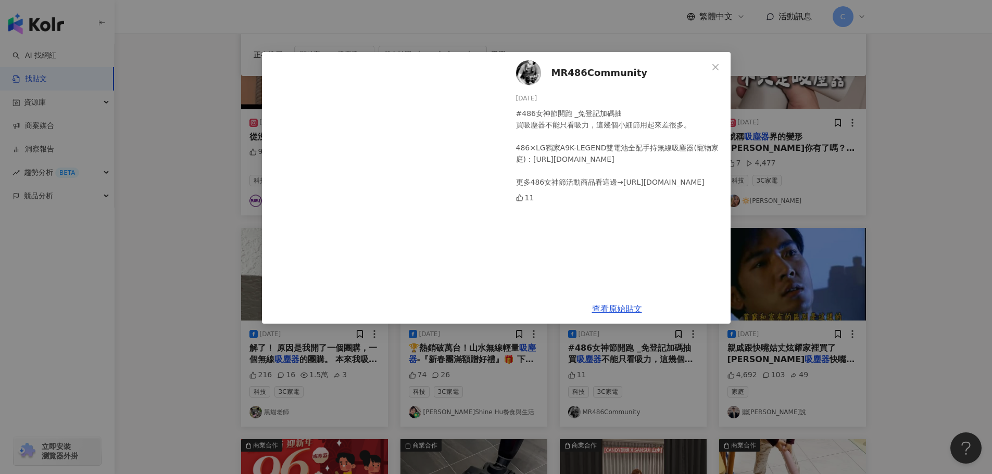
click at [936, 195] on div "MR486Community [DATE] #486女神節開跑 _免登記加碼抽 買吸塵器不能只看吸力，這幾個小細節用起來差很多。 486×LG獨家A9K-LE…" at bounding box center [496, 237] width 992 height 474
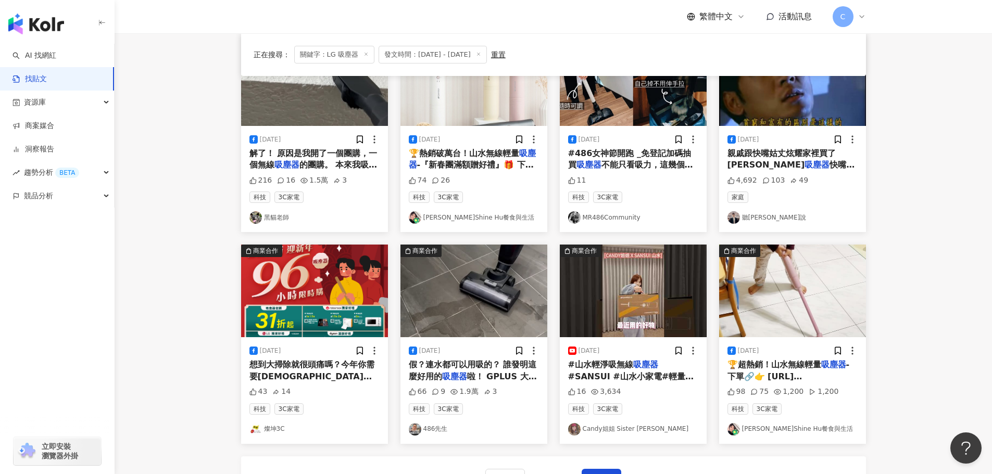
scroll to position [475, 0]
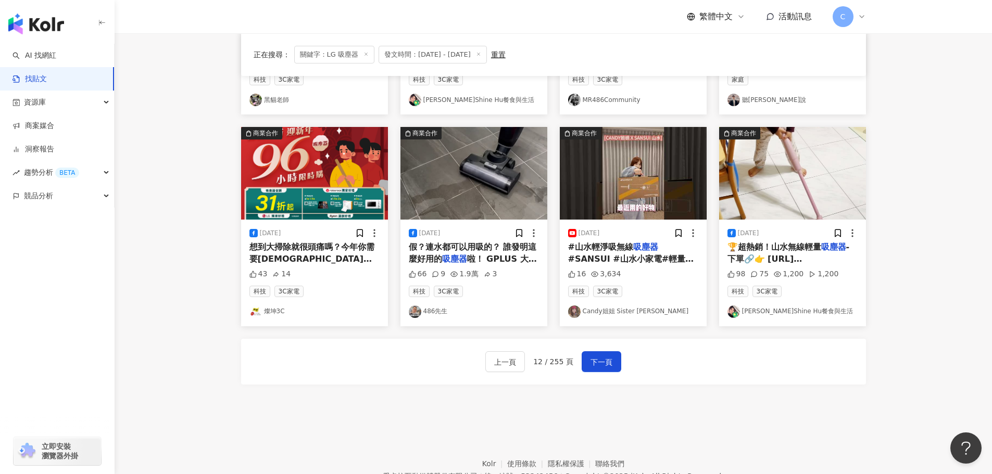
click at [592, 375] on div "上一頁 12 / 255 頁 下一頁" at bounding box center [553, 362] width 625 height 46
click at [593, 364] on span "下一頁" at bounding box center [602, 362] width 22 height 12
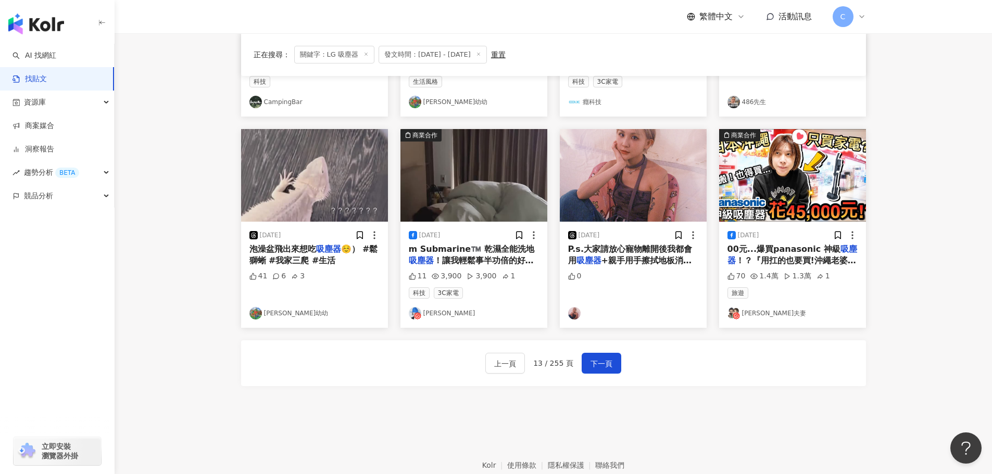
scroll to position [532, 0]
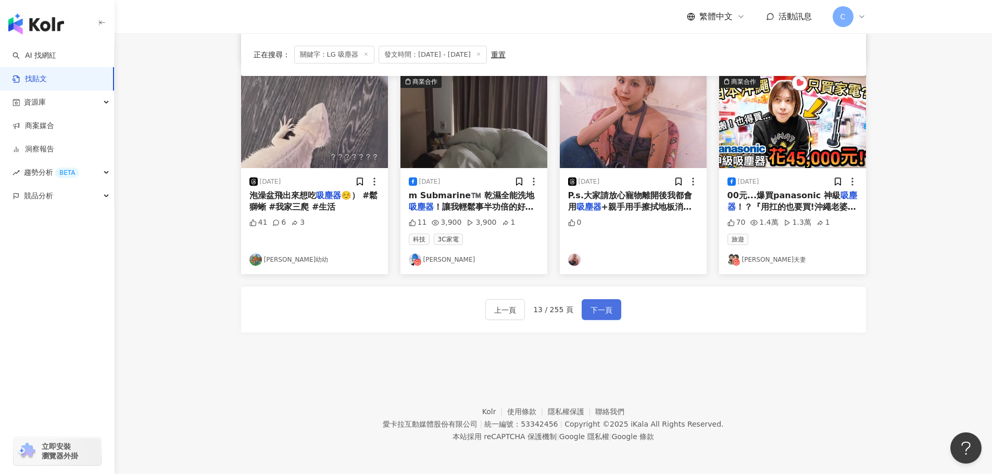
click at [602, 313] on span "下一頁" at bounding box center [602, 310] width 22 height 12
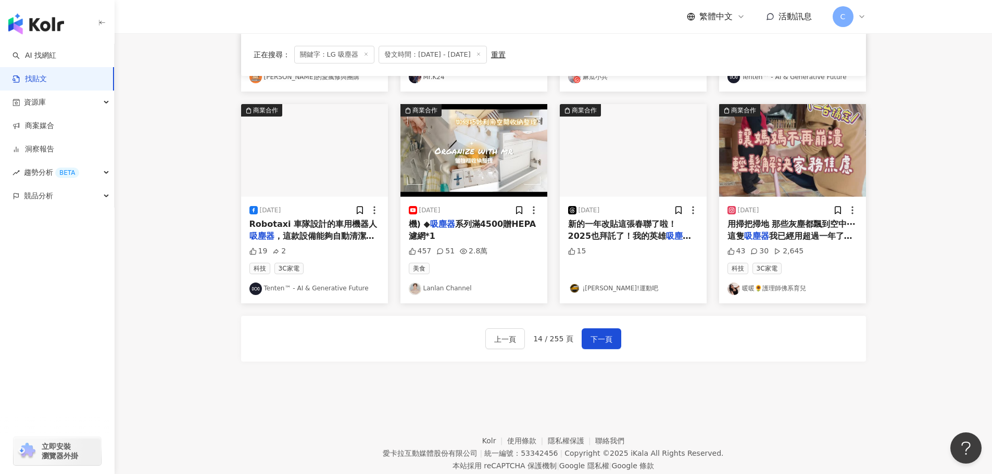
scroll to position [475, 0]
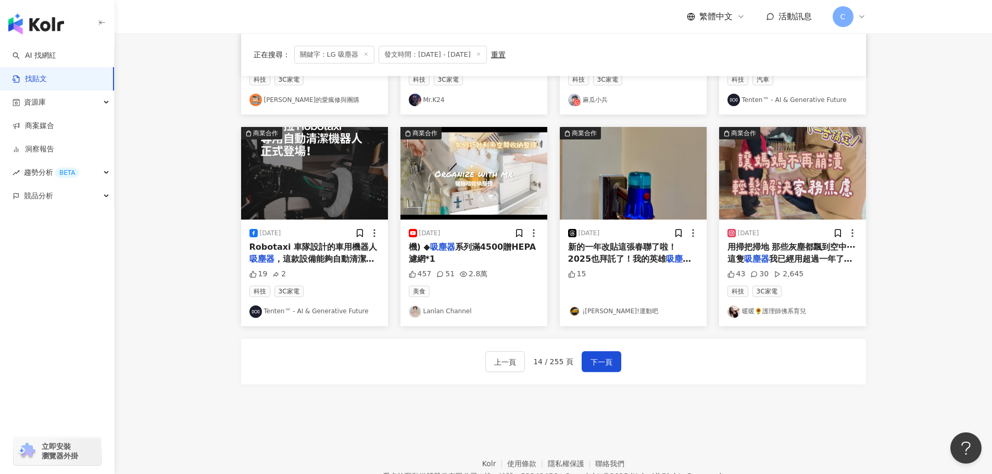
click at [622, 356] on div "上一頁 14 / 255 頁 下一頁" at bounding box center [553, 362] width 625 height 46
click at [605, 360] on span "下一頁" at bounding box center [602, 362] width 22 height 12
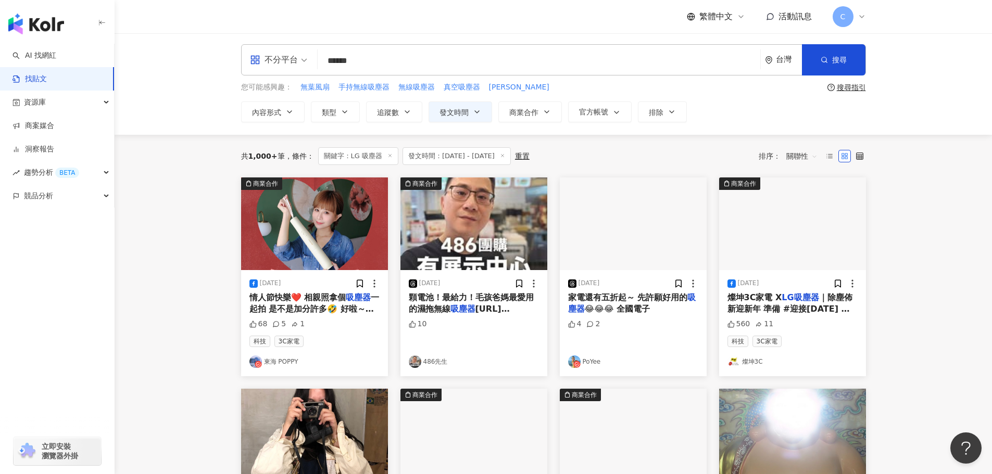
scroll to position [0, 0]
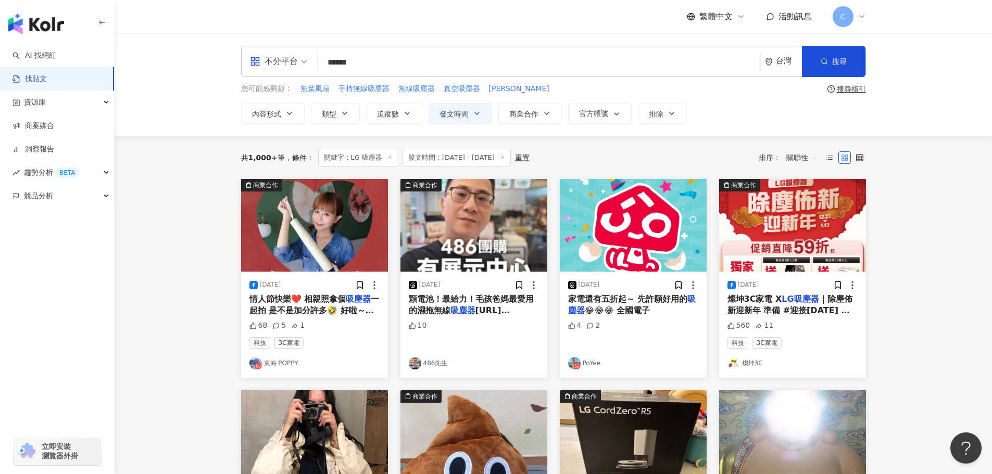
click at [522, 306] on div "顆電池！最給力！毛孩爸媽最愛用的濕拖無線 吸塵器 [URL][DOMAIN_NAME]" at bounding box center [474, 305] width 130 height 23
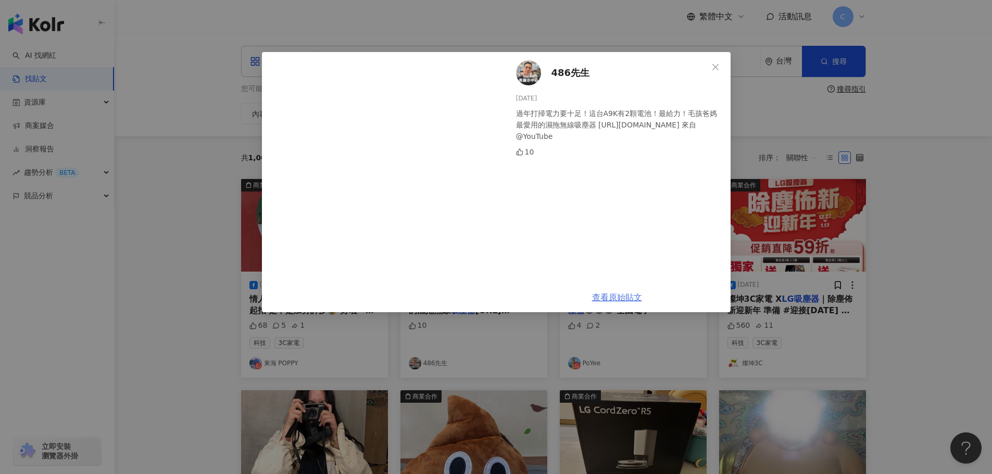
click at [620, 296] on link "查看原始貼文" at bounding box center [617, 298] width 50 height 10
